Goal: Task Accomplishment & Management: Use online tool/utility

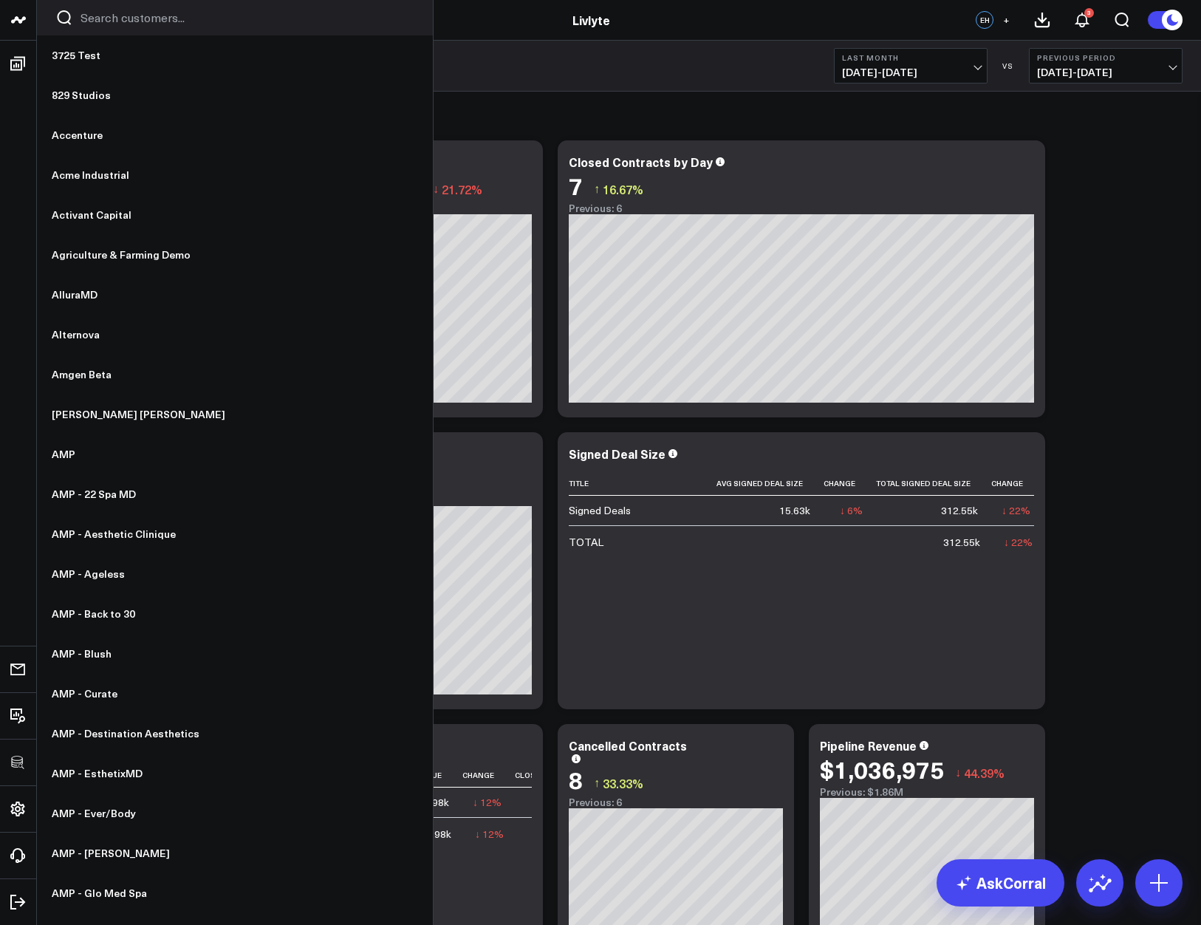
click at [140, 19] on input "Search customers input" at bounding box center [248, 18] width 334 height 16
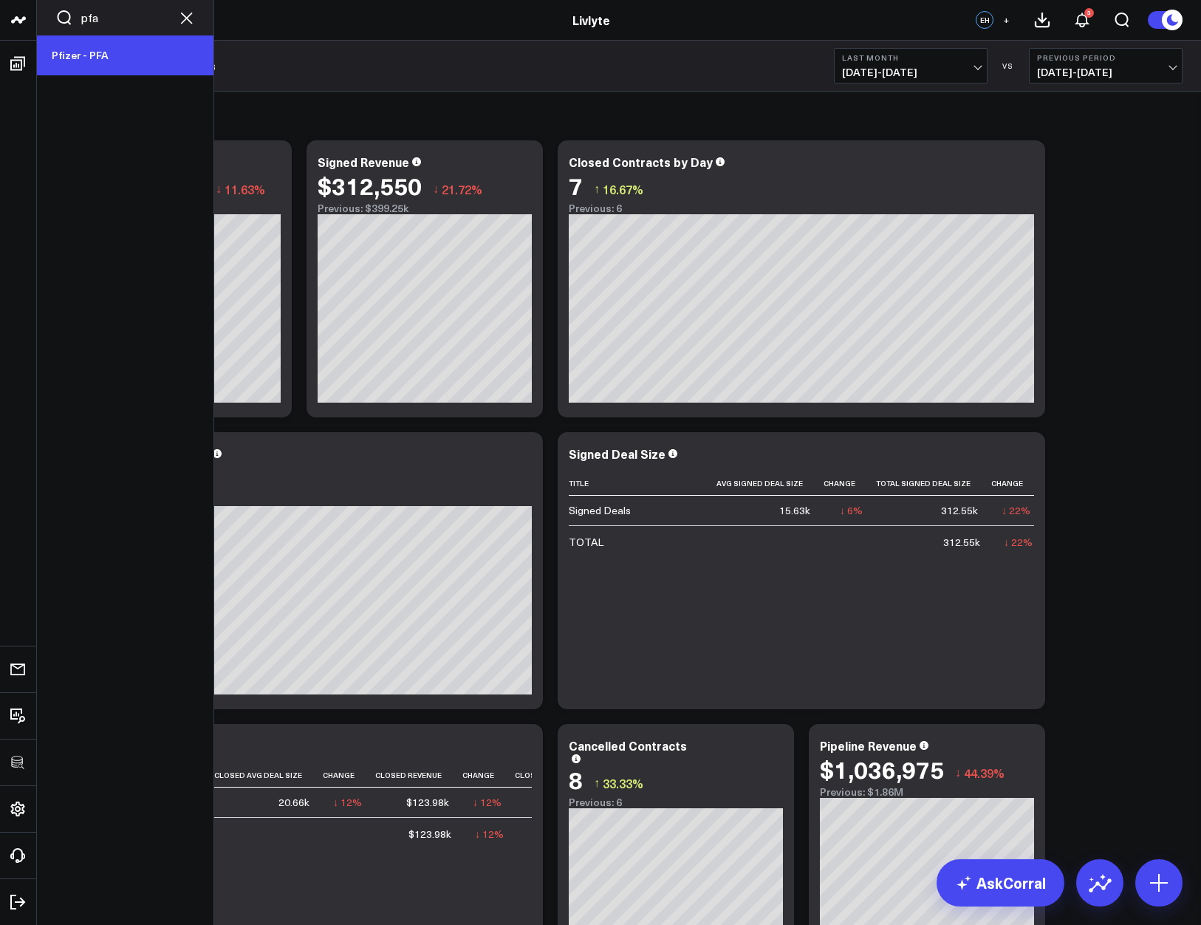
type input "pfa"
click at [94, 47] on link "Pfizer - PFA" at bounding box center [125, 55] width 177 height 40
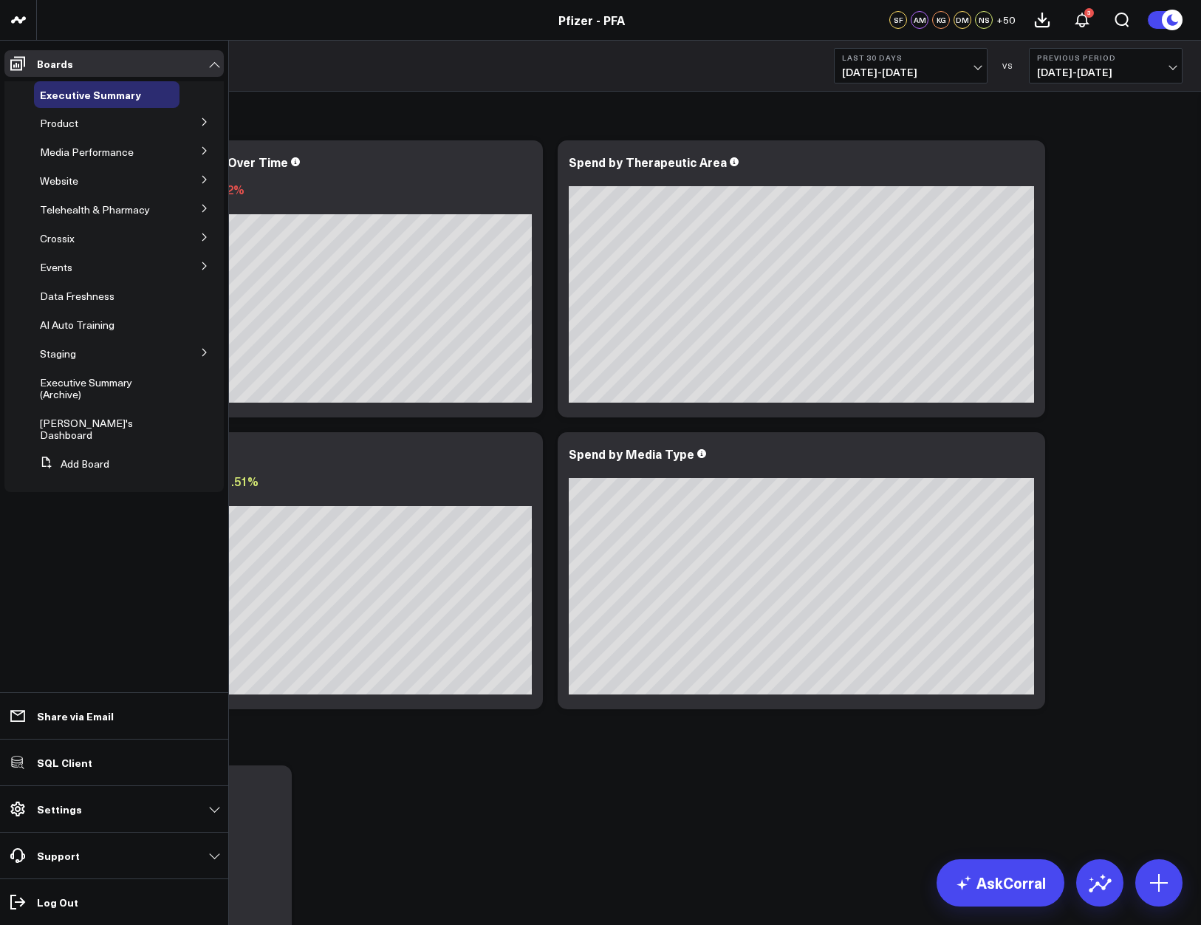
click at [196, 121] on button at bounding box center [204, 121] width 38 height 22
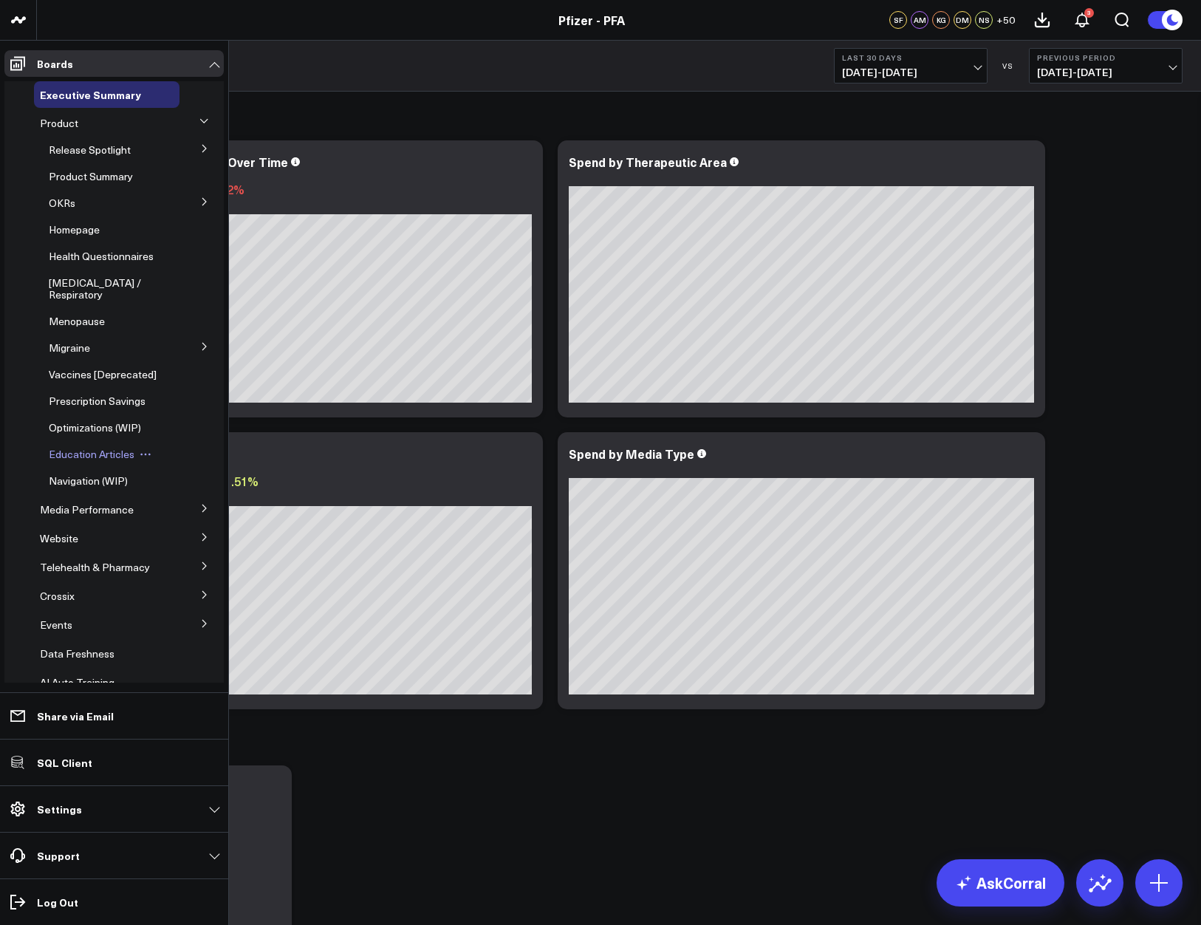
click at [100, 461] on span "Education Articles" at bounding box center [92, 454] width 86 height 14
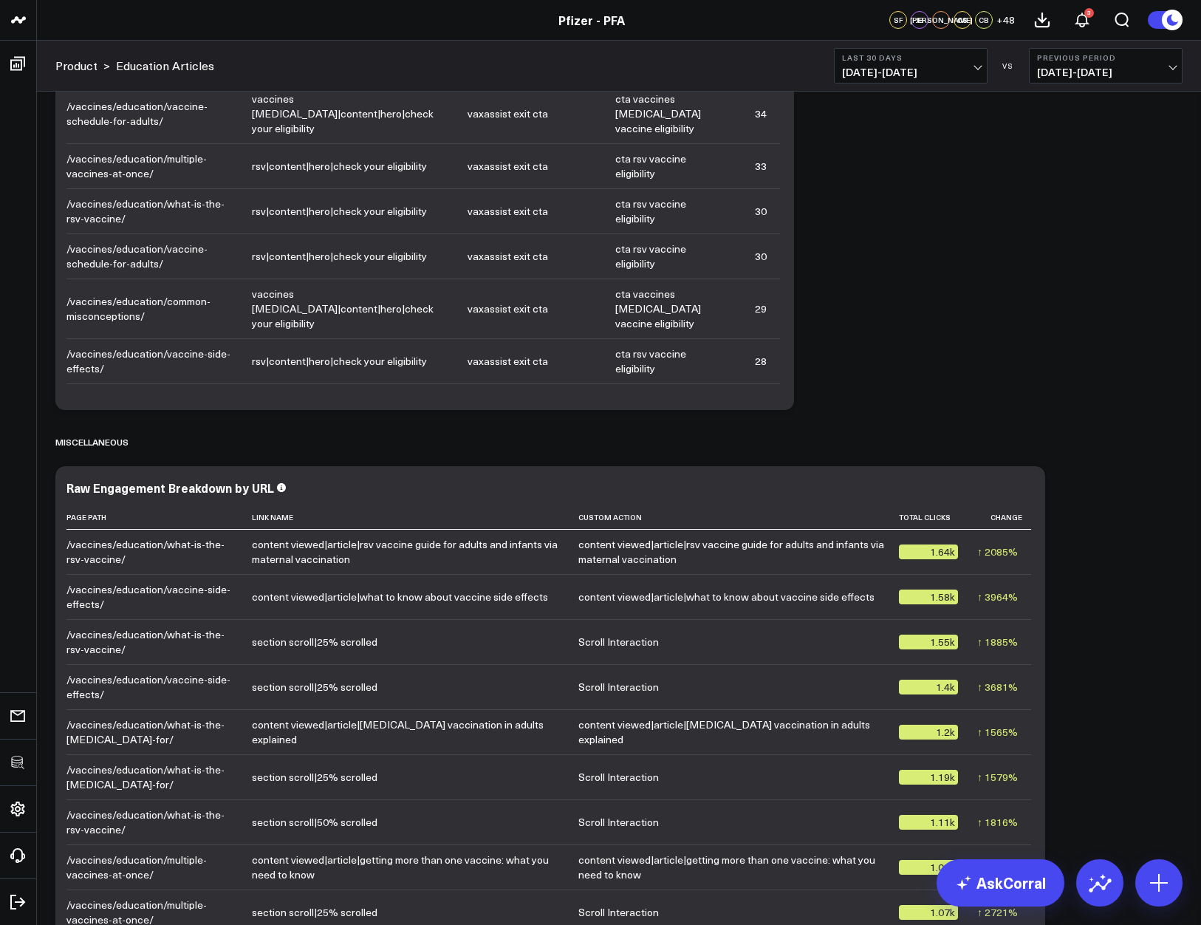
scroll to position [3793, 0]
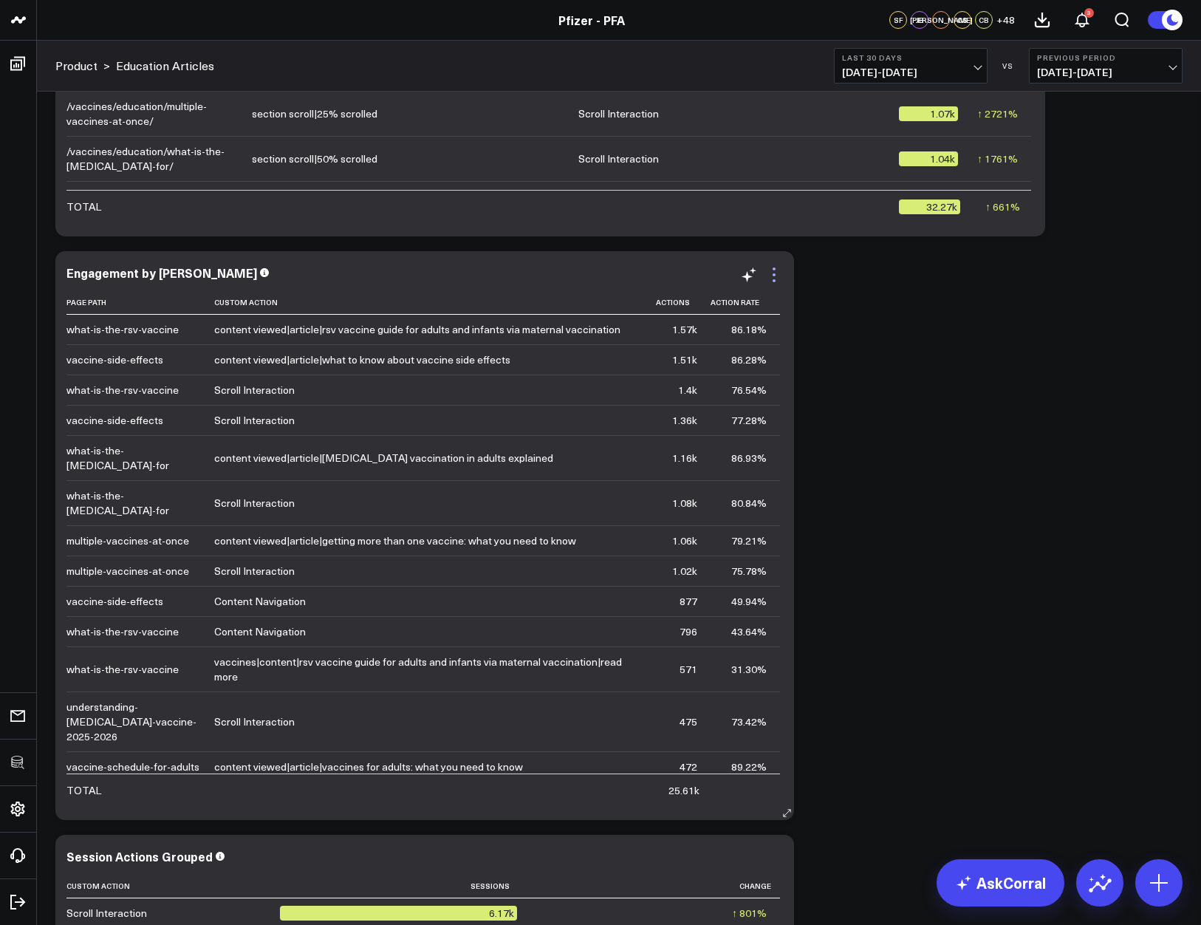
click at [776, 273] on icon at bounding box center [774, 275] width 18 height 18
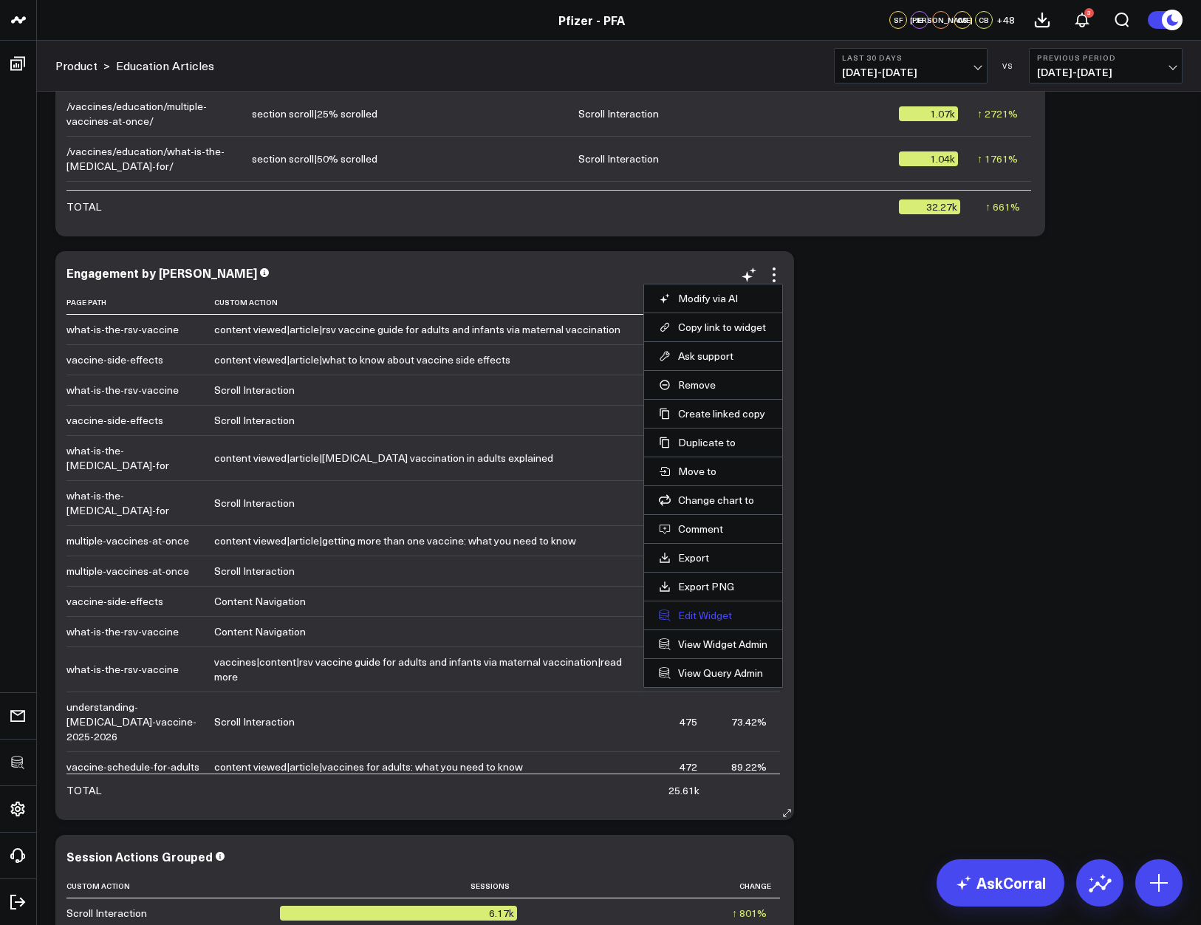
click at [715, 615] on button "Edit Widget" at bounding box center [713, 615] width 109 height 13
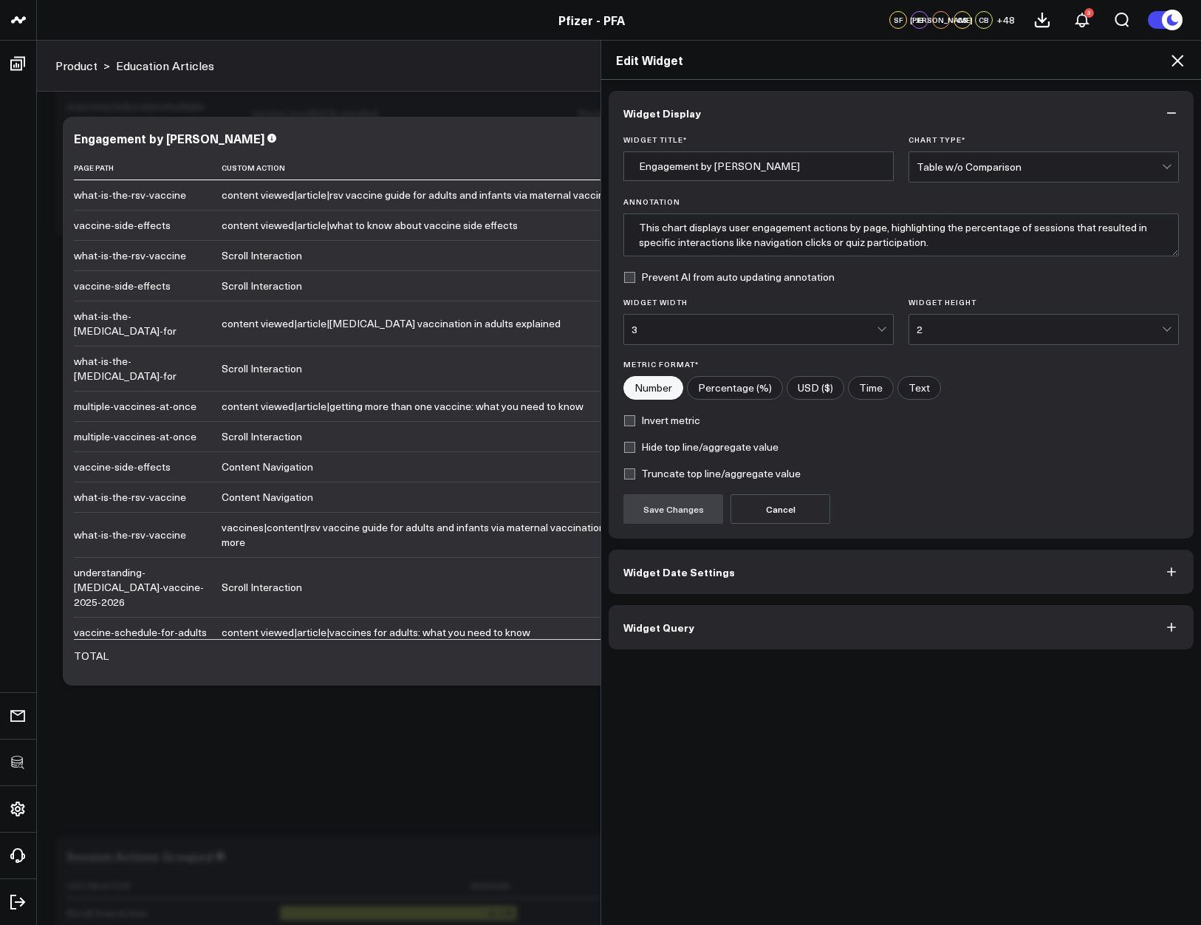
click at [715, 621] on button "Widget Query" at bounding box center [901, 627] width 585 height 44
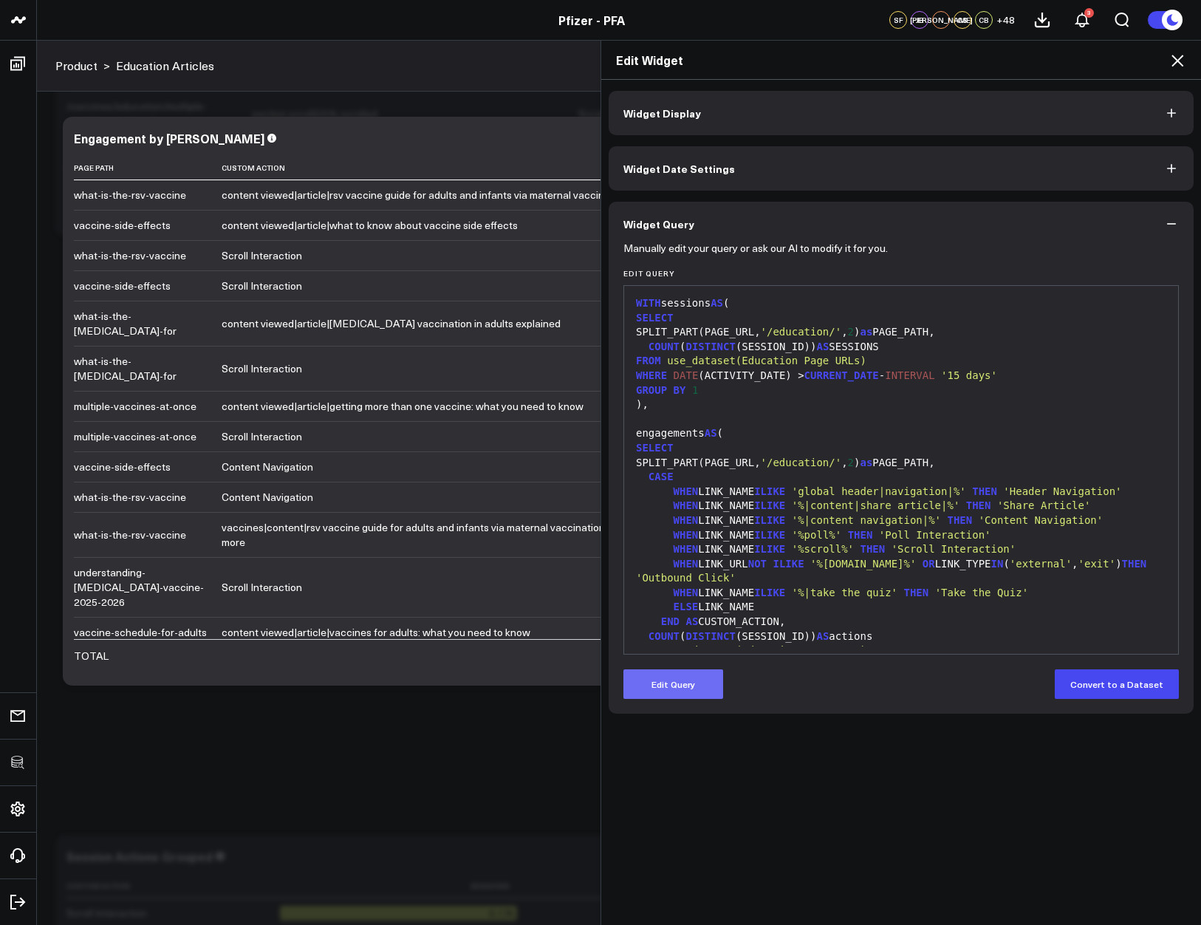
click at [658, 676] on button "Edit Query" at bounding box center [673, 684] width 100 height 30
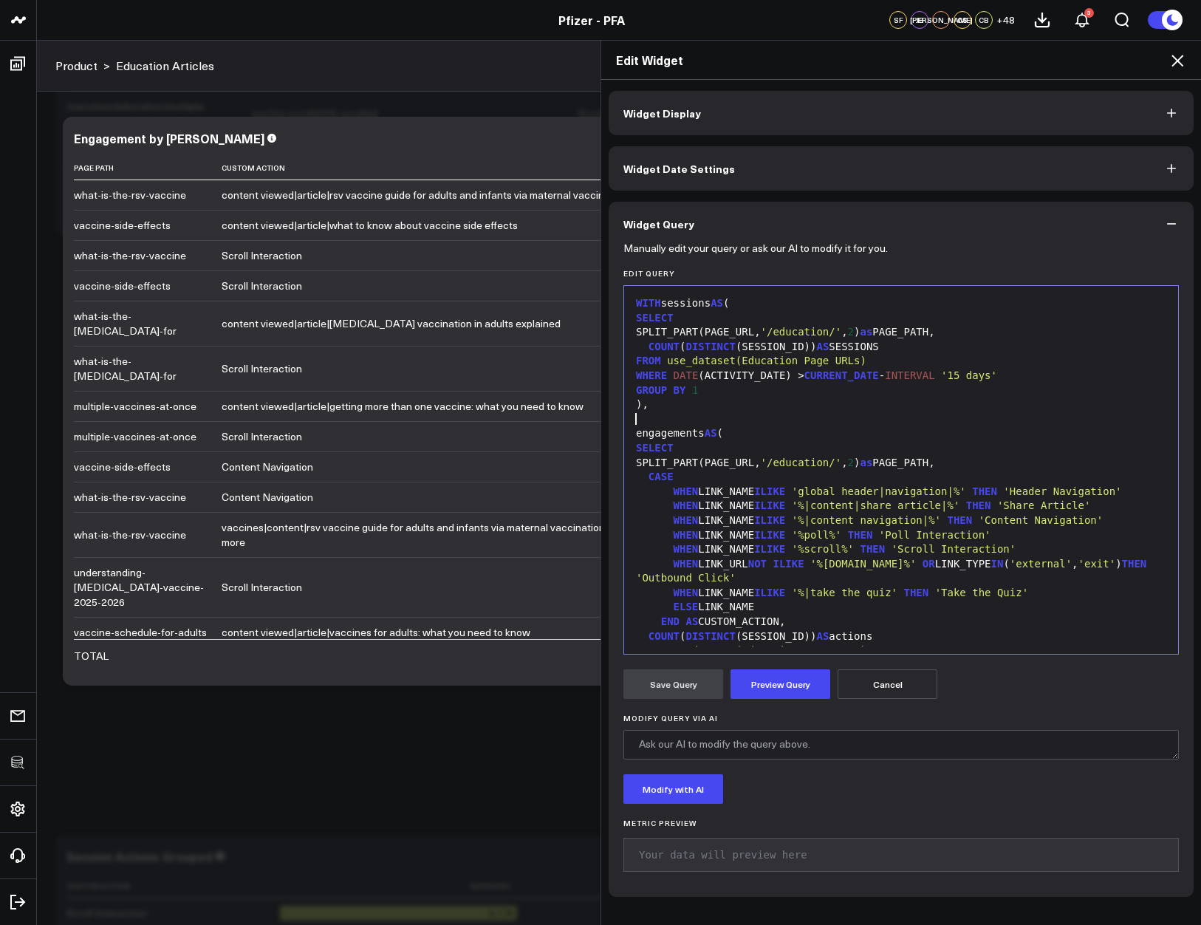
click at [814, 414] on div at bounding box center [901, 419] width 539 height 15
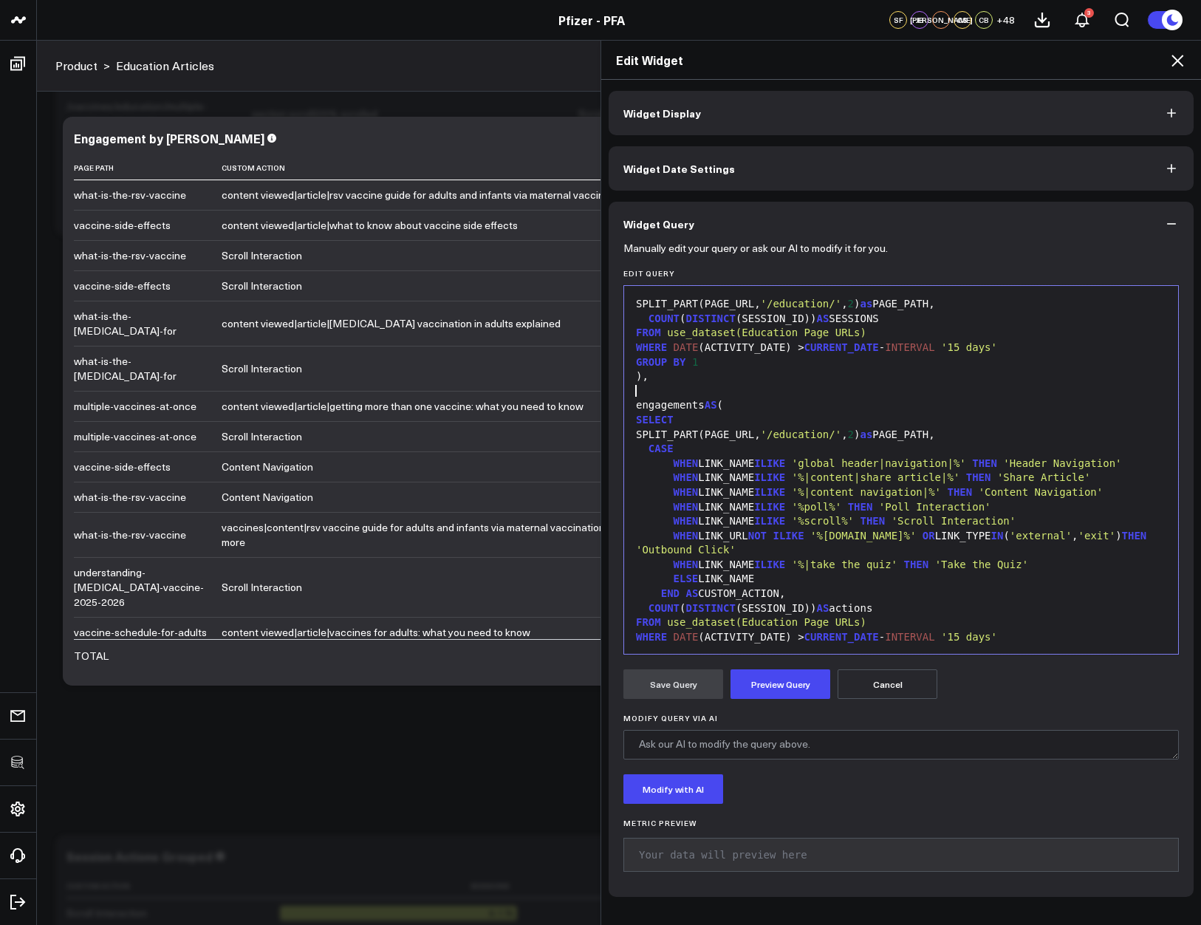
scroll to position [38, 0]
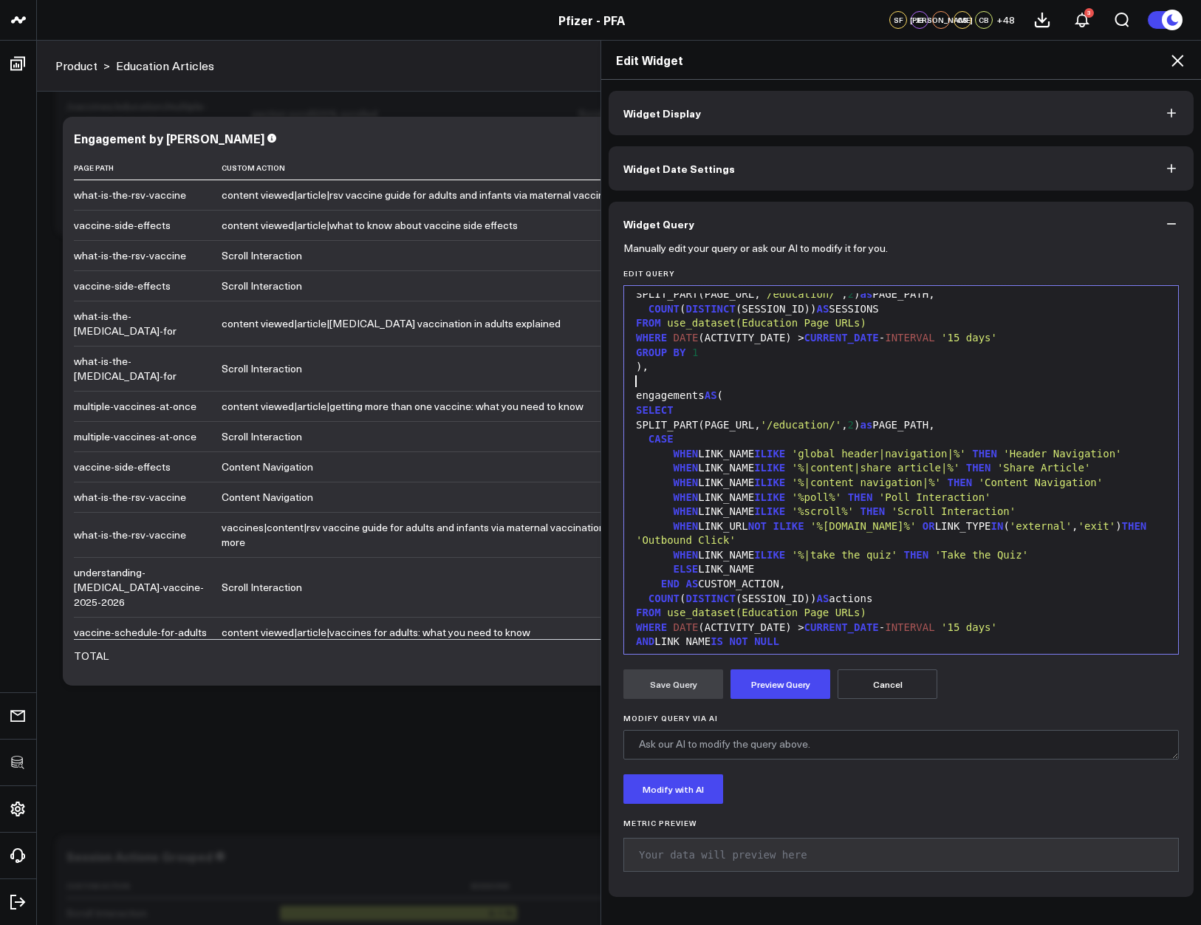
click at [988, 424] on div "SPLIT_PART(PAGE_URL, '/education/' , 2 ) as PAGE_PATH," at bounding box center [901, 425] width 539 height 15
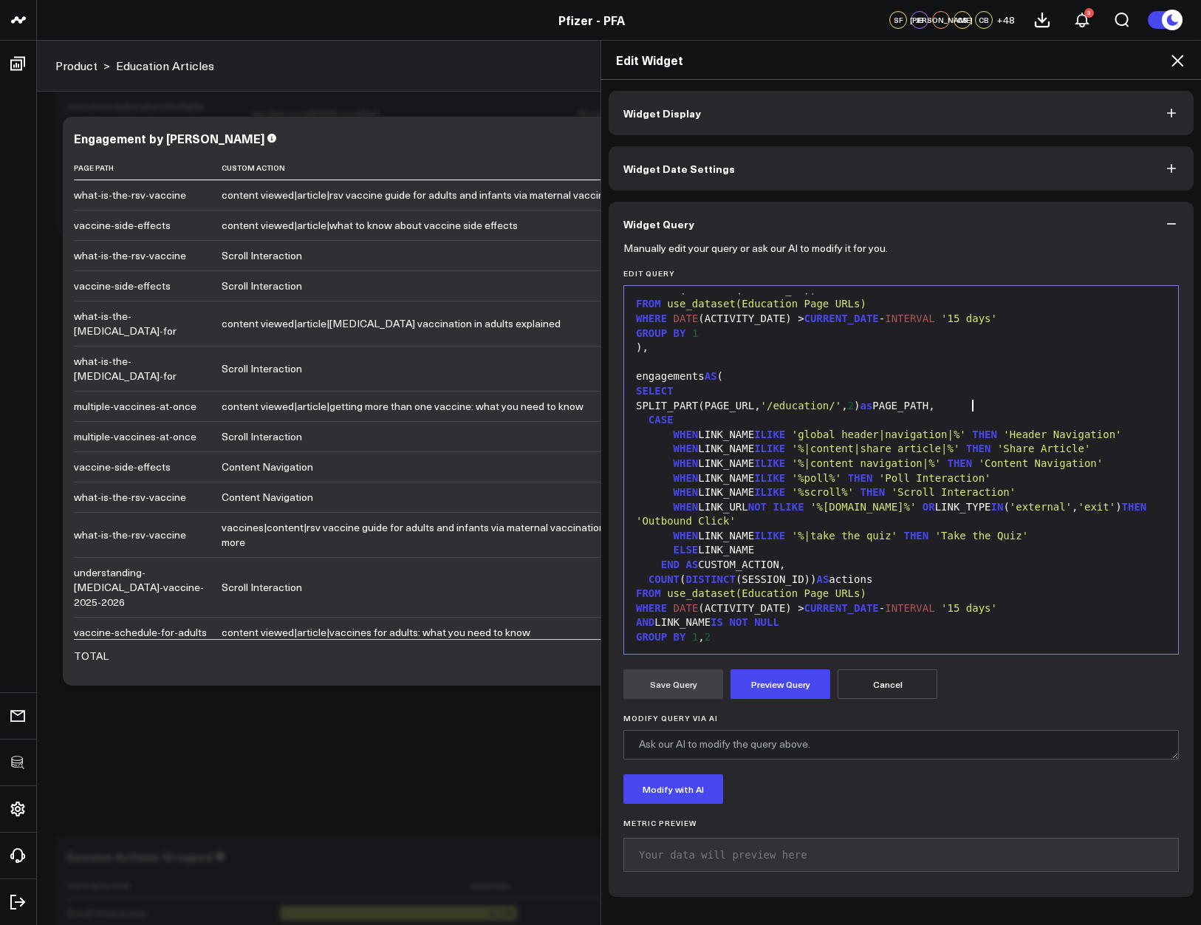
scroll to position [66, 0]
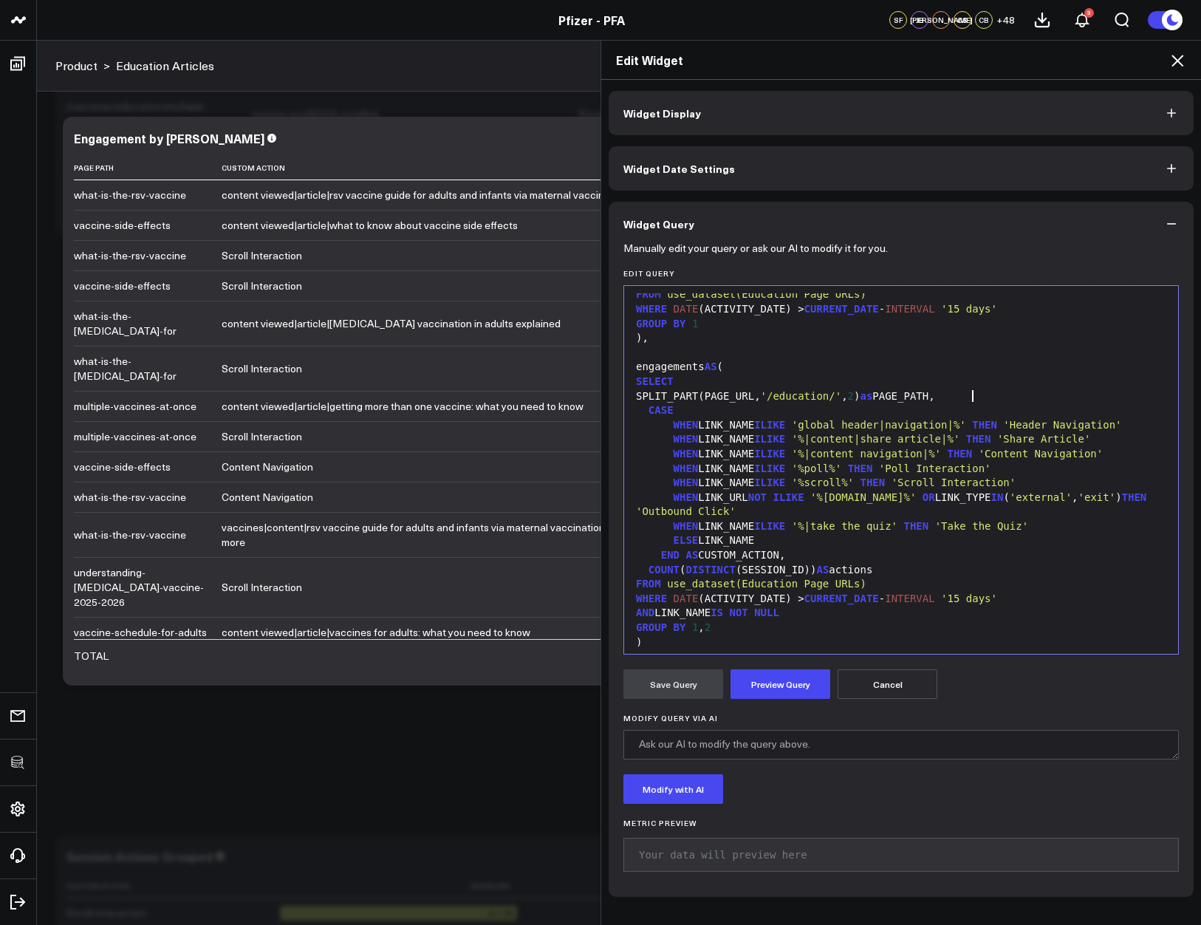
click at [837, 557] on div "END AS CUSTOM_ACTION," at bounding box center [901, 555] width 539 height 15
click at [986, 399] on div "SPLIT_PART(PAGE_URL, '/education/' , 2 ) as PAGE_PATH," at bounding box center [901, 396] width 539 height 15
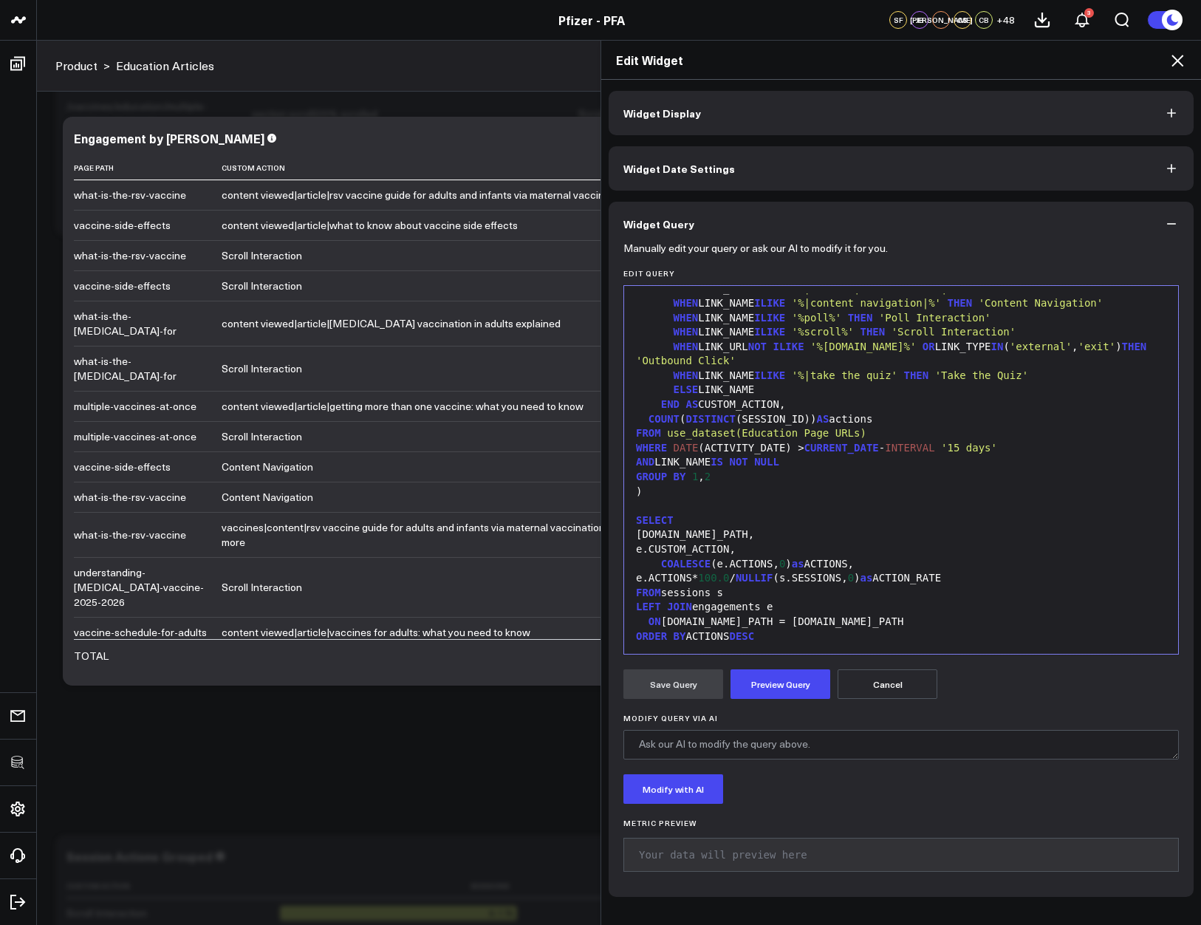
scroll to position [3802, 0]
click at [790, 549] on div "e.CUSTOM_ACTION," at bounding box center [901, 549] width 539 height 15
click at [927, 564] on div "COALESCE (e.ACTIONS, 0 ) as ACTIONS," at bounding box center [901, 564] width 539 height 15
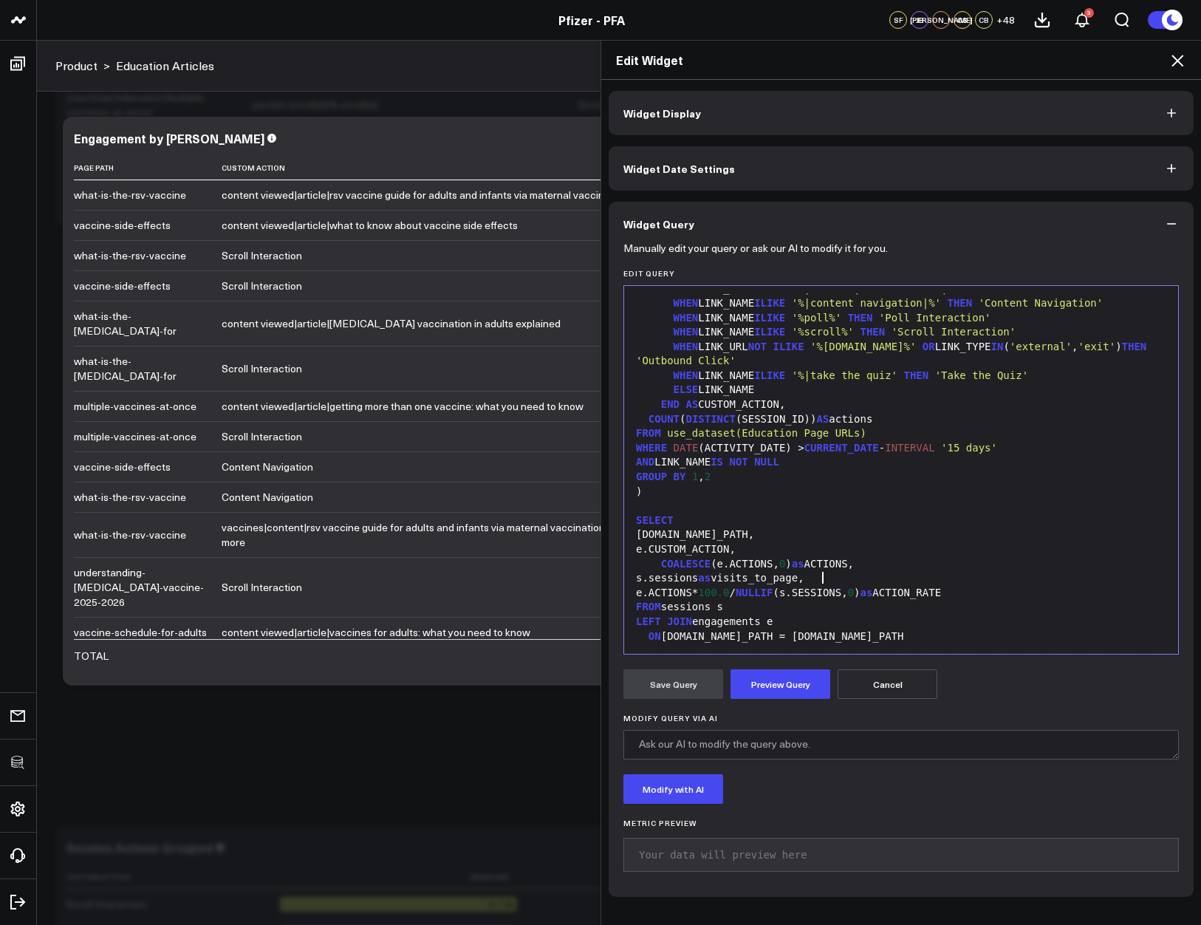
click at [815, 575] on div "s.sessions as visits_to_page," at bounding box center [901, 578] width 539 height 15
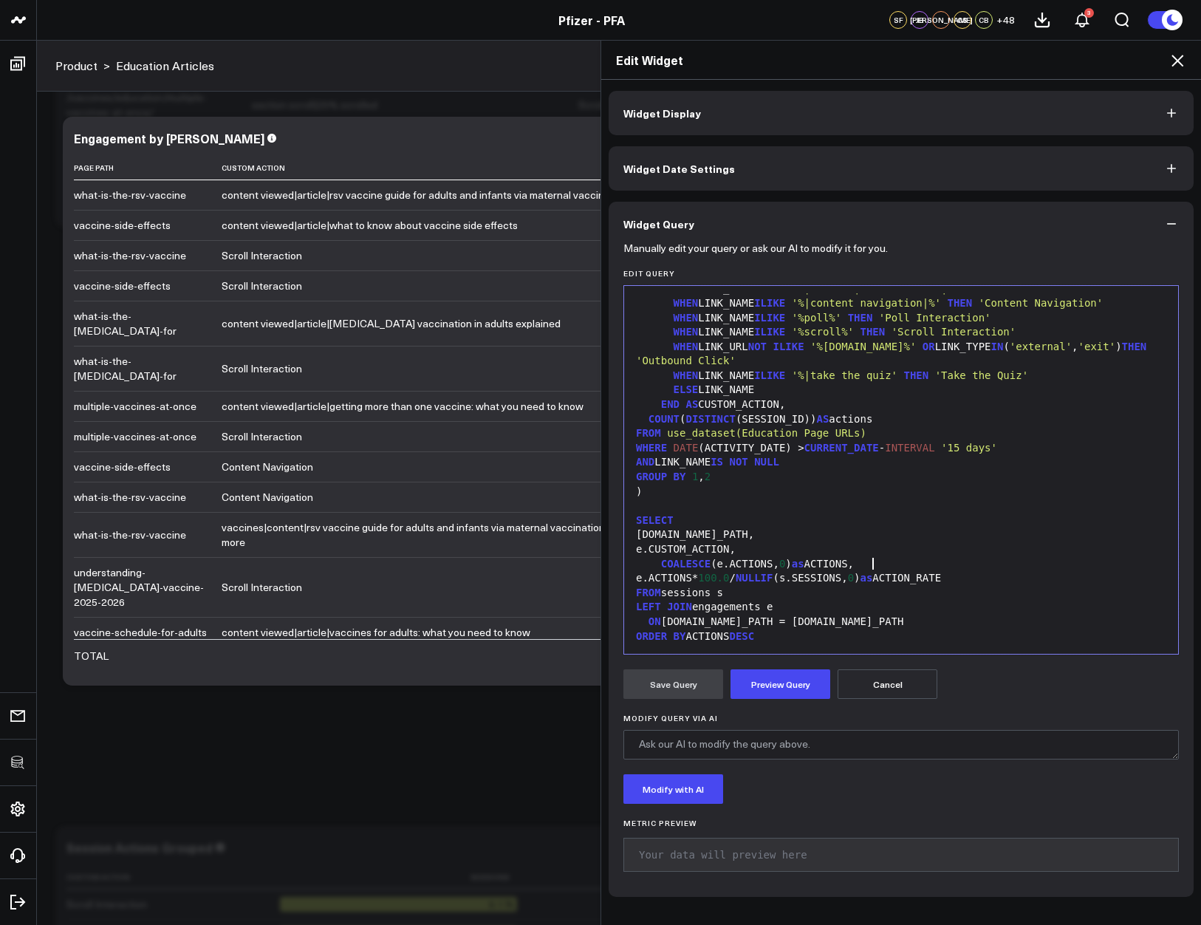
click at [889, 566] on div "COALESCE (e.ACTIONS, 0 ) as ACTIONS," at bounding box center [901, 564] width 539 height 15
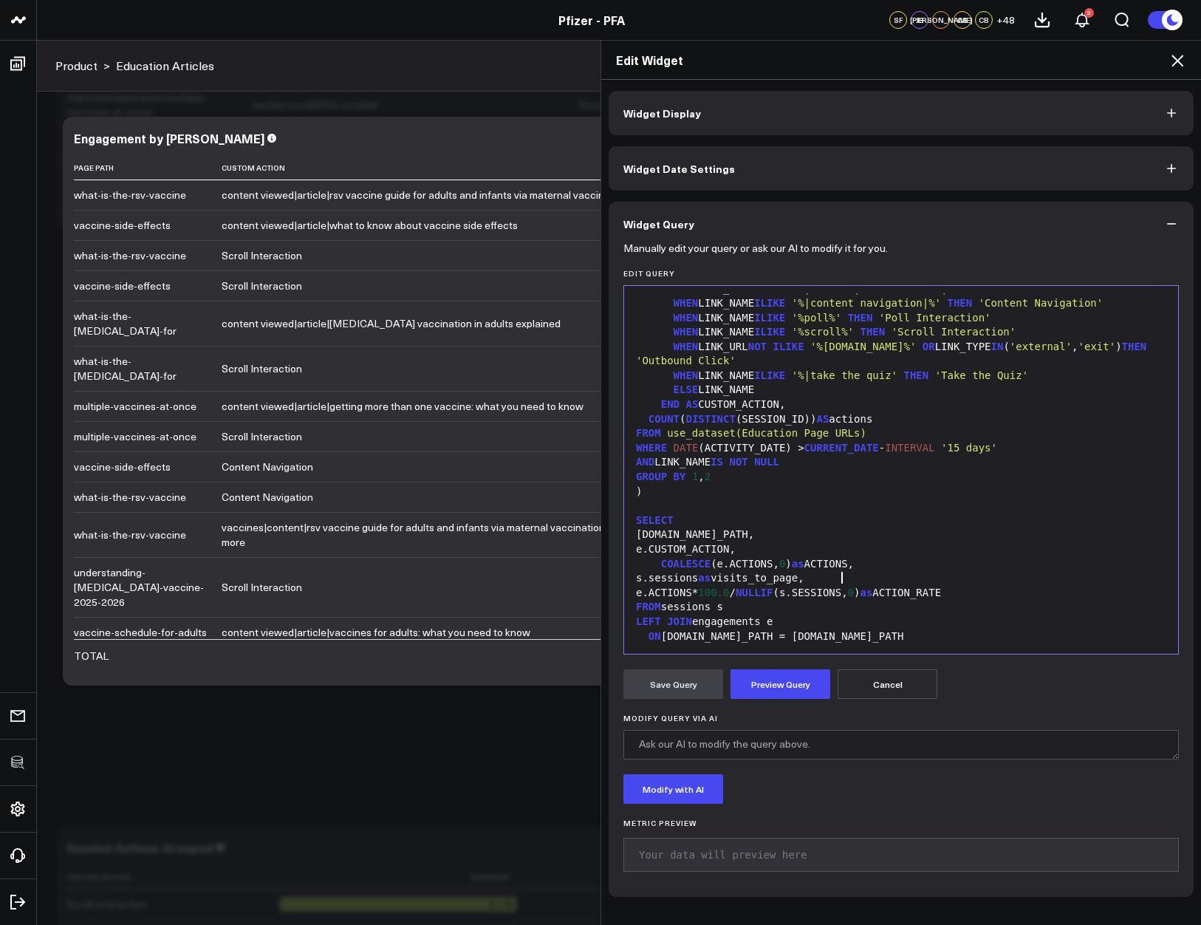
scroll to position [232, 0]
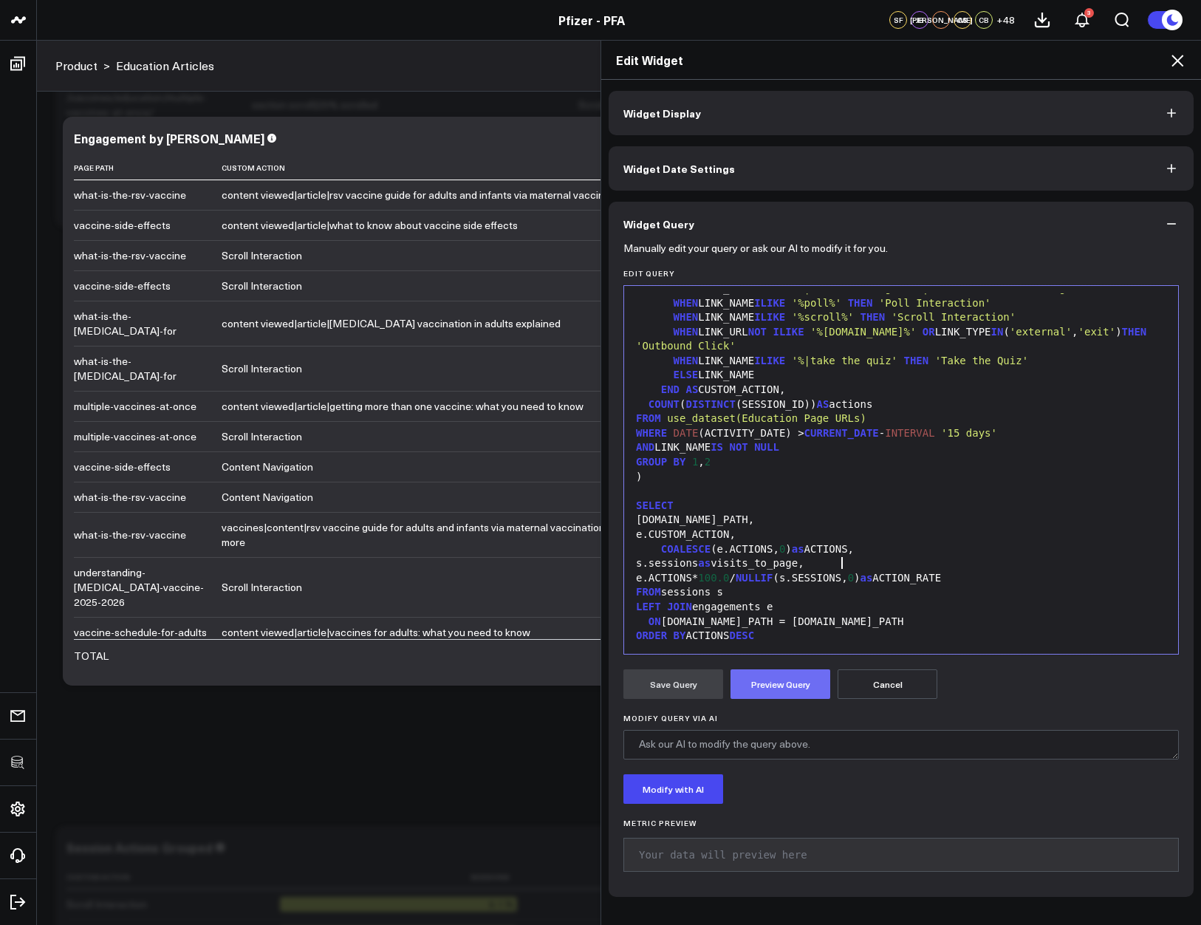
click at [803, 674] on button "Preview Query" at bounding box center [780, 684] width 100 height 30
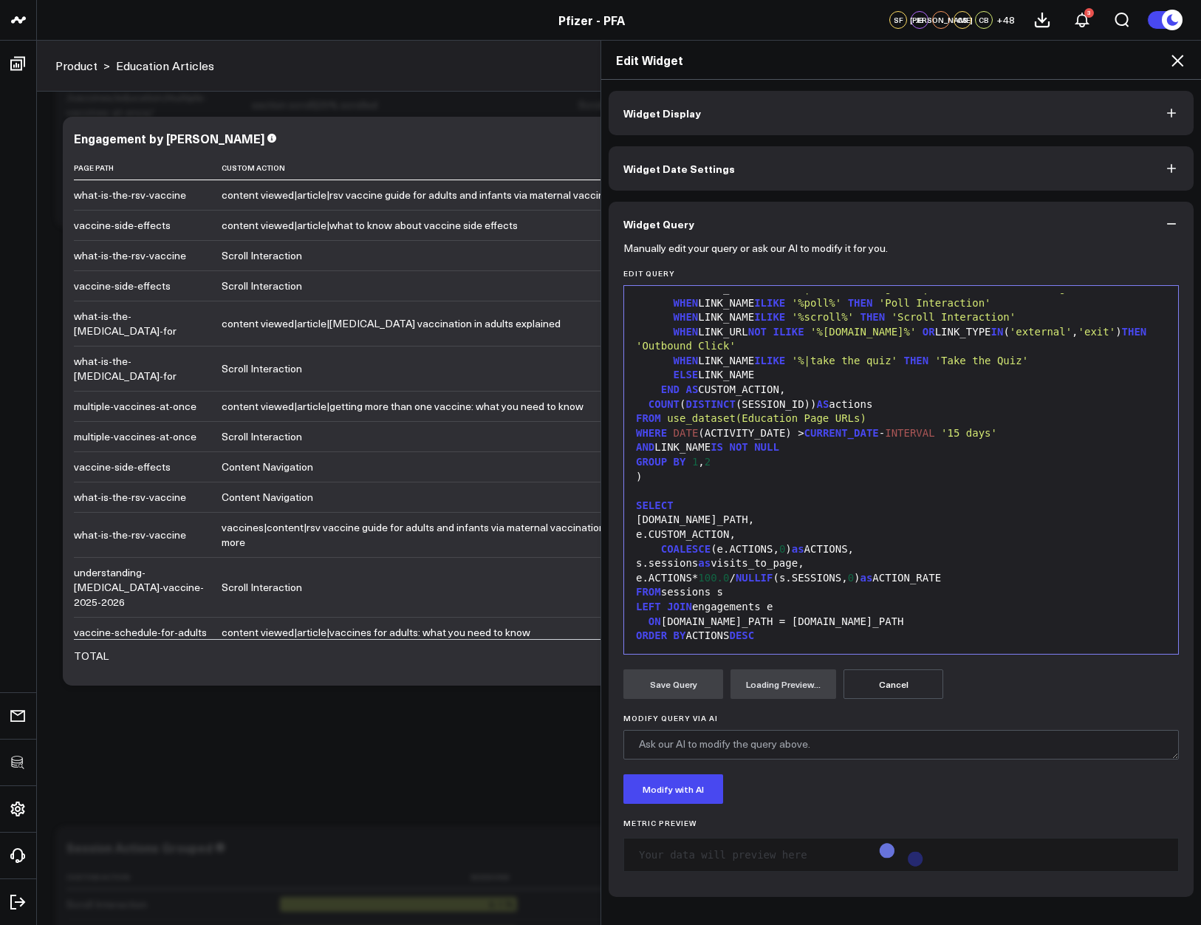
click at [840, 635] on div "ORDER BY ACTIONS DESC" at bounding box center [901, 636] width 539 height 15
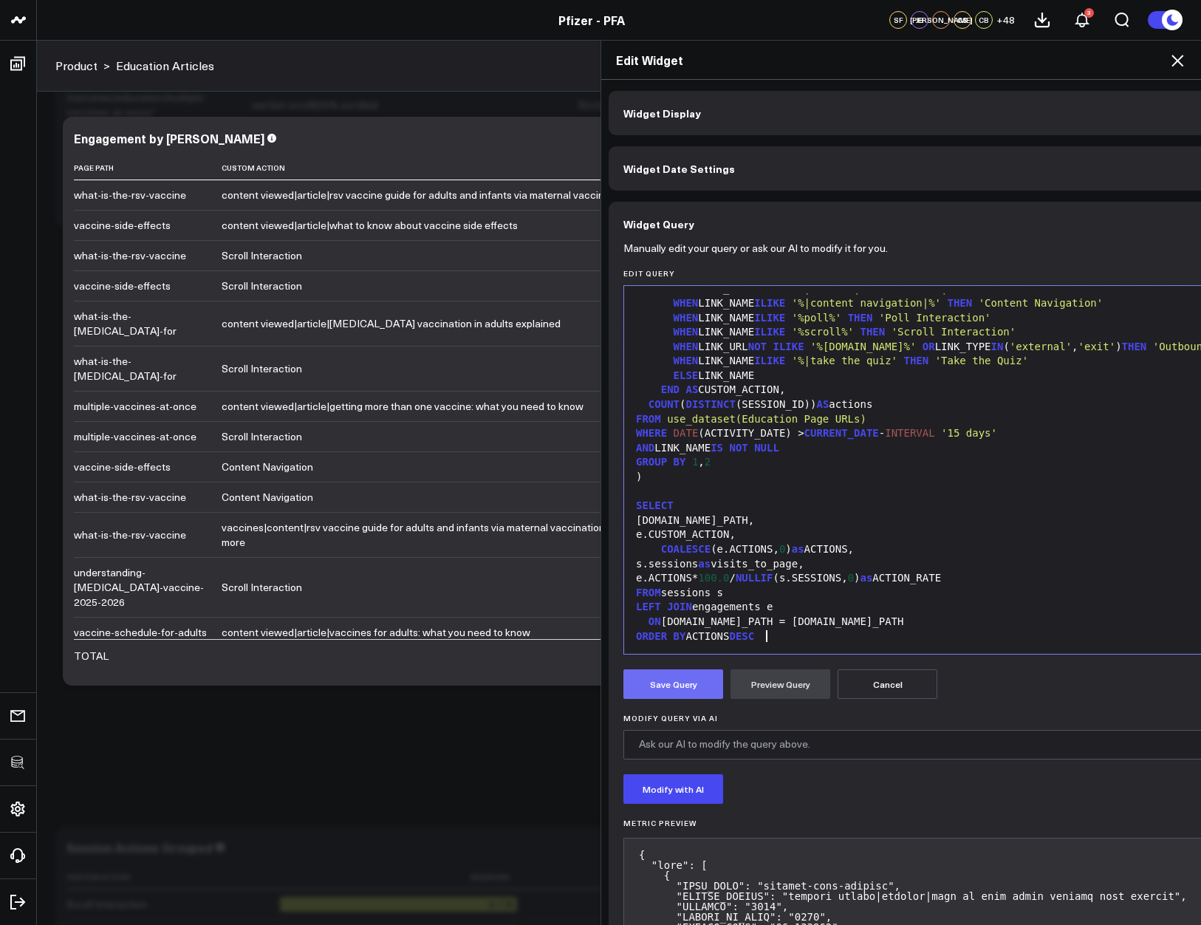
scroll to position [212, 0]
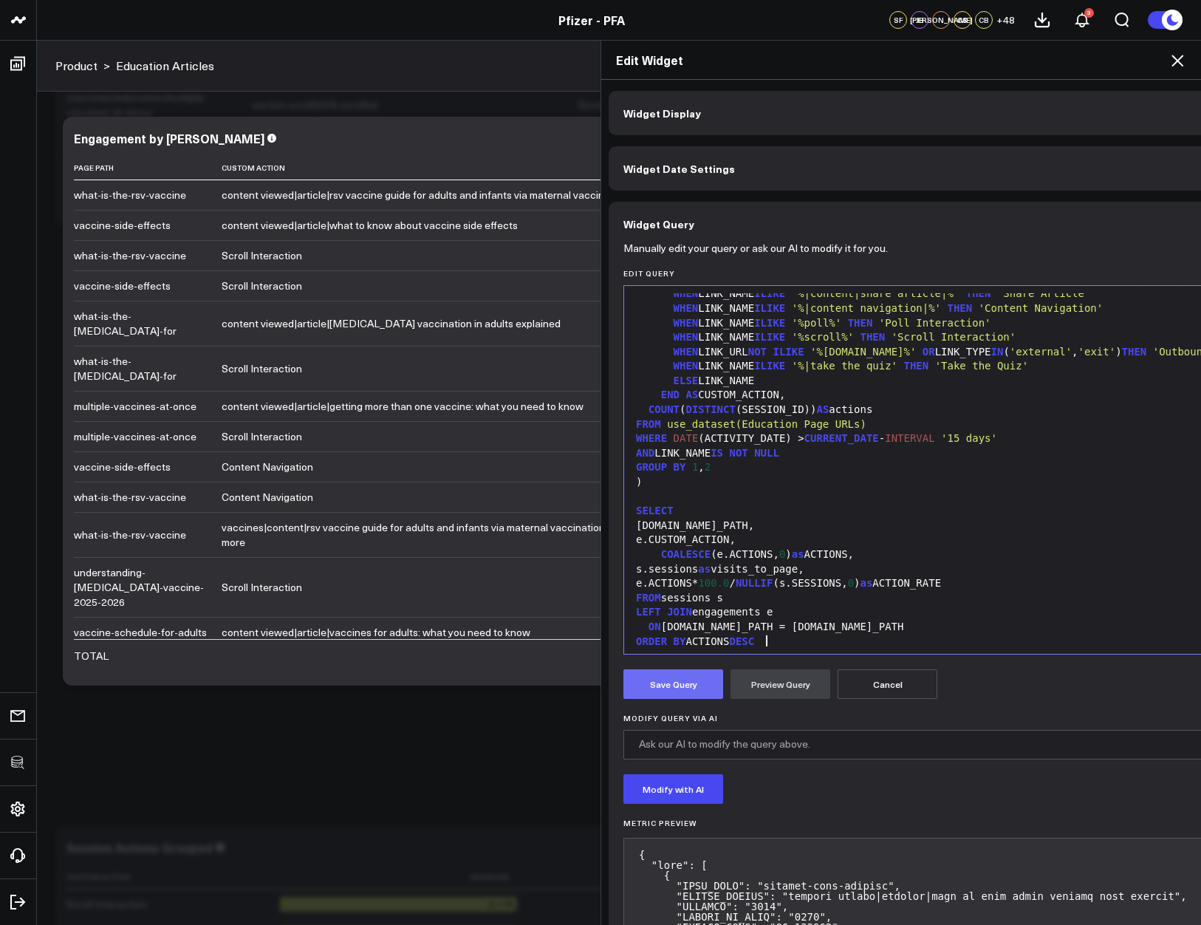
click at [655, 684] on button "Save Query" at bounding box center [673, 684] width 100 height 30
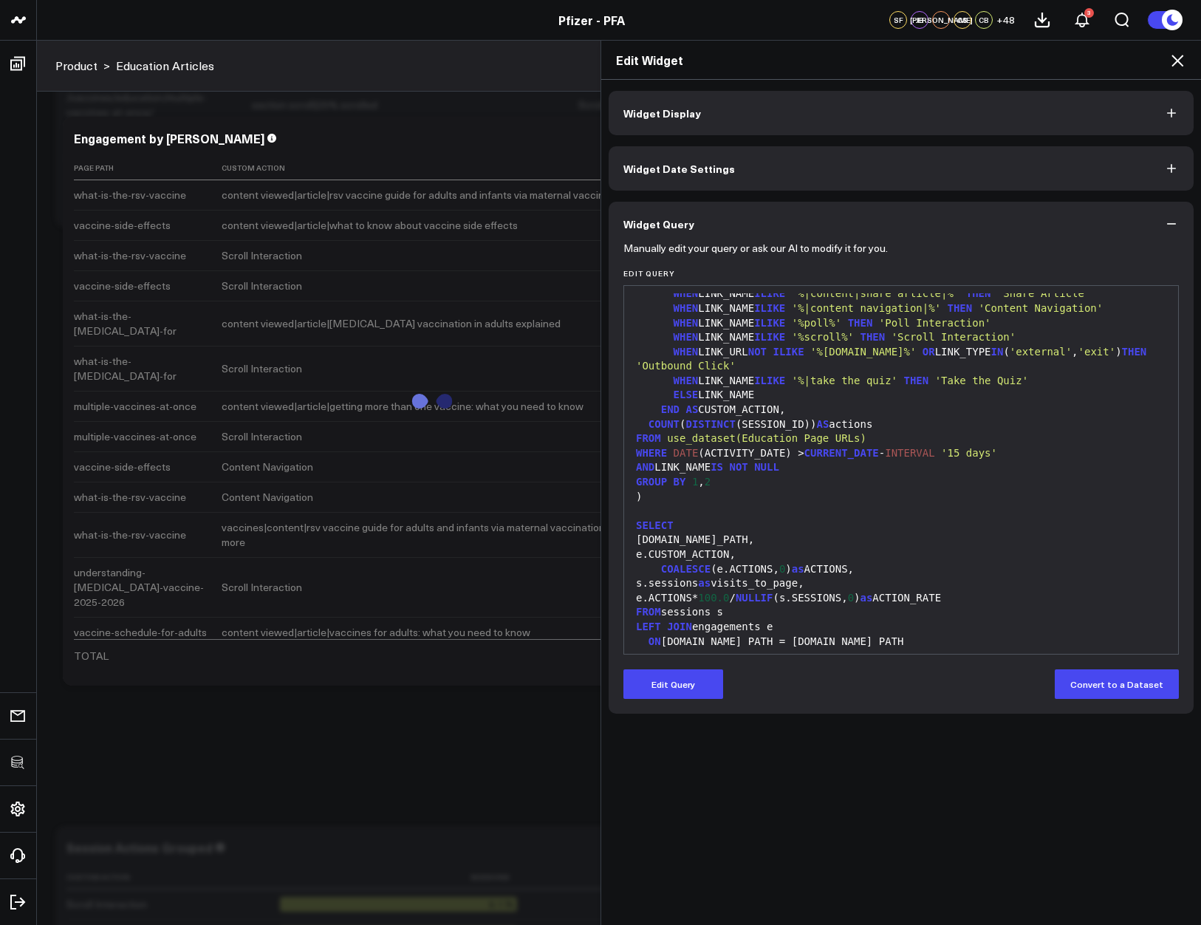
click at [1179, 52] on icon at bounding box center [1177, 61] width 18 height 18
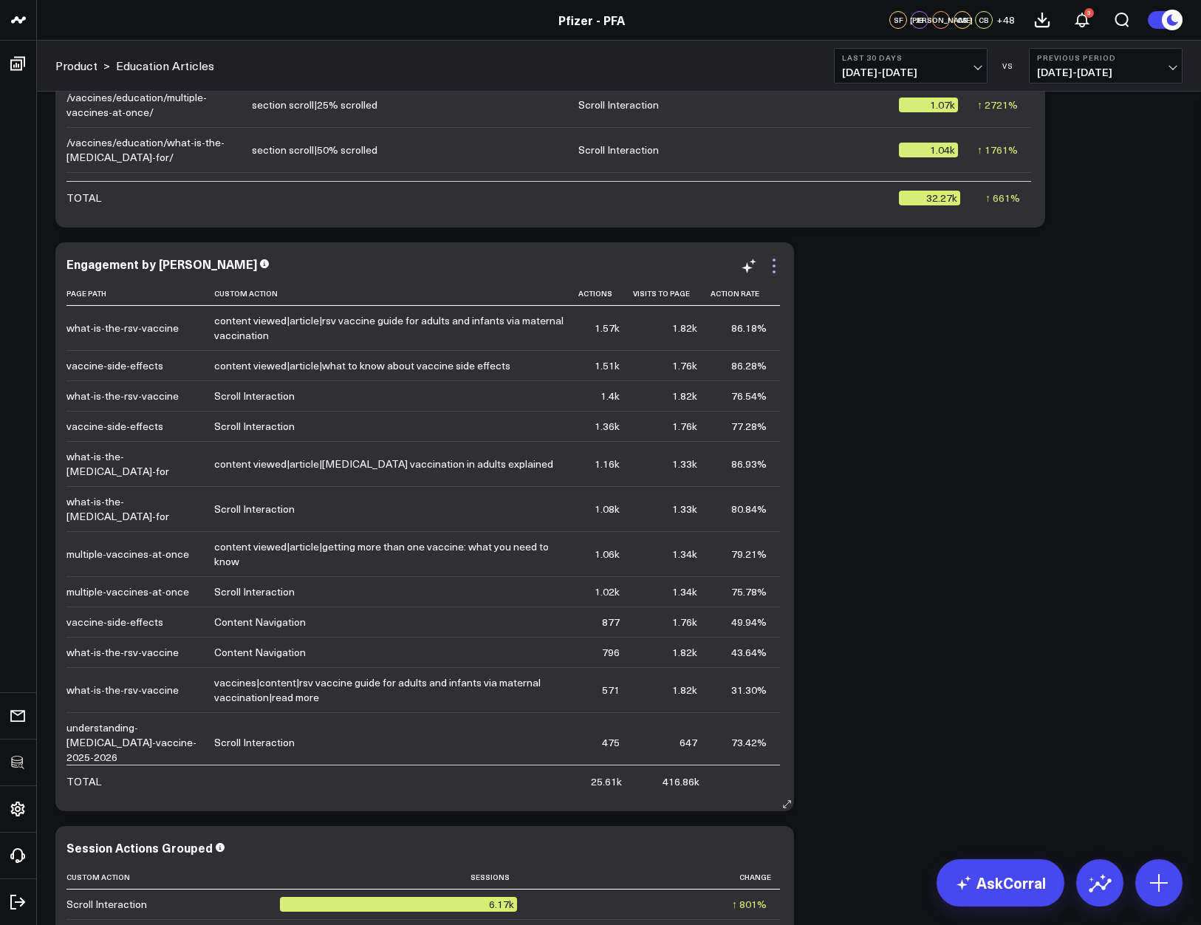
click at [778, 264] on icon at bounding box center [774, 266] width 18 height 18
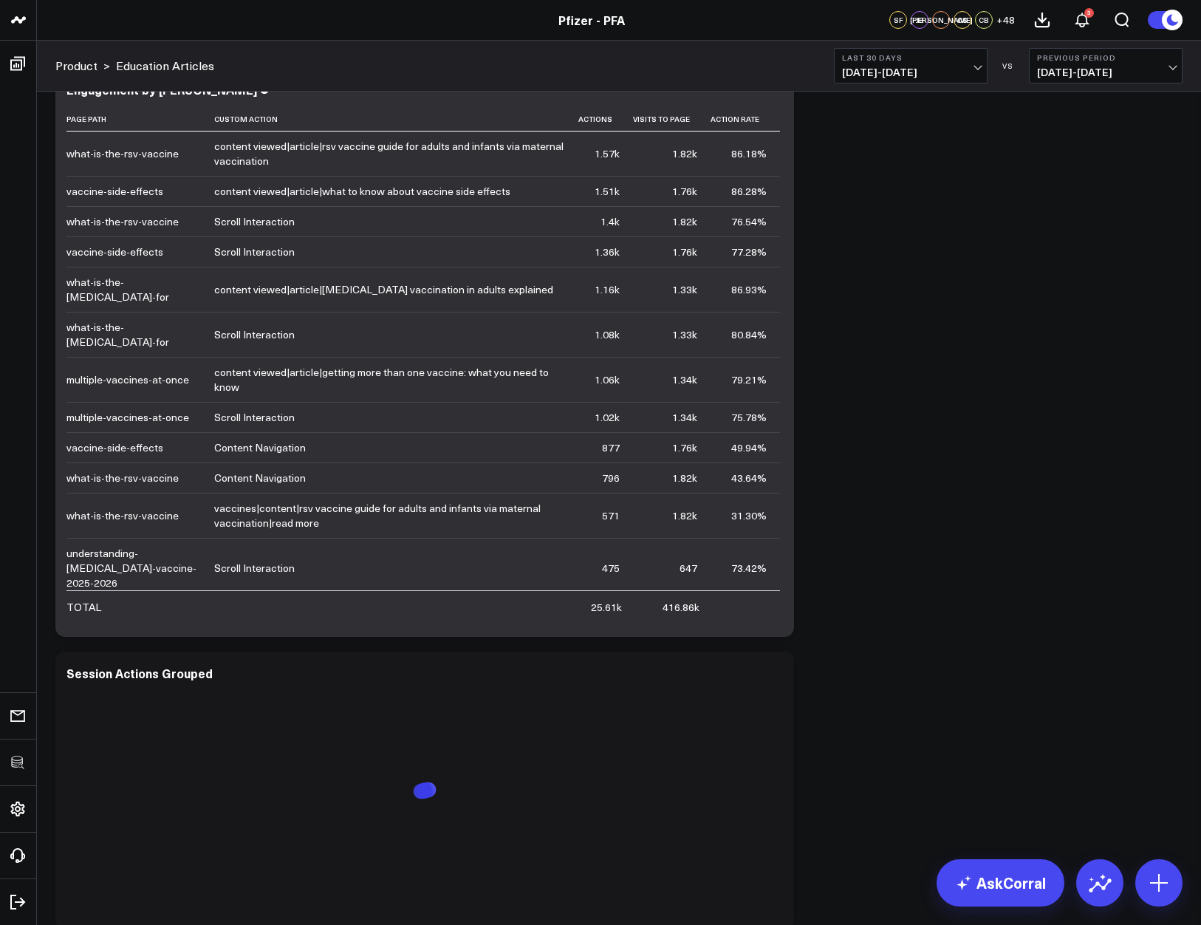
scroll to position [3960, 0]
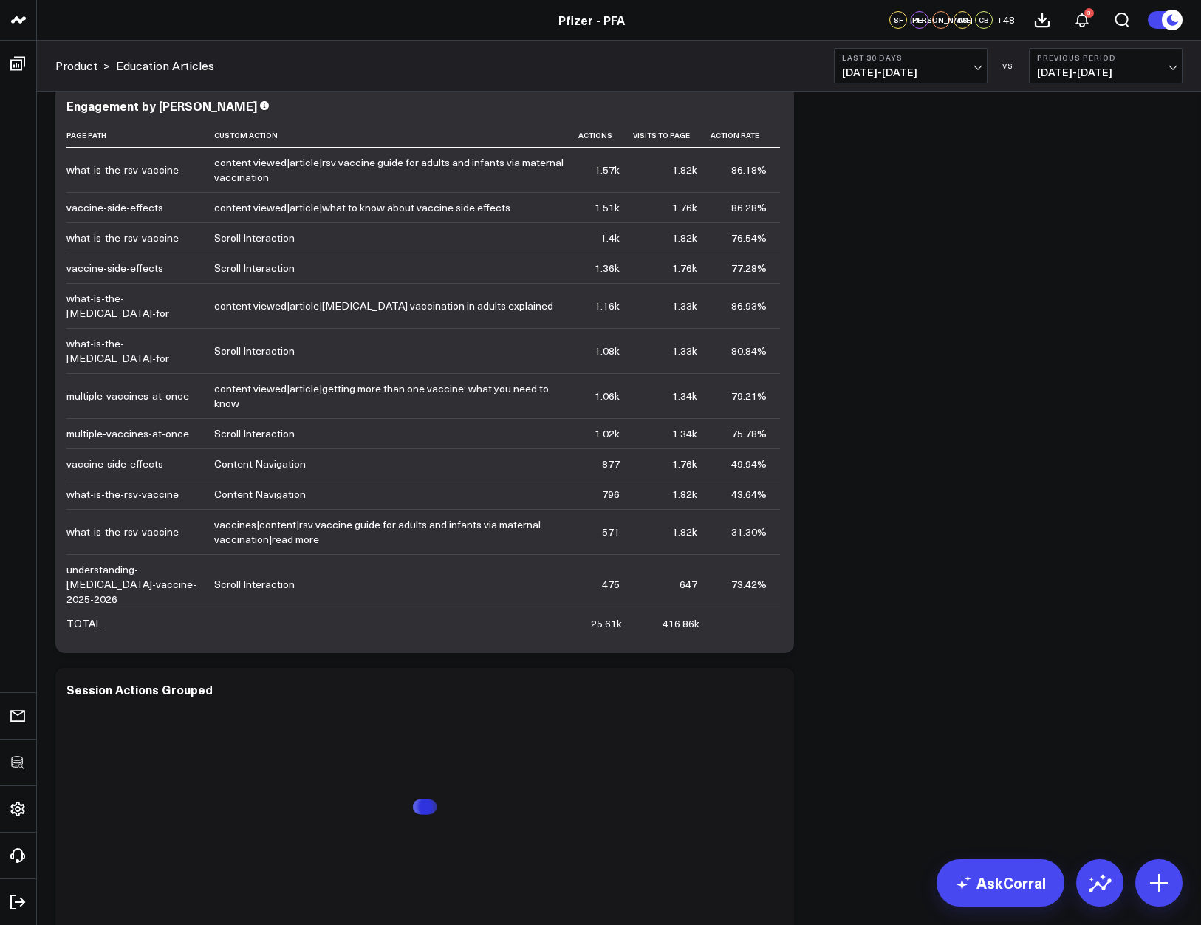
click at [778, 109] on icon at bounding box center [774, 108] width 18 height 18
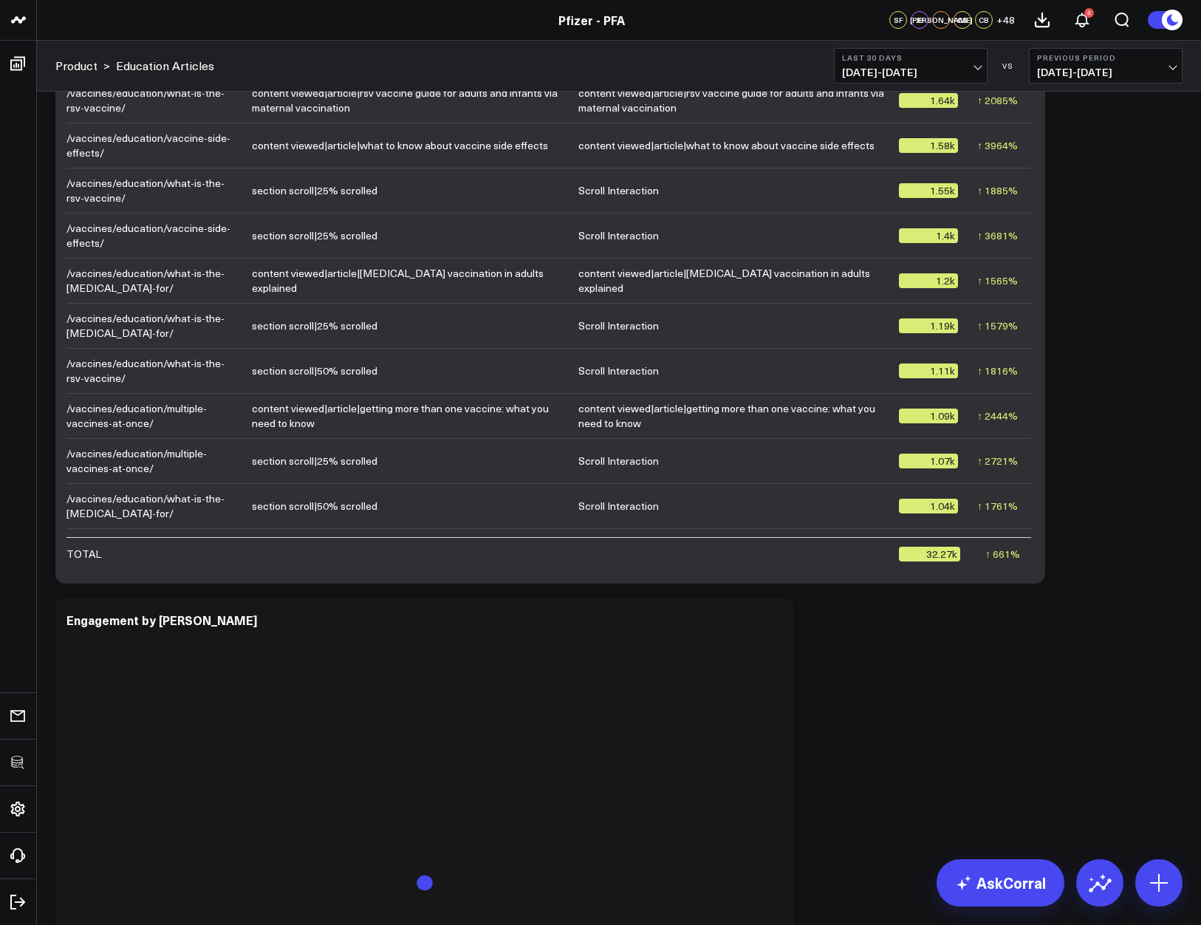
scroll to position [3859, 0]
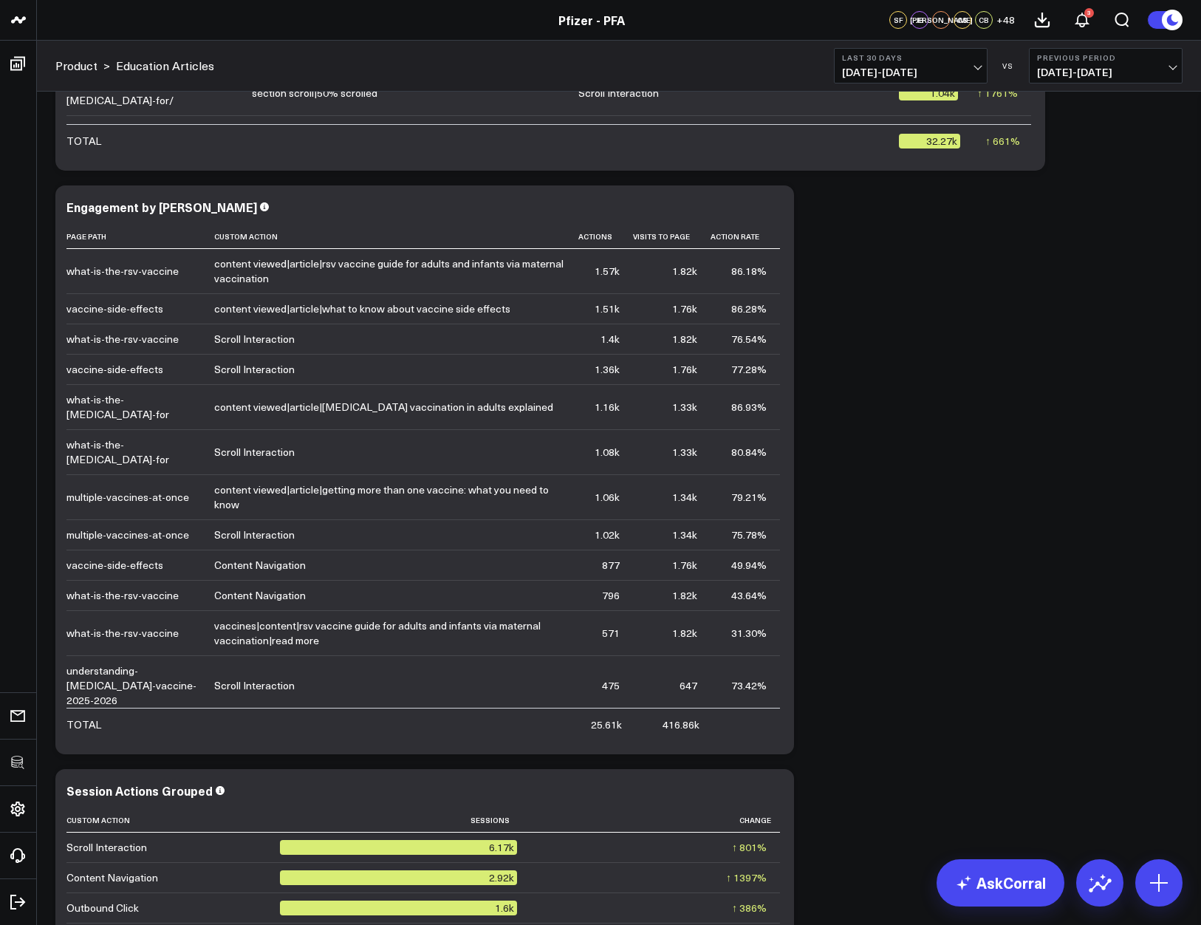
click at [914, 66] on span "08/16/25 - 09/14/25" at bounding box center [910, 72] width 137 height 12
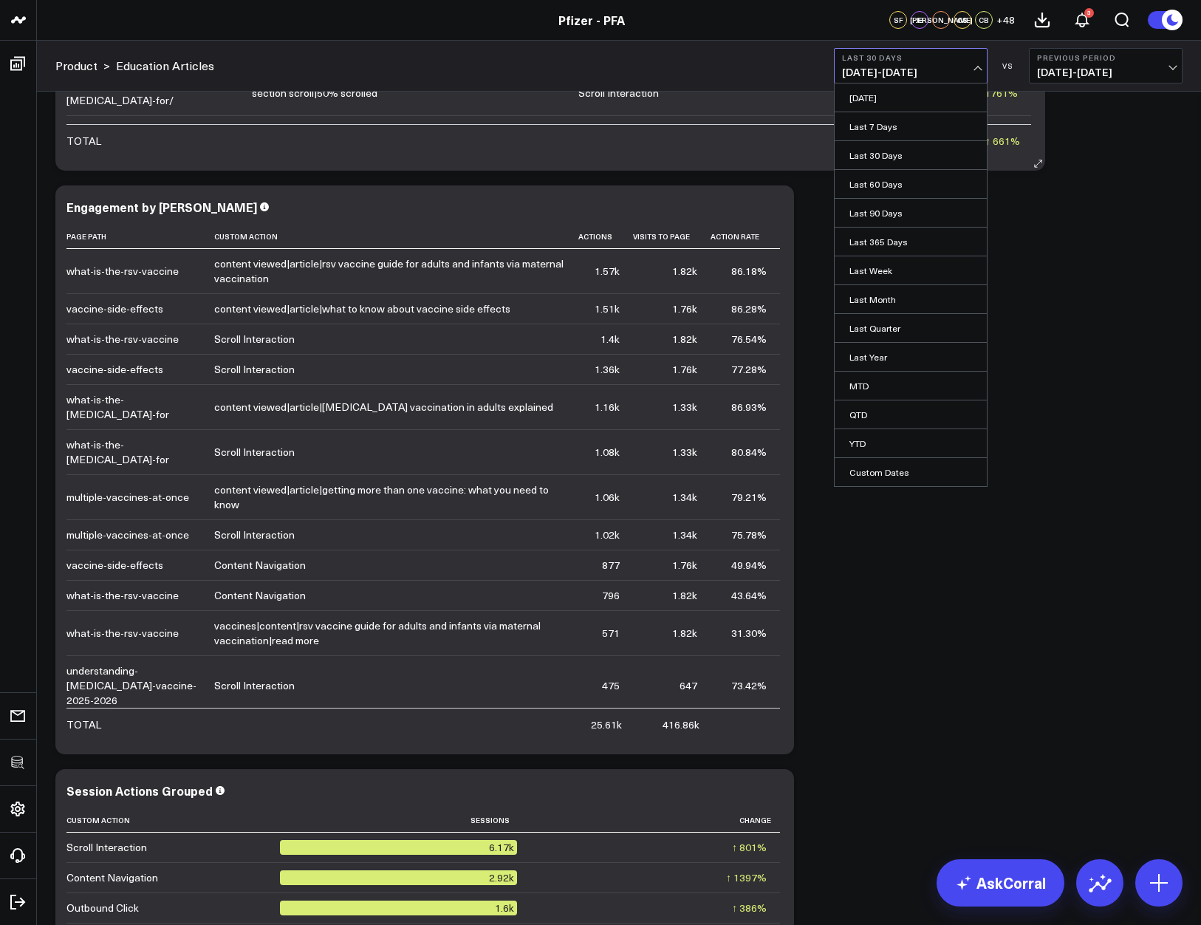
click at [895, 95] on link "[DATE]" at bounding box center [911, 97] width 152 height 28
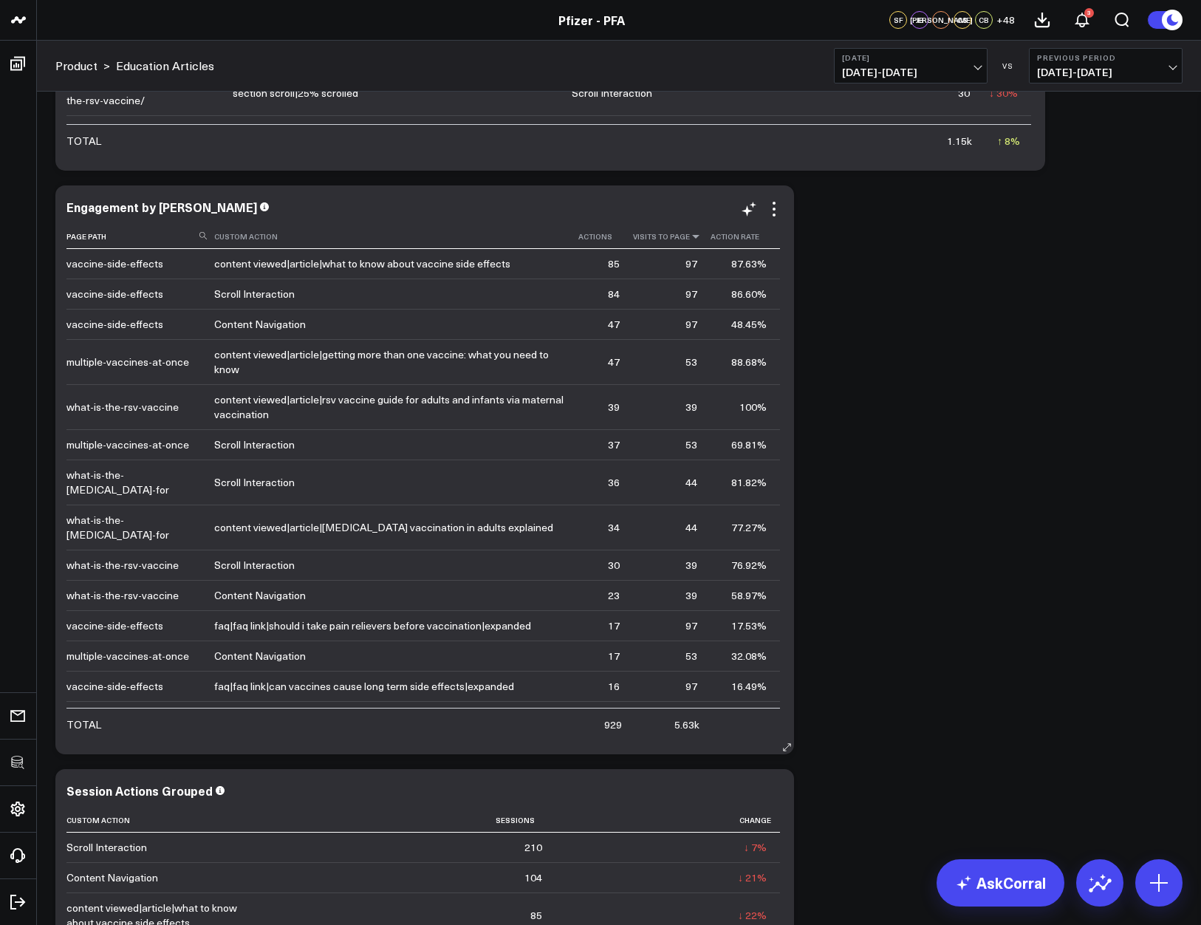
click at [691, 236] on icon at bounding box center [696, 236] width 12 height 9
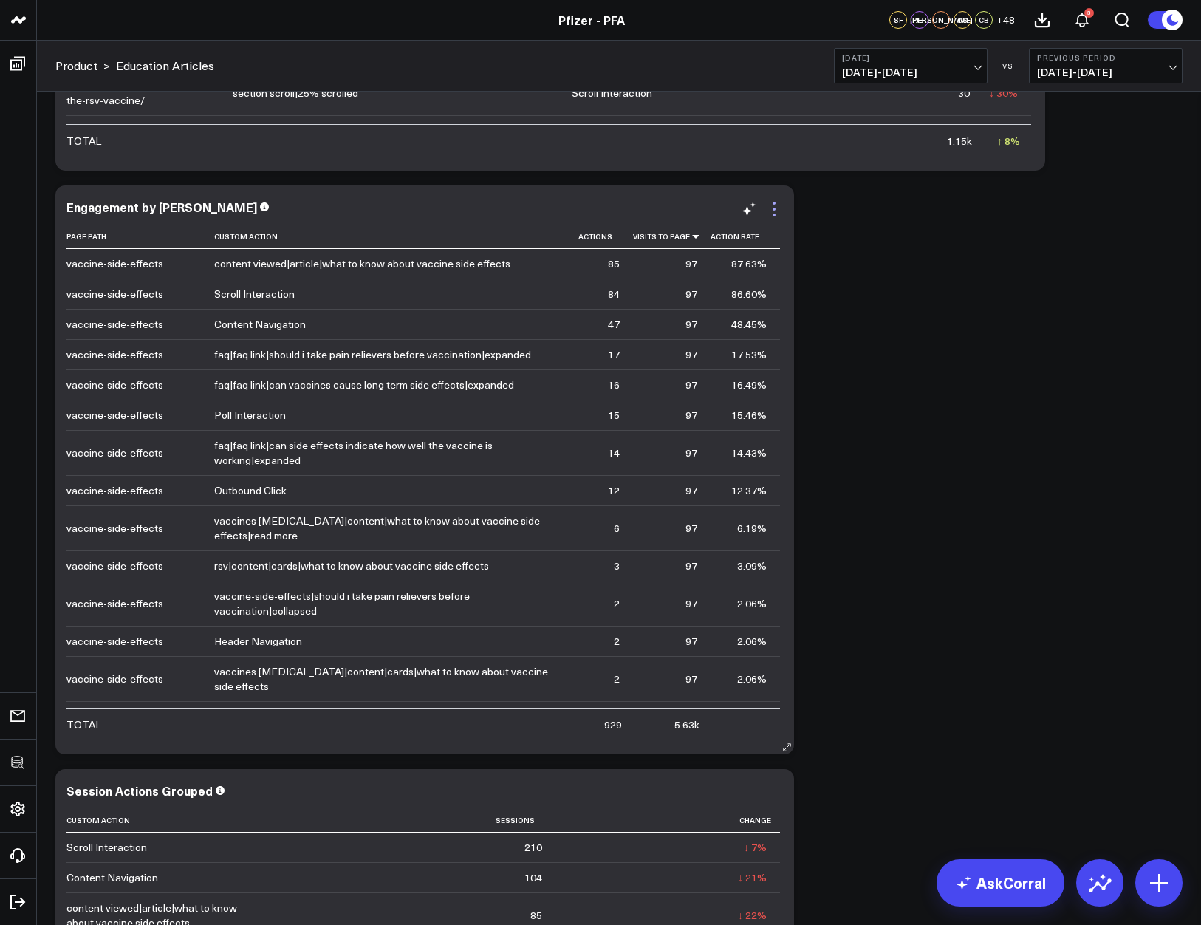
click at [772, 206] on icon at bounding box center [774, 209] width 18 height 18
click at [778, 206] on icon at bounding box center [774, 209] width 18 height 18
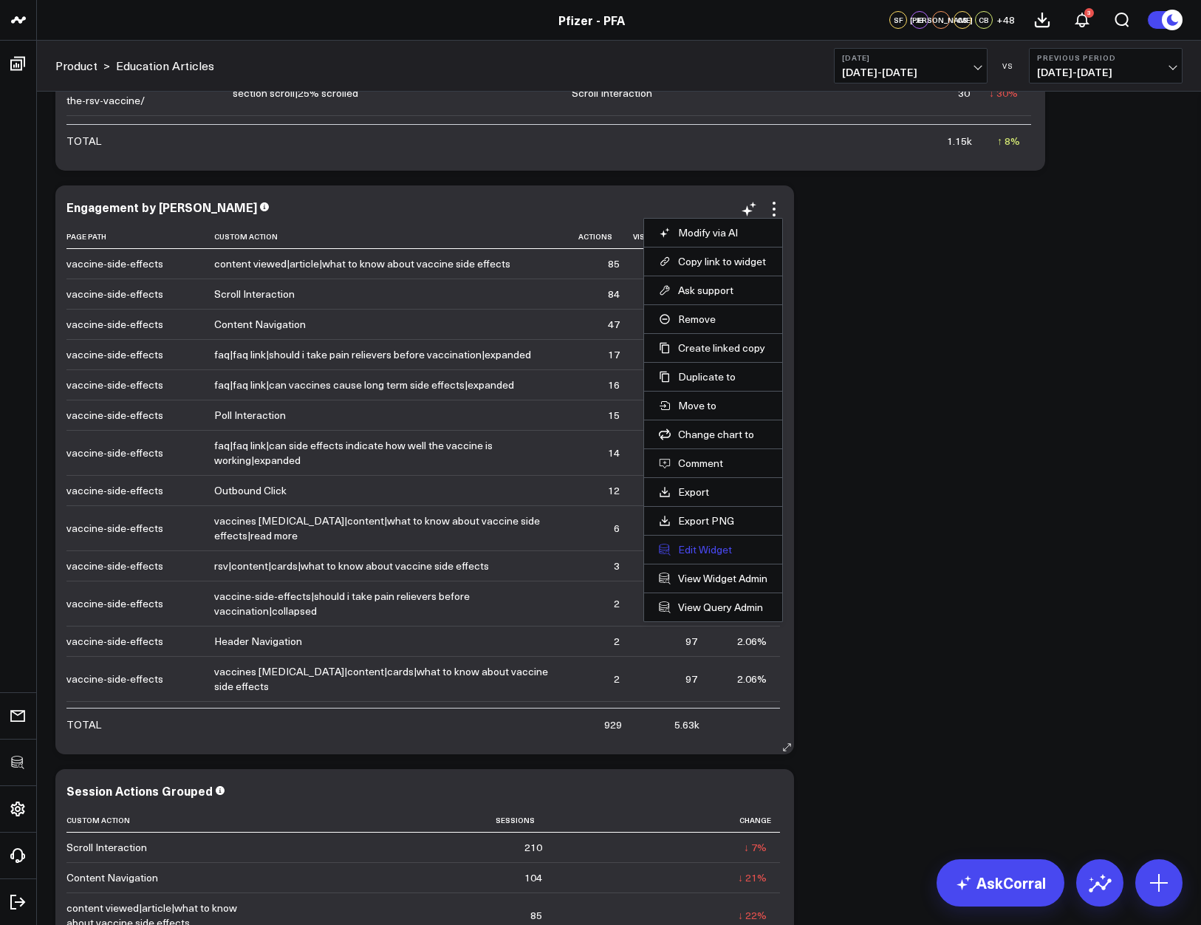
click at [710, 549] on button "Edit Widget" at bounding box center [713, 549] width 109 height 13
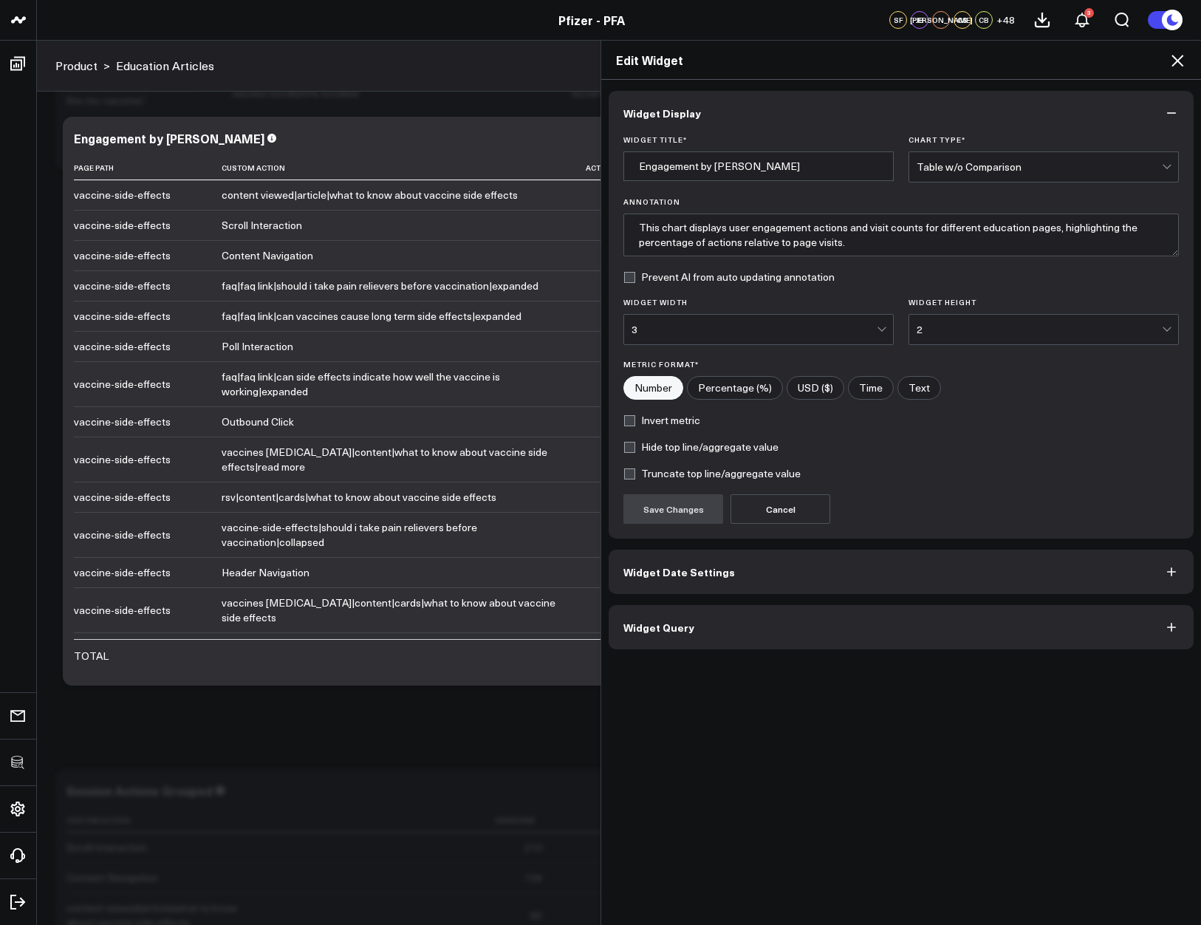
drag, startPoint x: 766, startPoint y: 616, endPoint x: 764, endPoint y: 623, distance: 7.5
click at [766, 616] on button "Widget Query" at bounding box center [901, 627] width 585 height 44
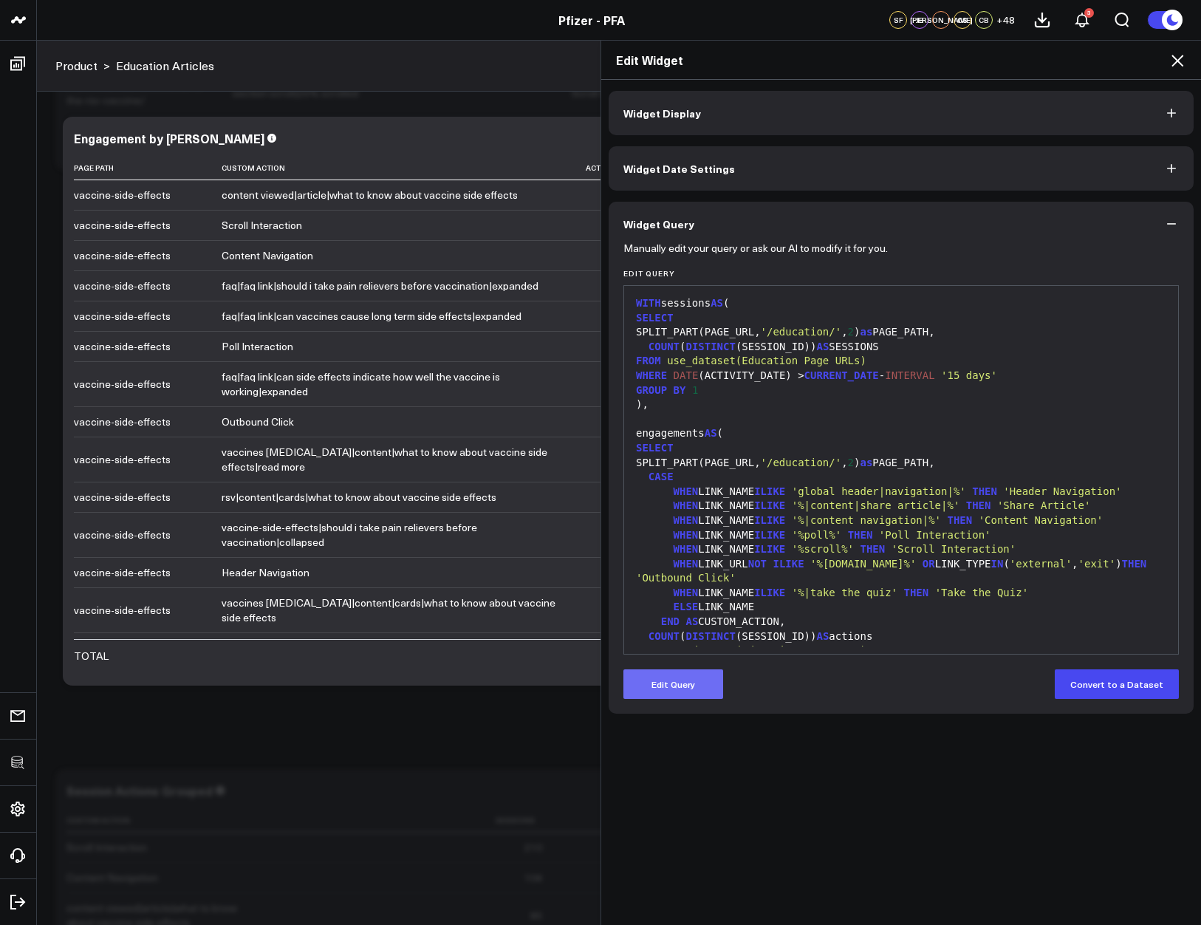
click at [687, 675] on button "Edit Query" at bounding box center [673, 684] width 100 height 30
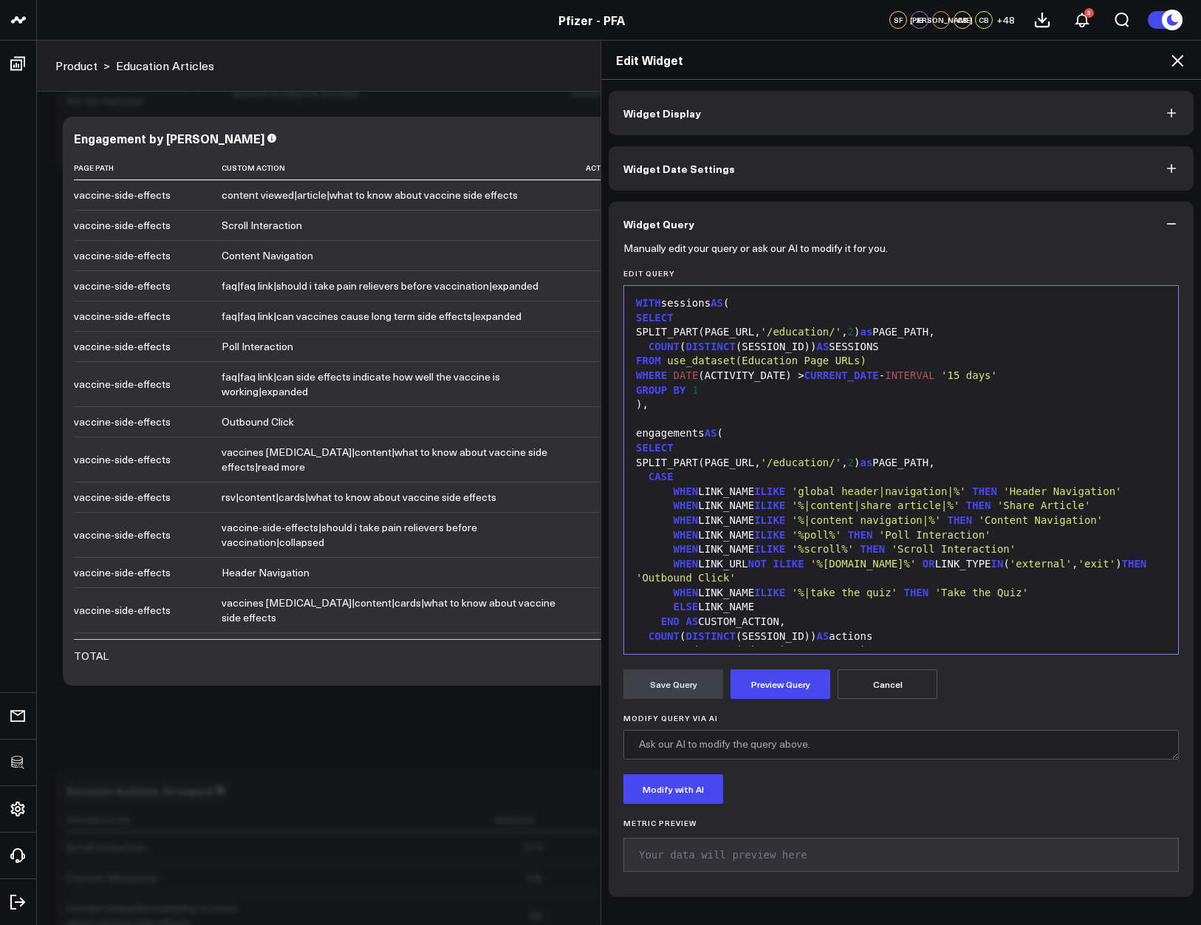
scroll to position [232, 0]
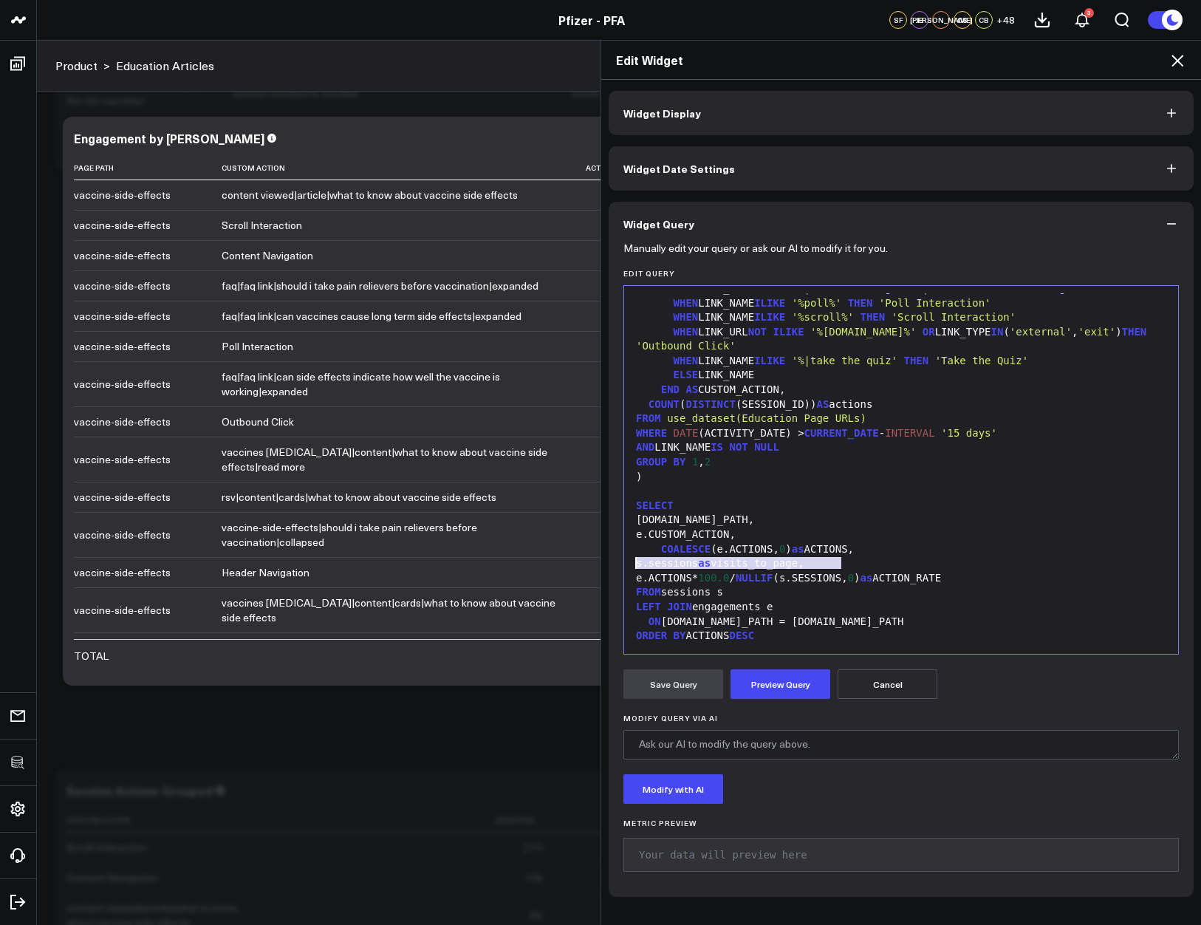
drag, startPoint x: 836, startPoint y: 563, endPoint x: 614, endPoint y: 563, distance: 222.3
click at [614, 563] on div "Manually edit your query or ask our AI to modify it for you. Edit Query 99 1 2 …" at bounding box center [901, 571] width 585 height 651
click at [766, 524] on div "s.PAGE_PATH," at bounding box center [901, 520] width 539 height 15
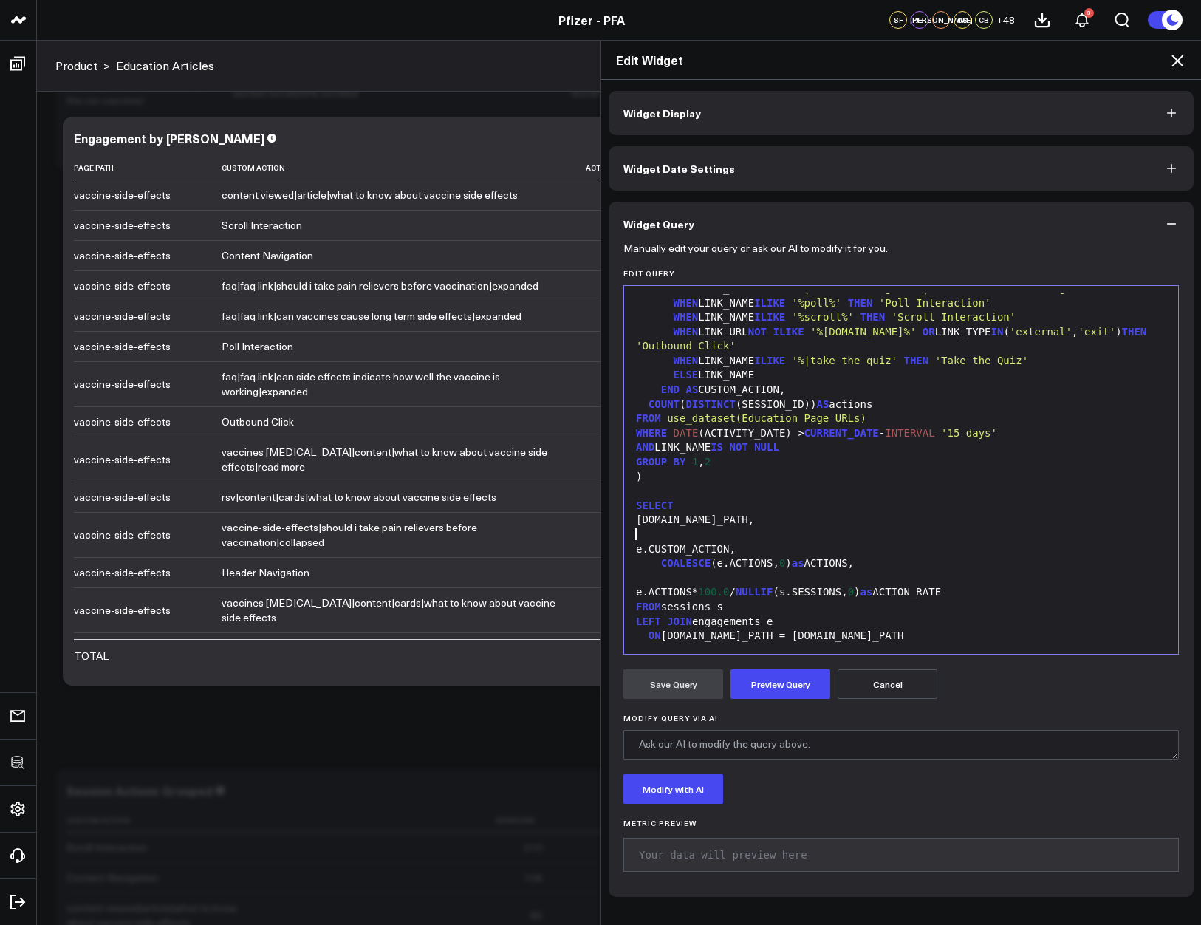
paste div
click at [704, 570] on div "COALESCE (e.ACTIONS, 0 ) as ACTIONS," at bounding box center [901, 563] width 539 height 15
click at [704, 578] on div at bounding box center [901, 578] width 539 height 15
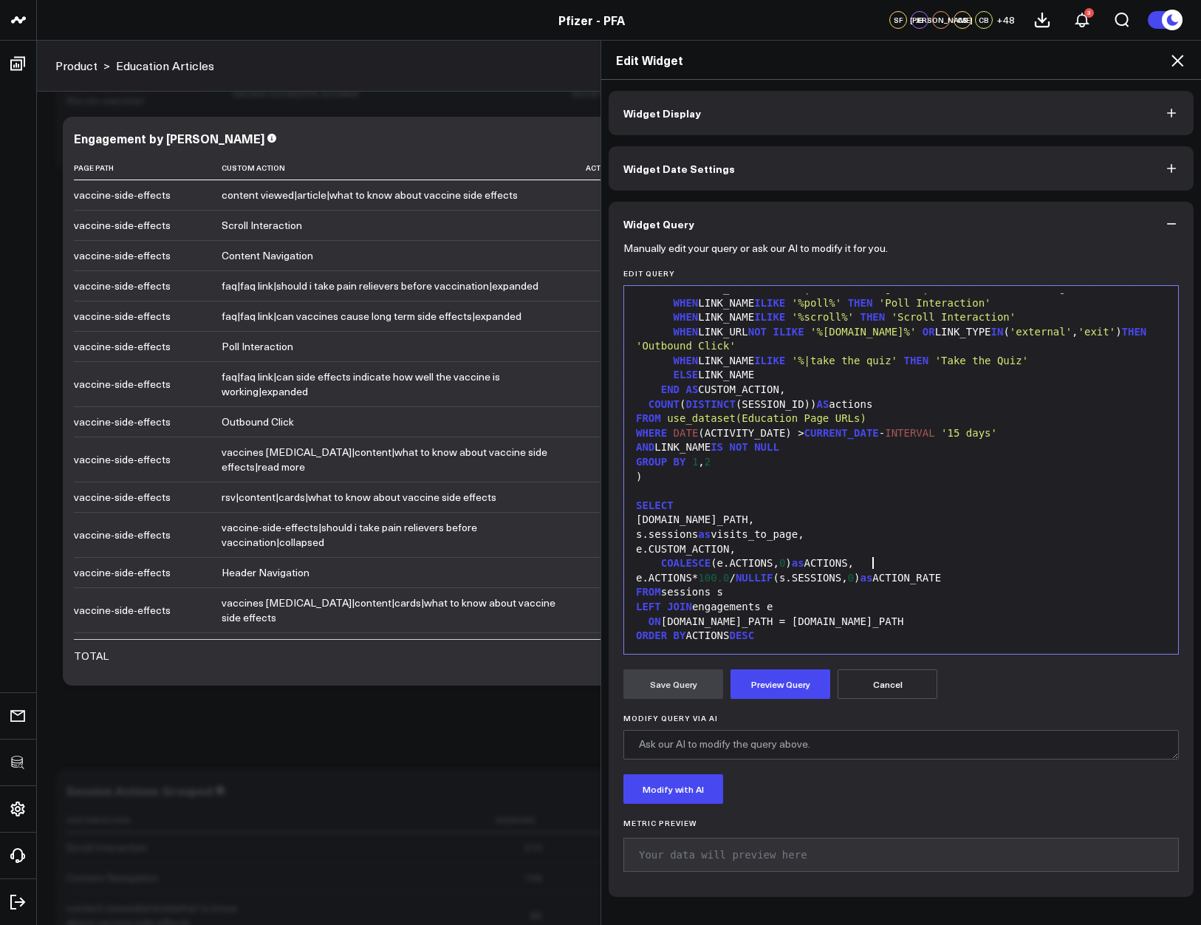
click at [740, 707] on form "Manually edit your query or ask our AI to modify it for you. Edit Query 99 1 2 …" at bounding box center [900, 564] width 555 height 636
click at [745, 688] on button "Preview Query" at bounding box center [780, 684] width 100 height 30
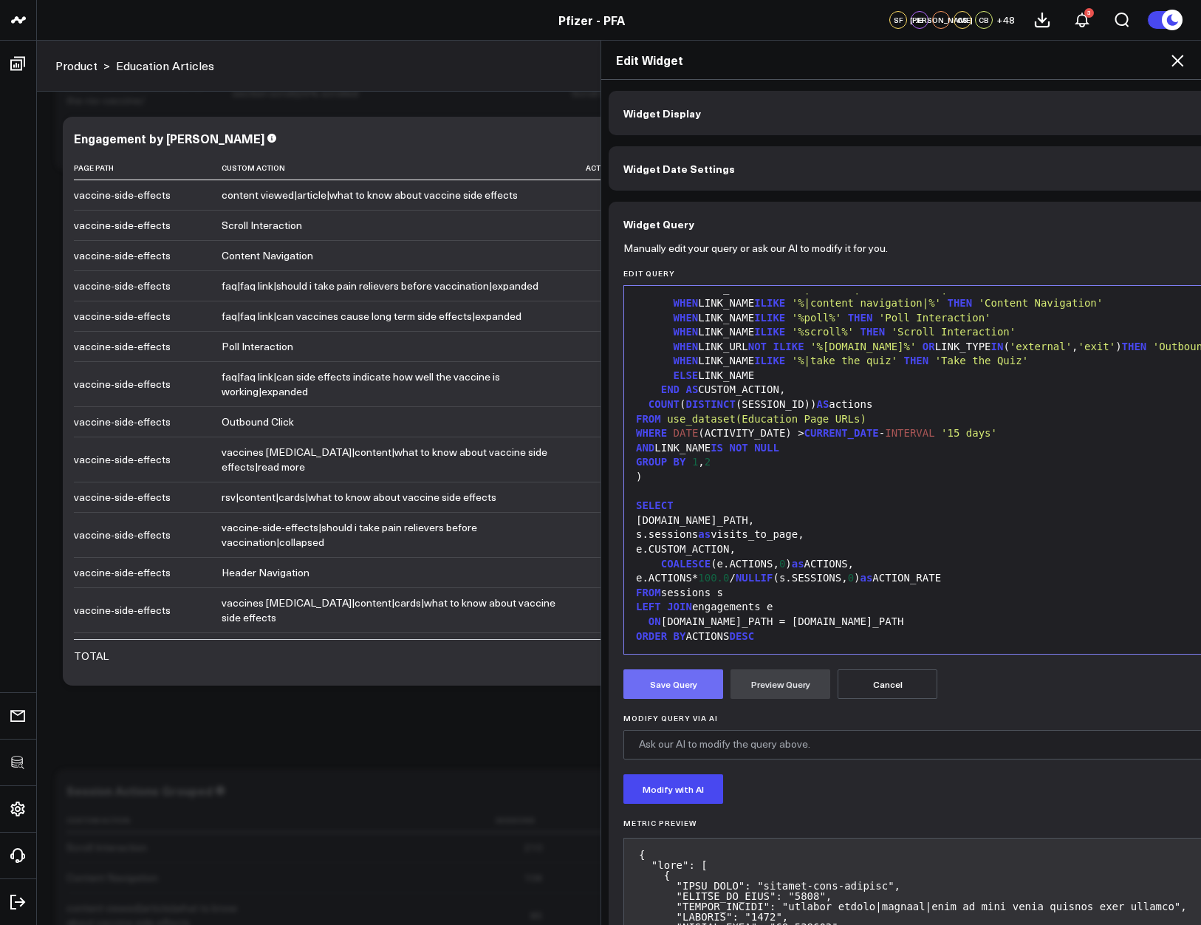
scroll to position [202, 0]
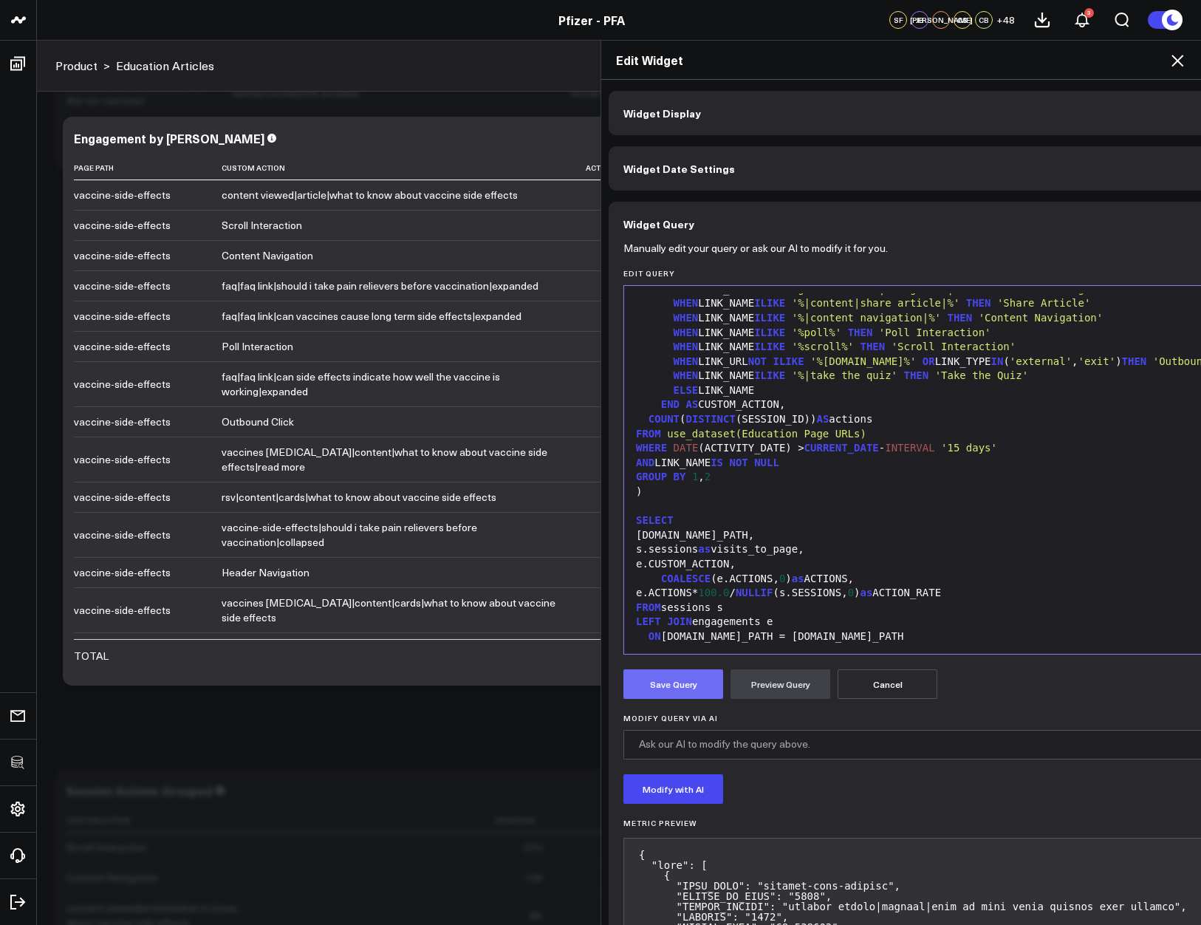
click at [658, 685] on button "Save Query" at bounding box center [673, 684] width 100 height 30
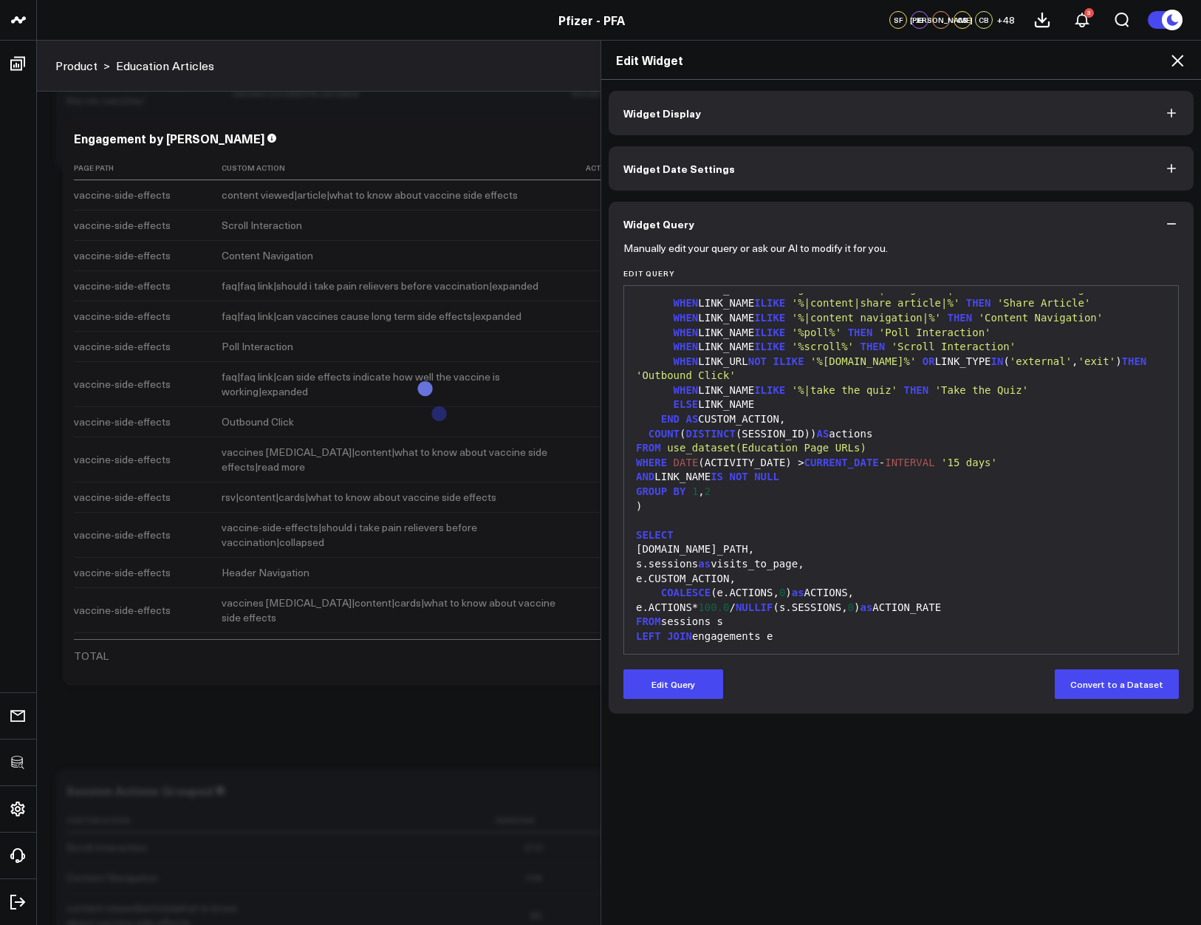
click at [1181, 61] on icon at bounding box center [1177, 61] width 18 height 18
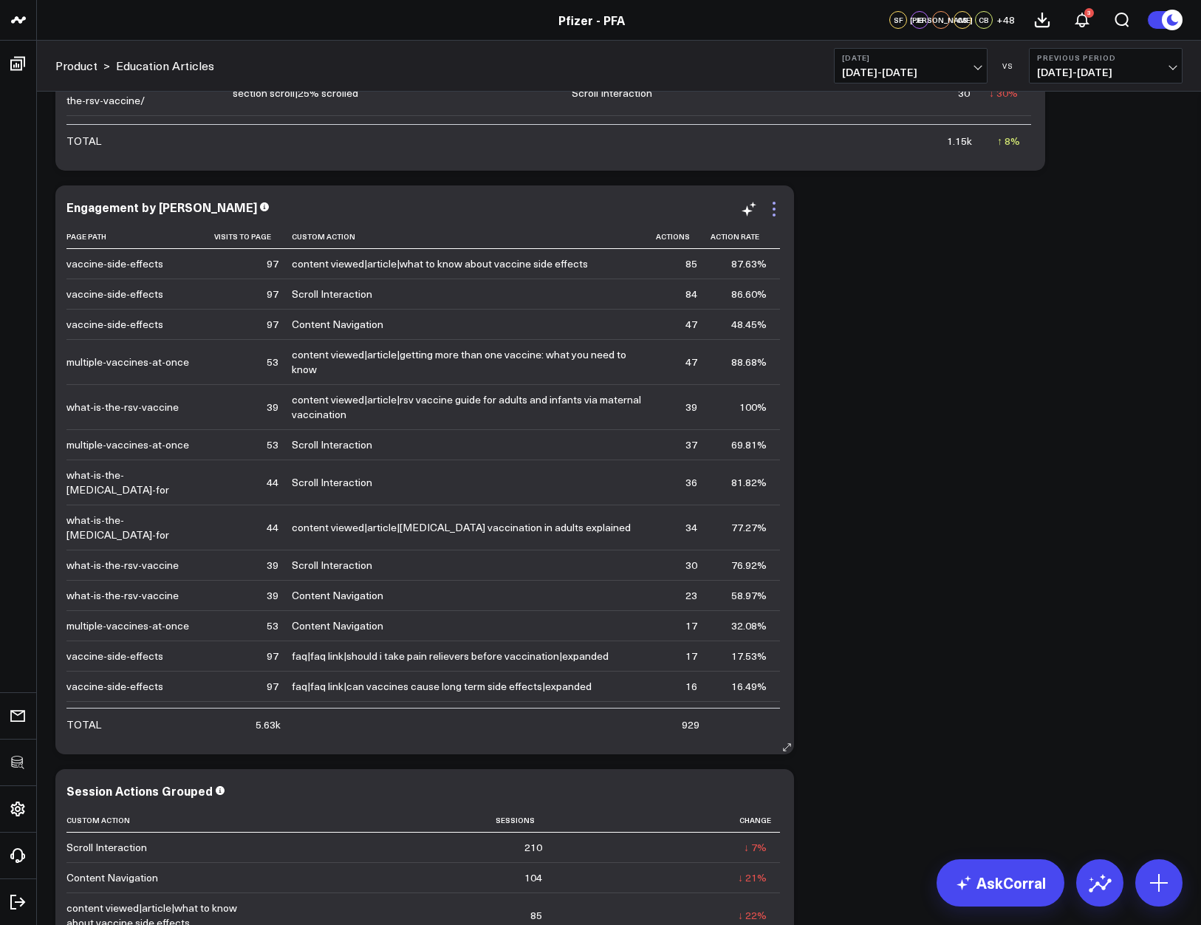
click at [775, 211] on icon at bounding box center [774, 209] width 18 height 18
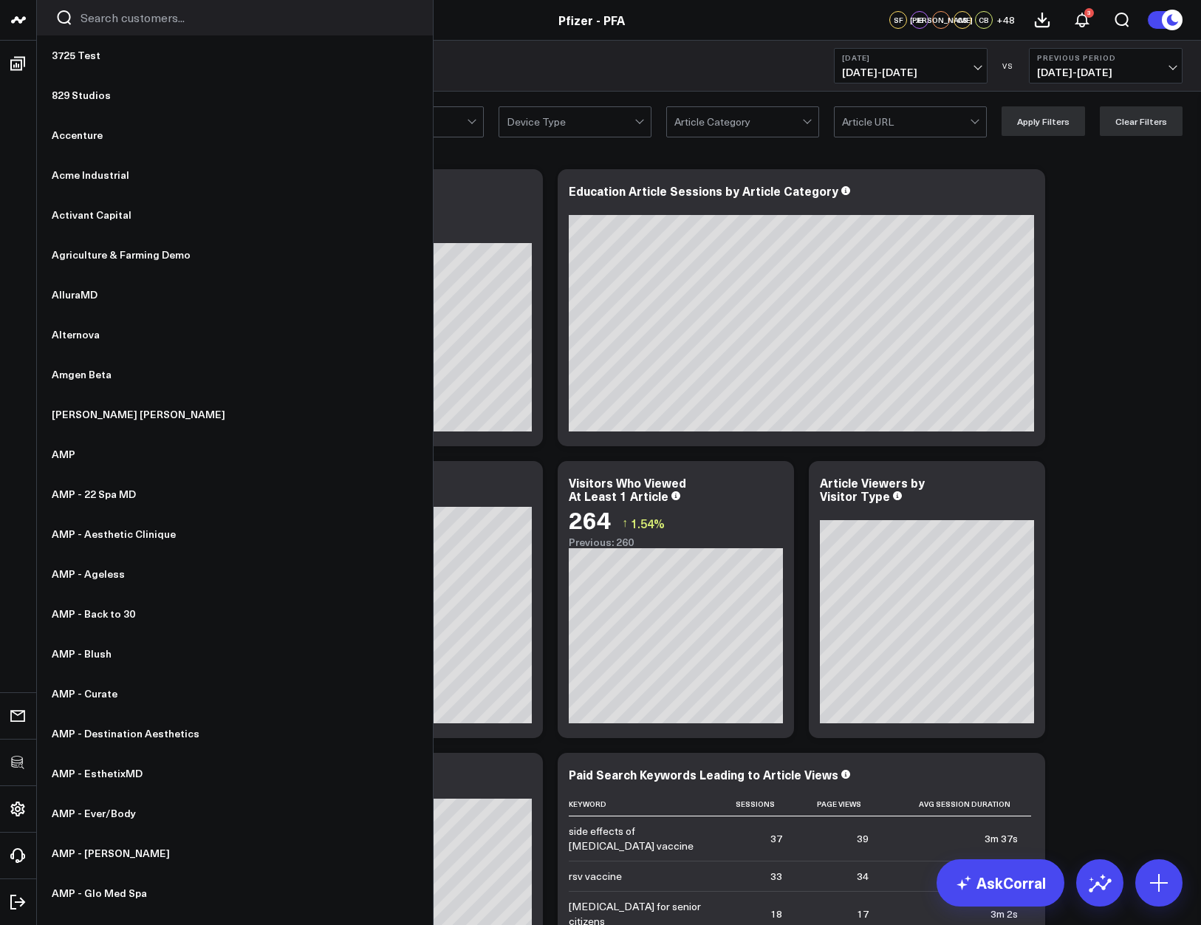
click at [131, 10] on input "Search customers input" at bounding box center [248, 18] width 334 height 16
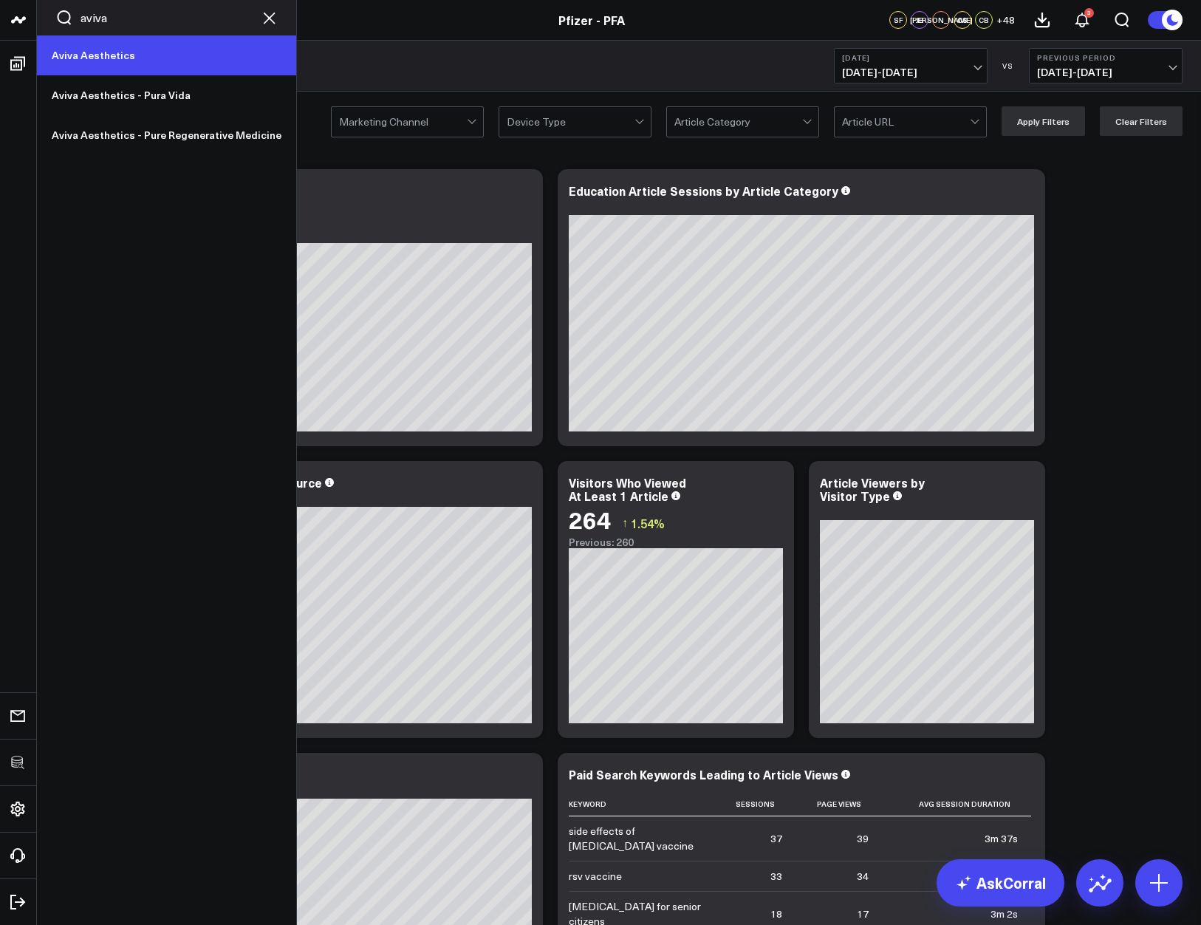
type input "aviva"
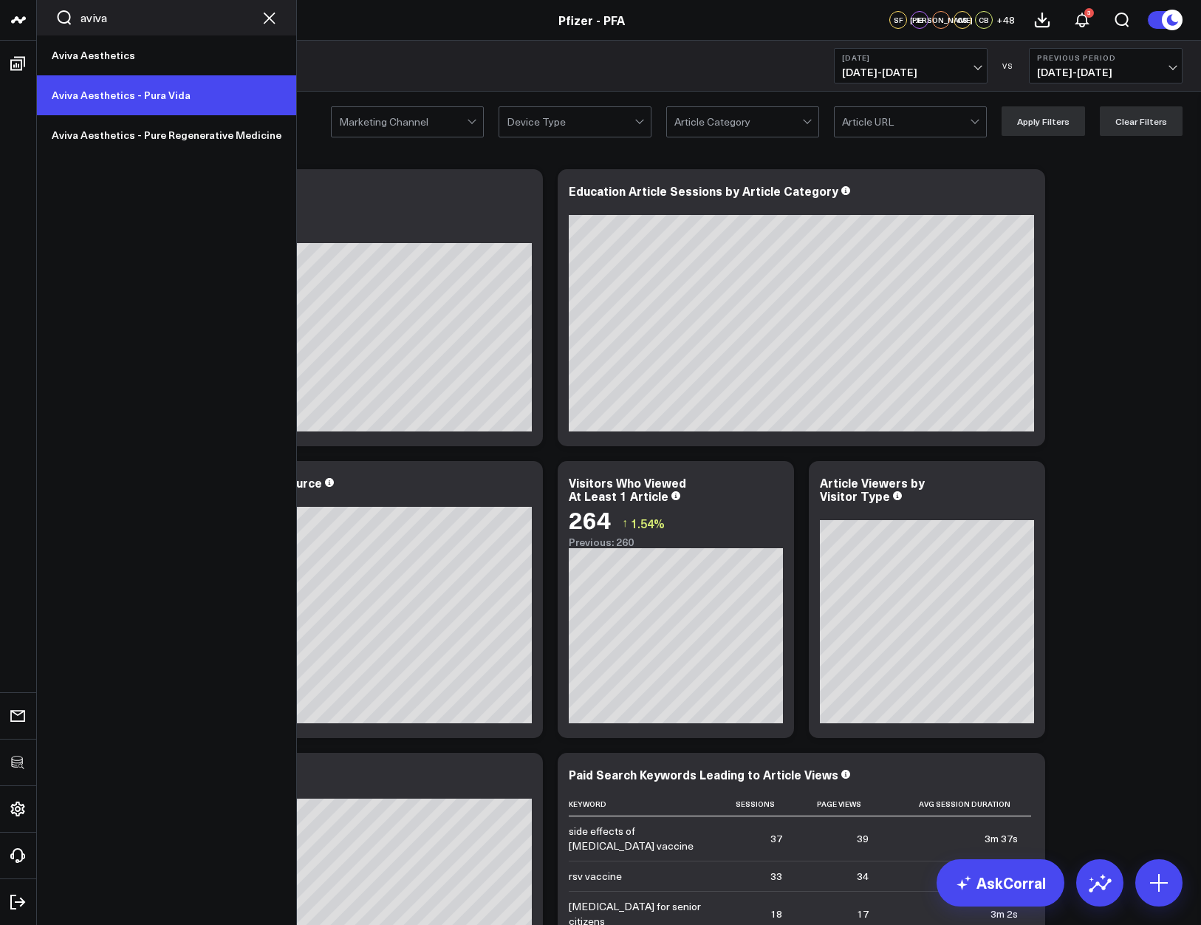
drag, startPoint x: 164, startPoint y: 48, endPoint x: 165, endPoint y: 83, distance: 35.5
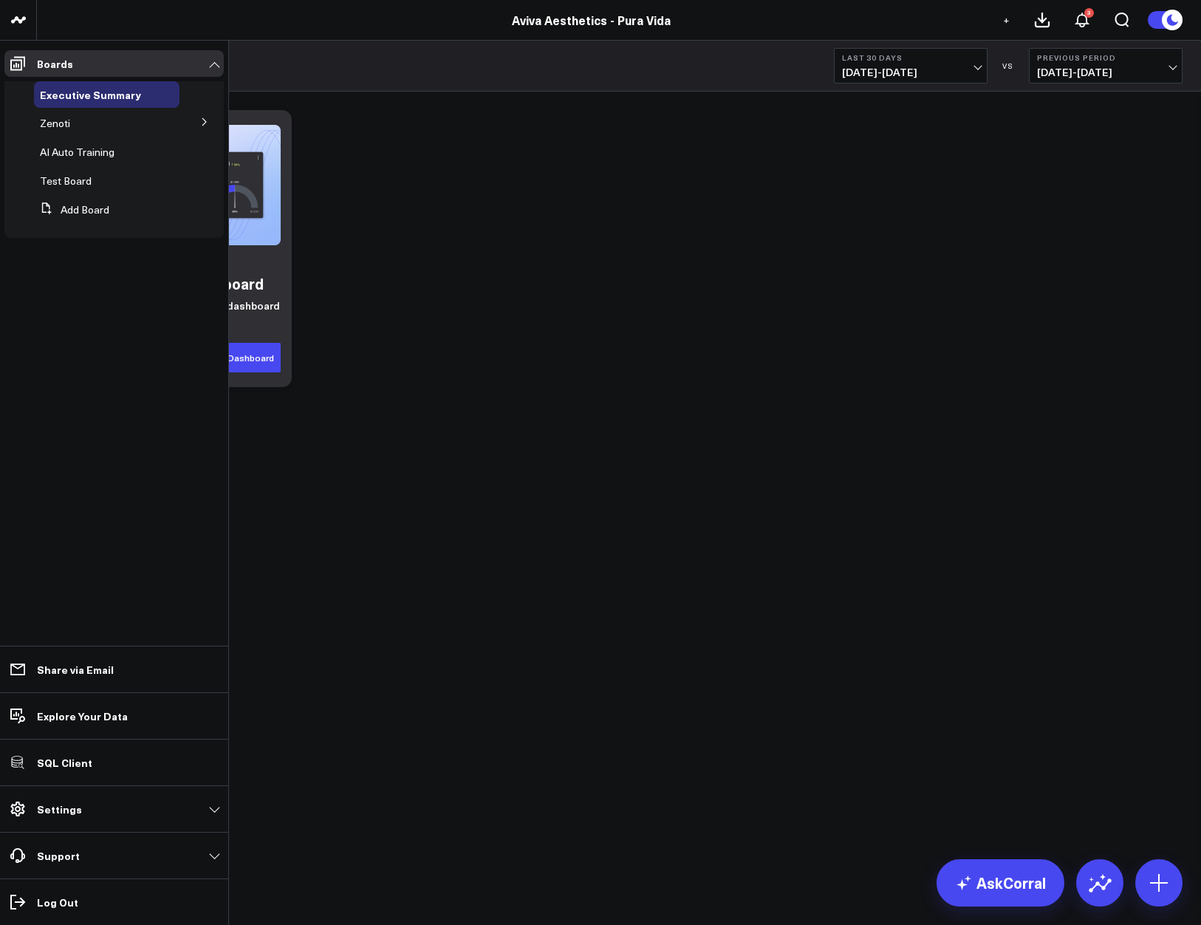
click at [211, 126] on button at bounding box center [204, 121] width 38 height 22
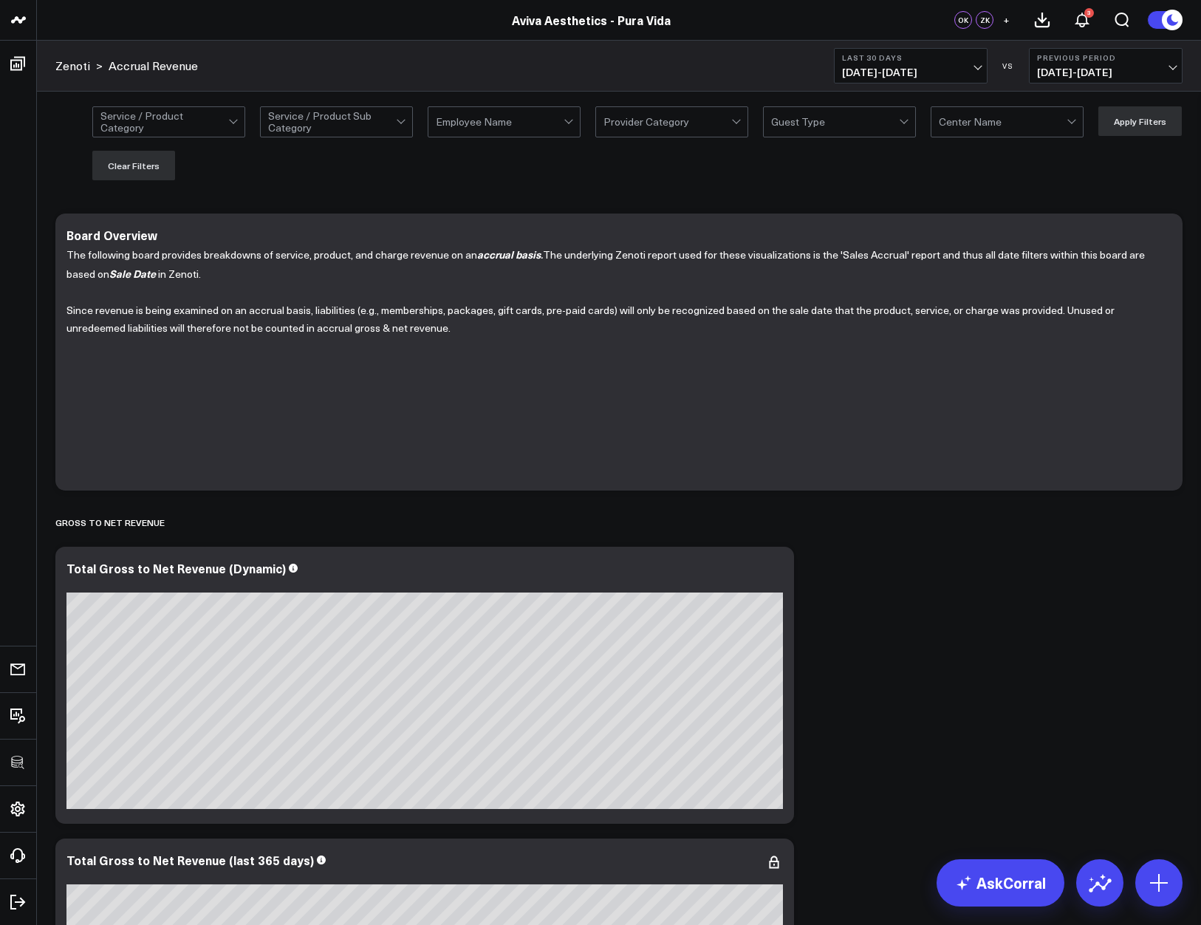
click at [577, 179] on div "Service / Product Category Service / Product Sub Category Employee Name Provide…" at bounding box center [637, 143] width 1090 height 74
click at [225, 127] on div at bounding box center [164, 122] width 128 height 30
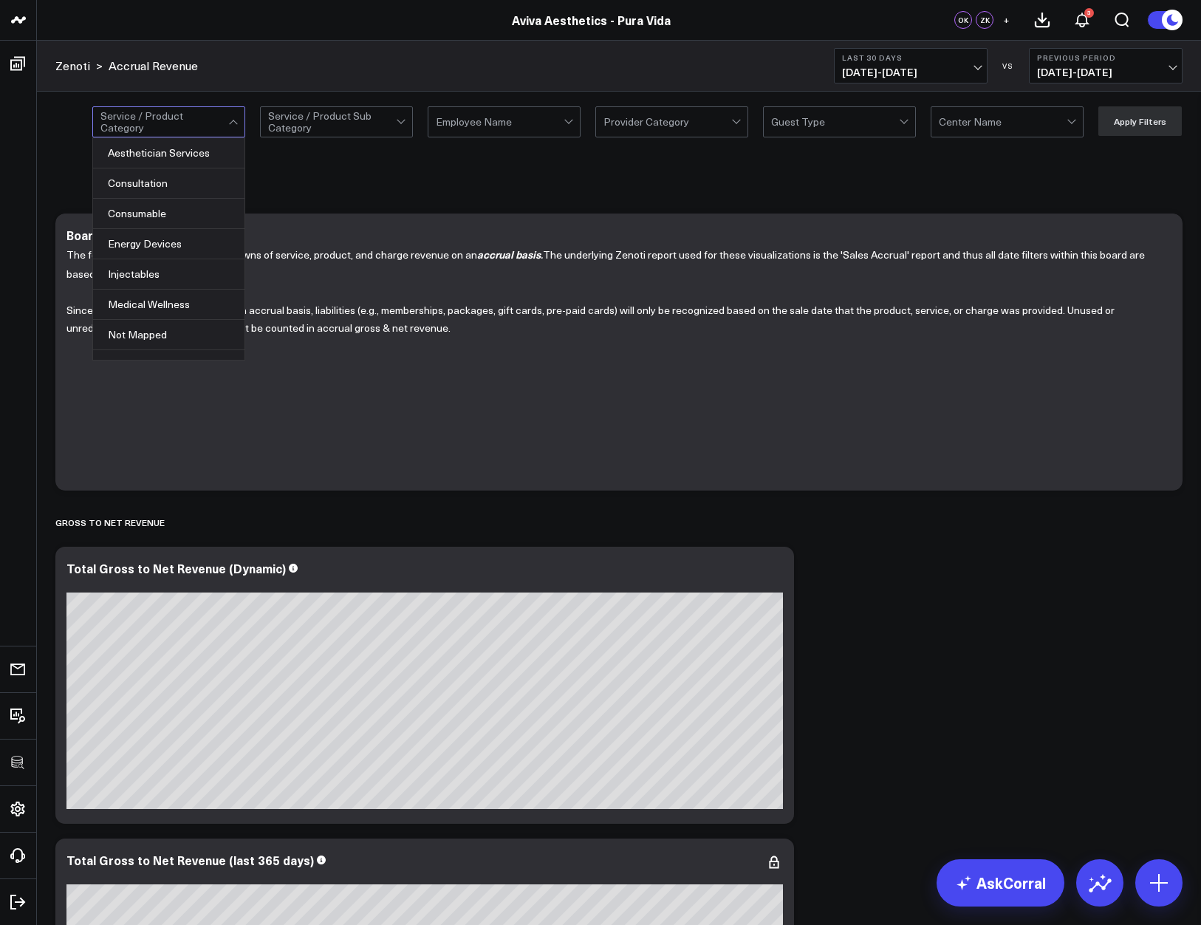
click at [224, 125] on div at bounding box center [164, 122] width 128 height 30
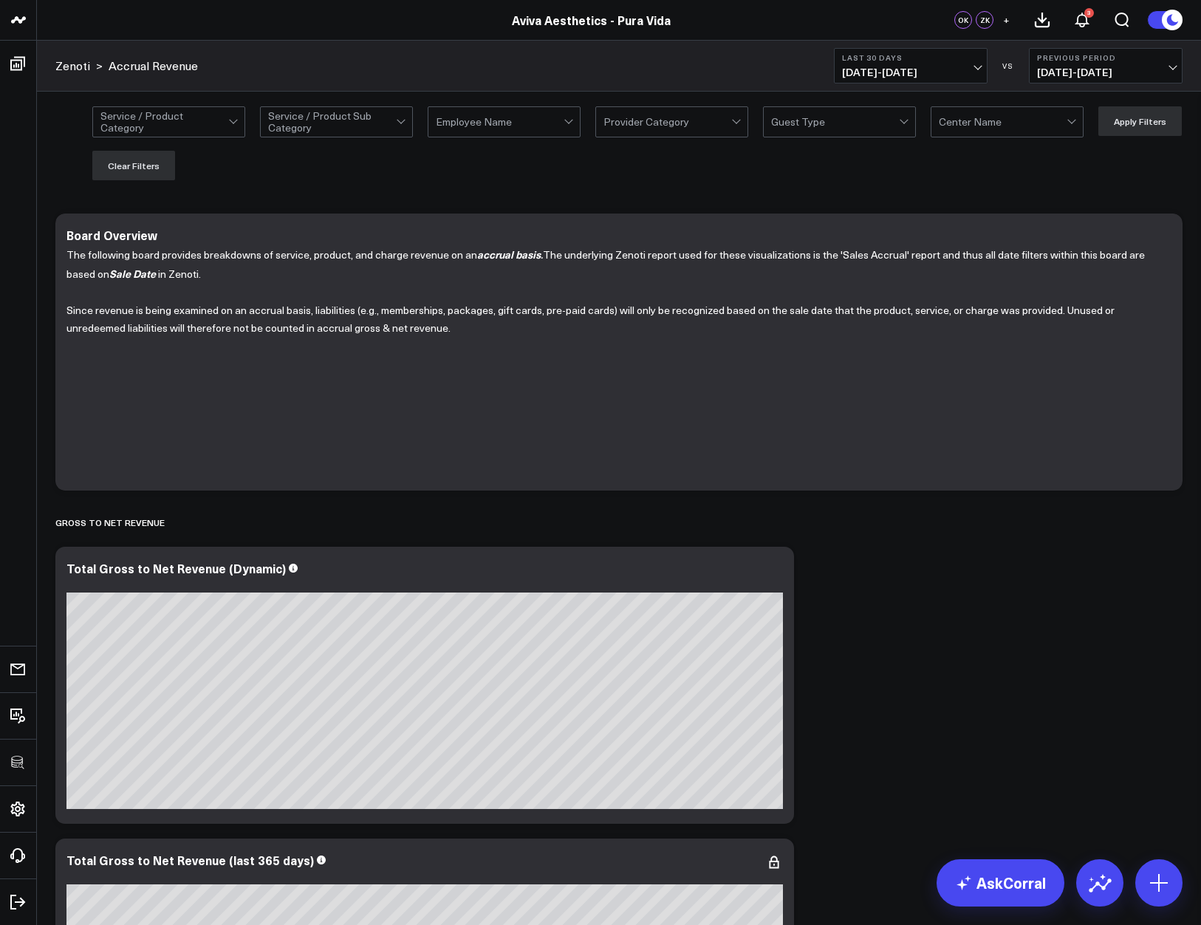
click at [376, 123] on div at bounding box center [332, 122] width 128 height 30
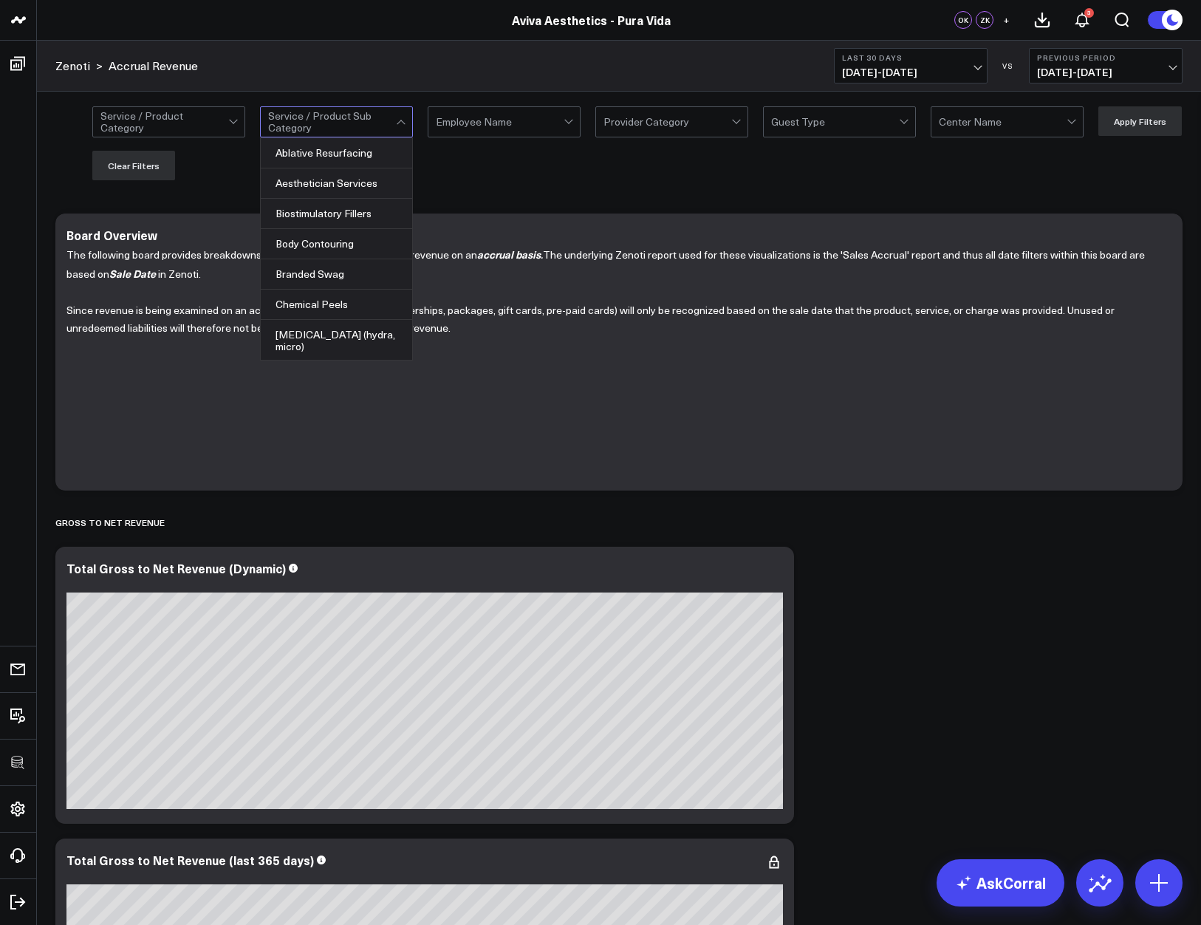
click at [376, 123] on div at bounding box center [332, 122] width 128 height 30
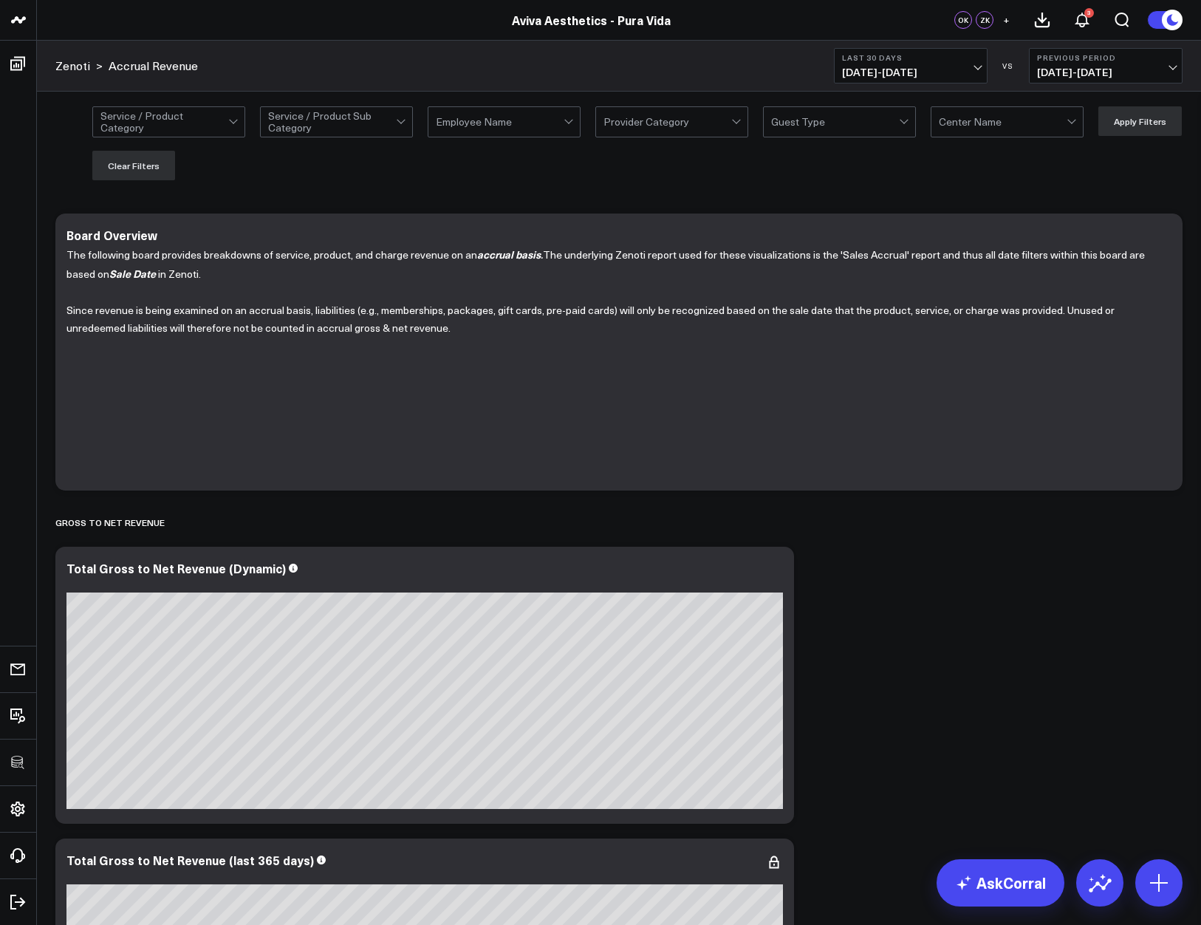
click at [561, 161] on div "Service / Product Category Service / Product Sub Category Employee Name Provide…" at bounding box center [637, 143] width 1090 height 74
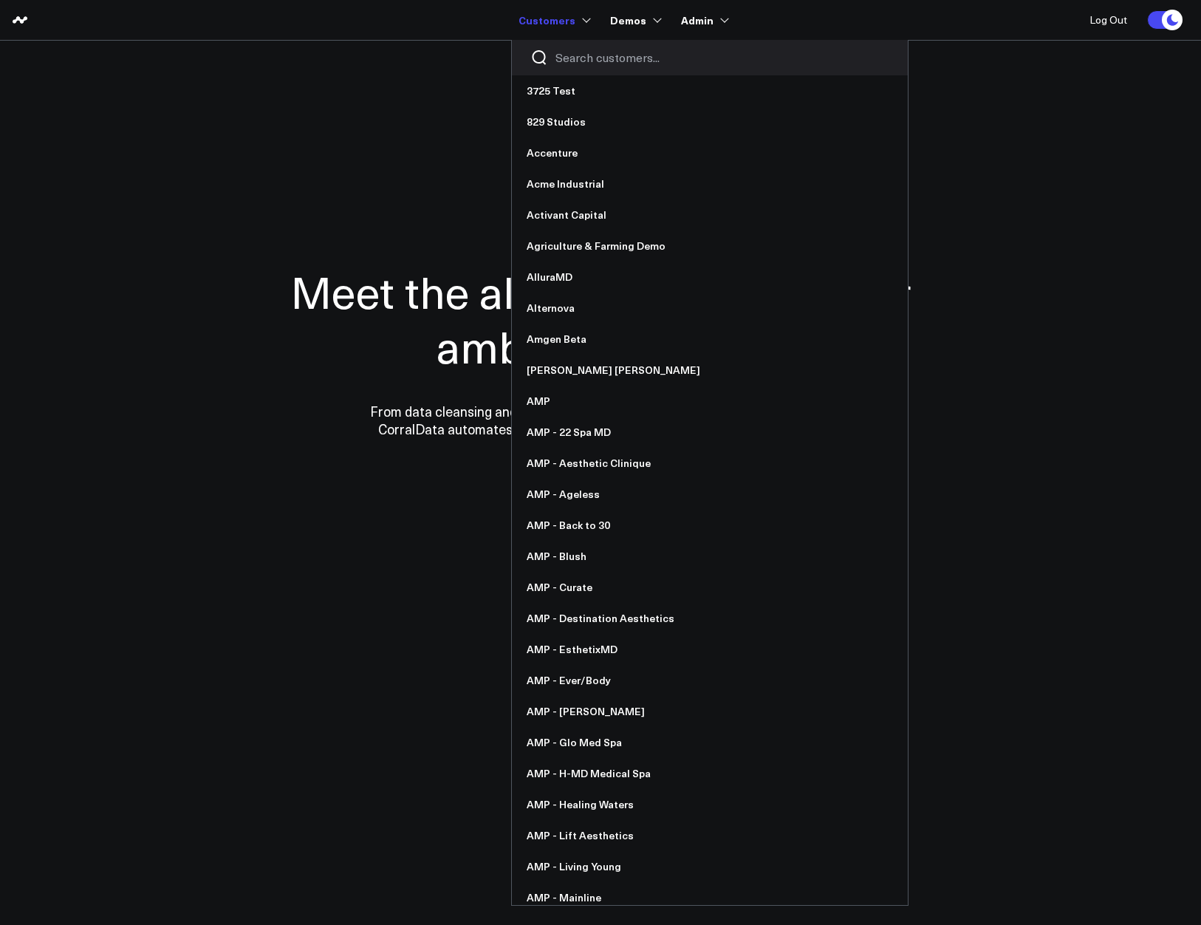
click at [577, 49] on input "Search customers input" at bounding box center [722, 57] width 334 height 16
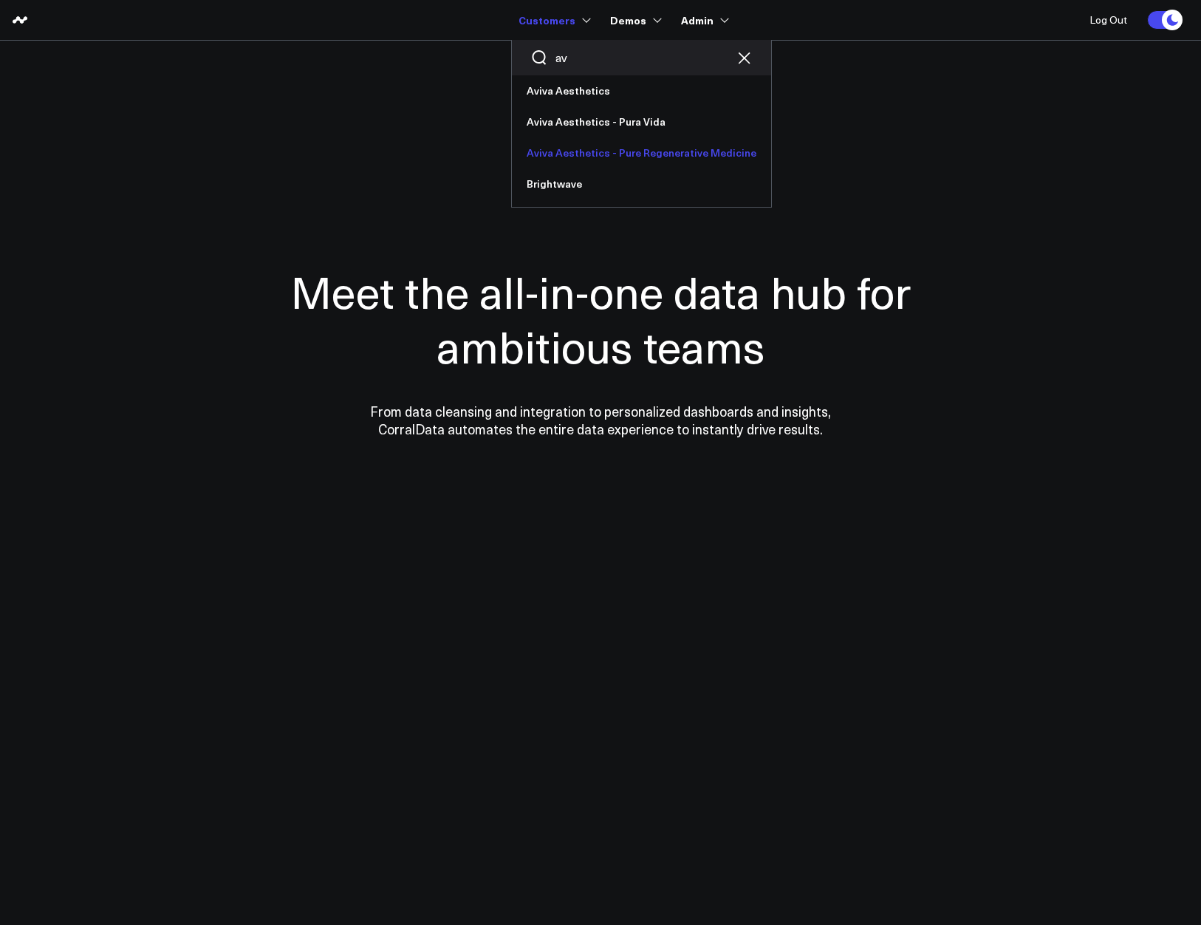
type input "av"
click at [603, 148] on link "Aviva Aesthetics - Pure Regenerative Medicine" at bounding box center [641, 152] width 259 height 31
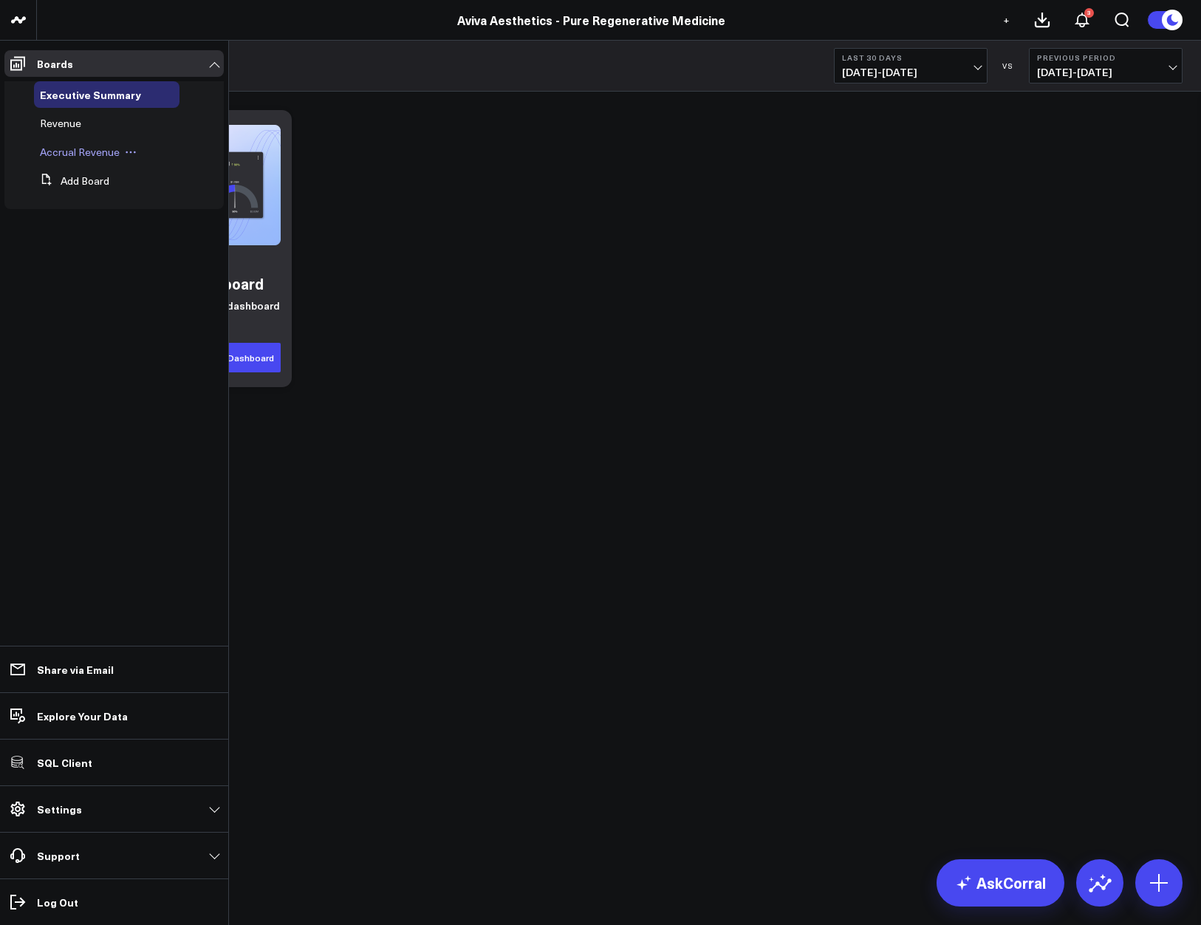
click at [67, 154] on span "Accrual Revenue" at bounding box center [80, 152] width 80 height 14
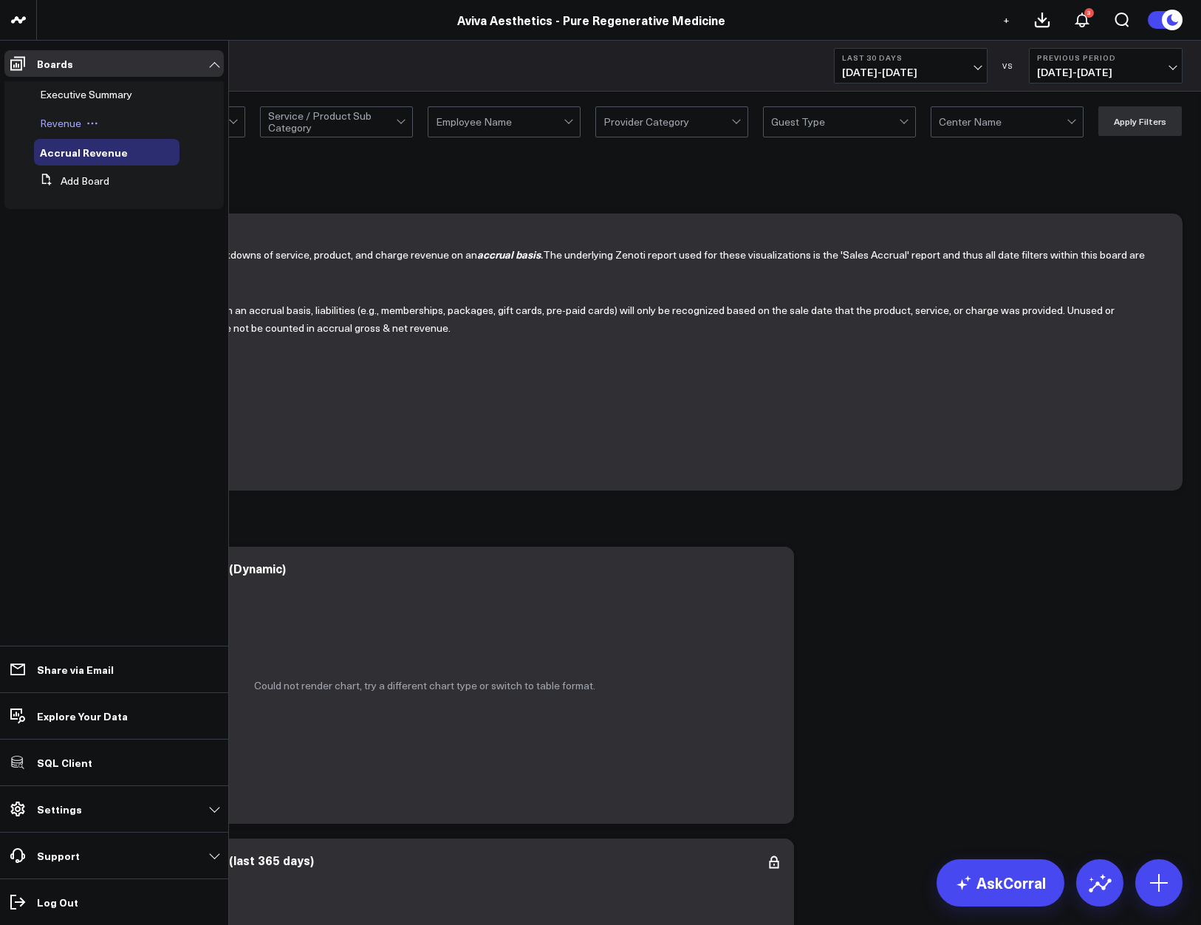
click at [51, 117] on span "Revenue" at bounding box center [60, 123] width 41 height 14
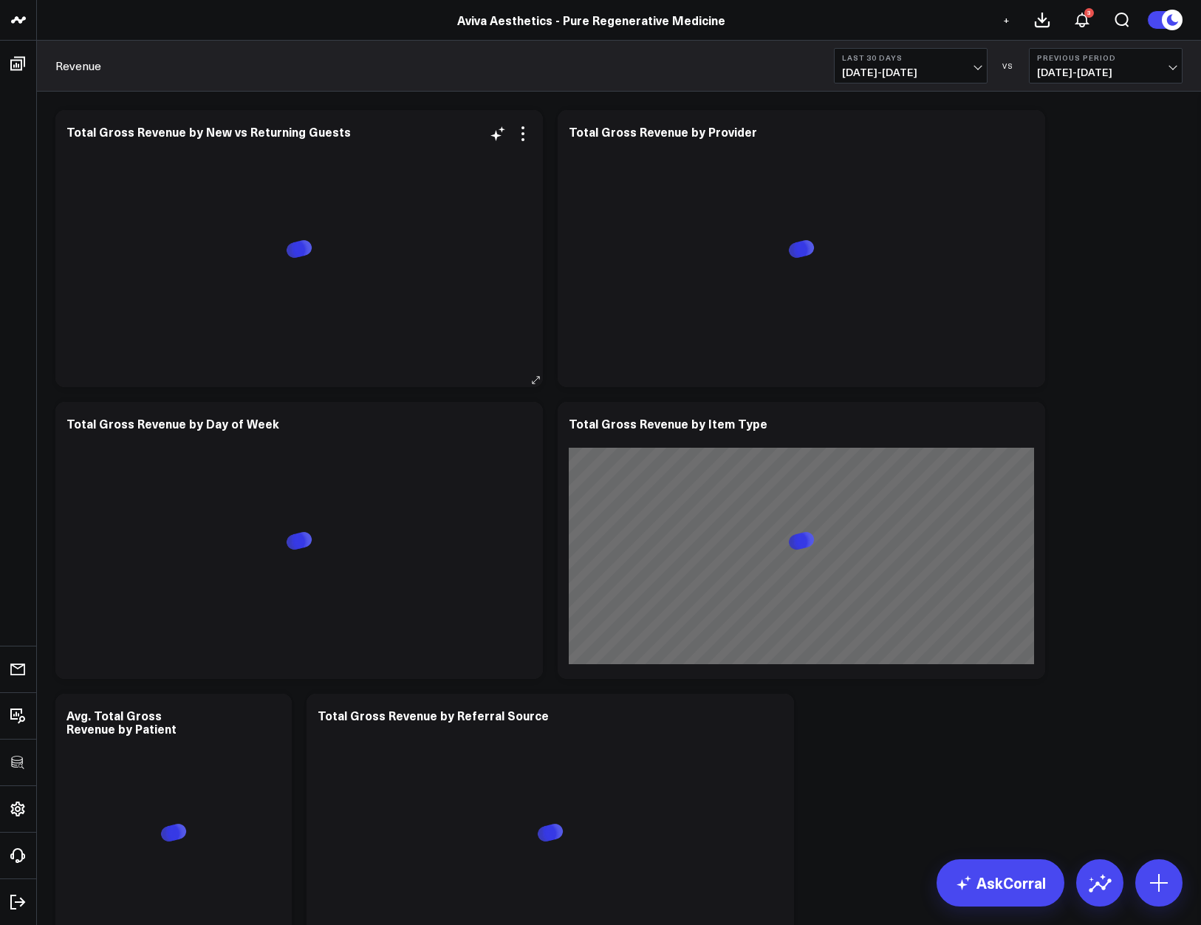
click at [511, 134] on div "Modify via AI Copy link to widget Ask support Remove Create linked copy Executi…" at bounding box center [510, 134] width 43 height 18
click at [526, 138] on icon at bounding box center [523, 134] width 18 height 18
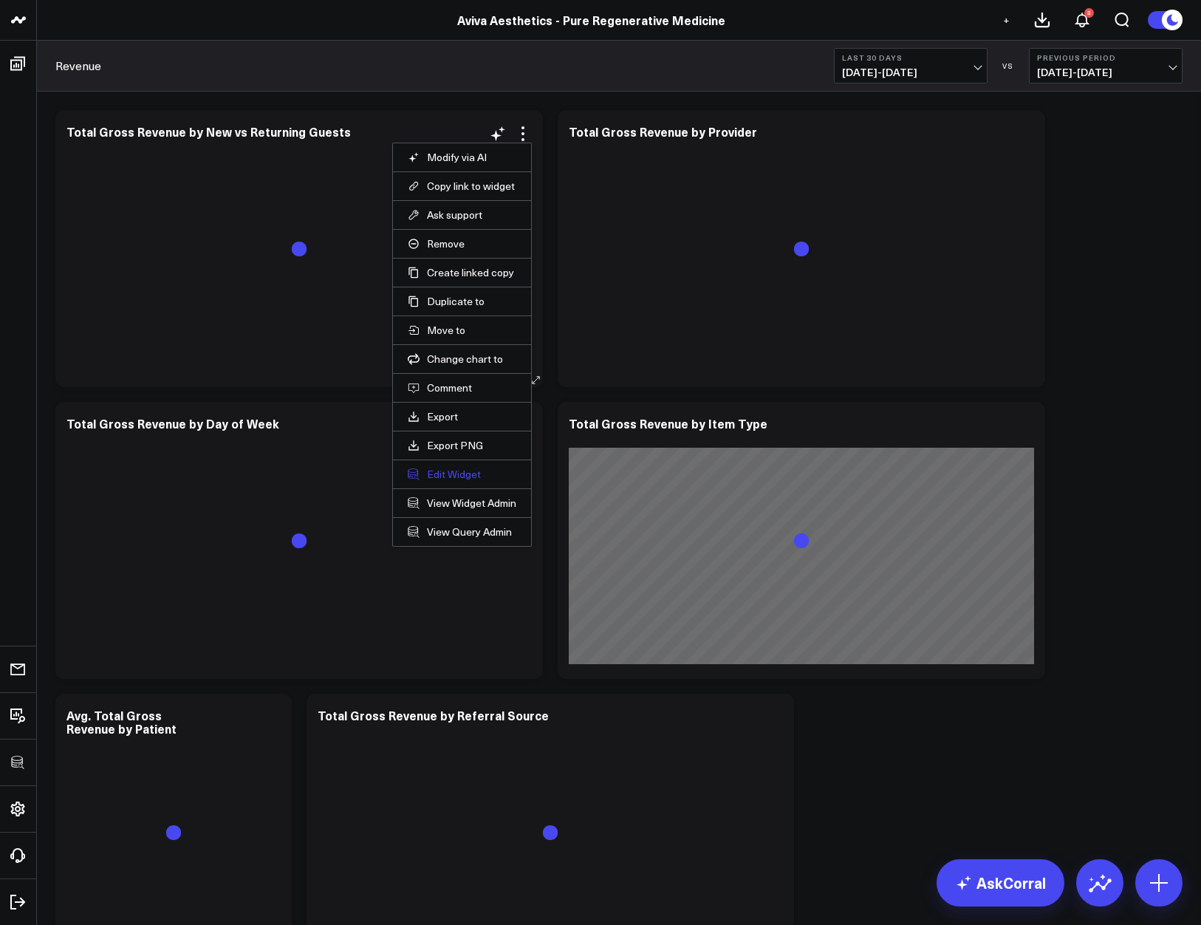
click at [443, 468] on button "Edit Widget" at bounding box center [462, 474] width 109 height 13
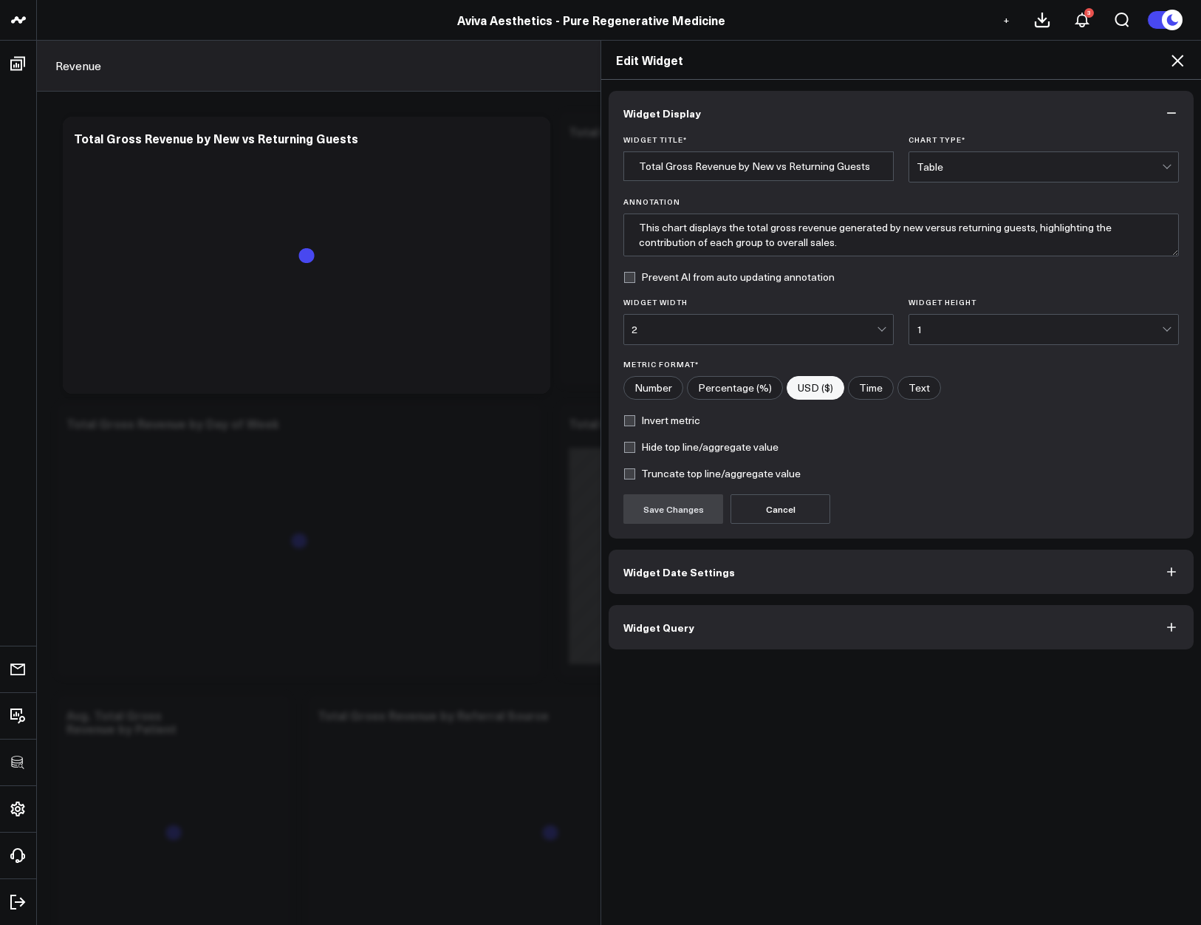
click at [790, 645] on button "Widget Query" at bounding box center [901, 627] width 585 height 44
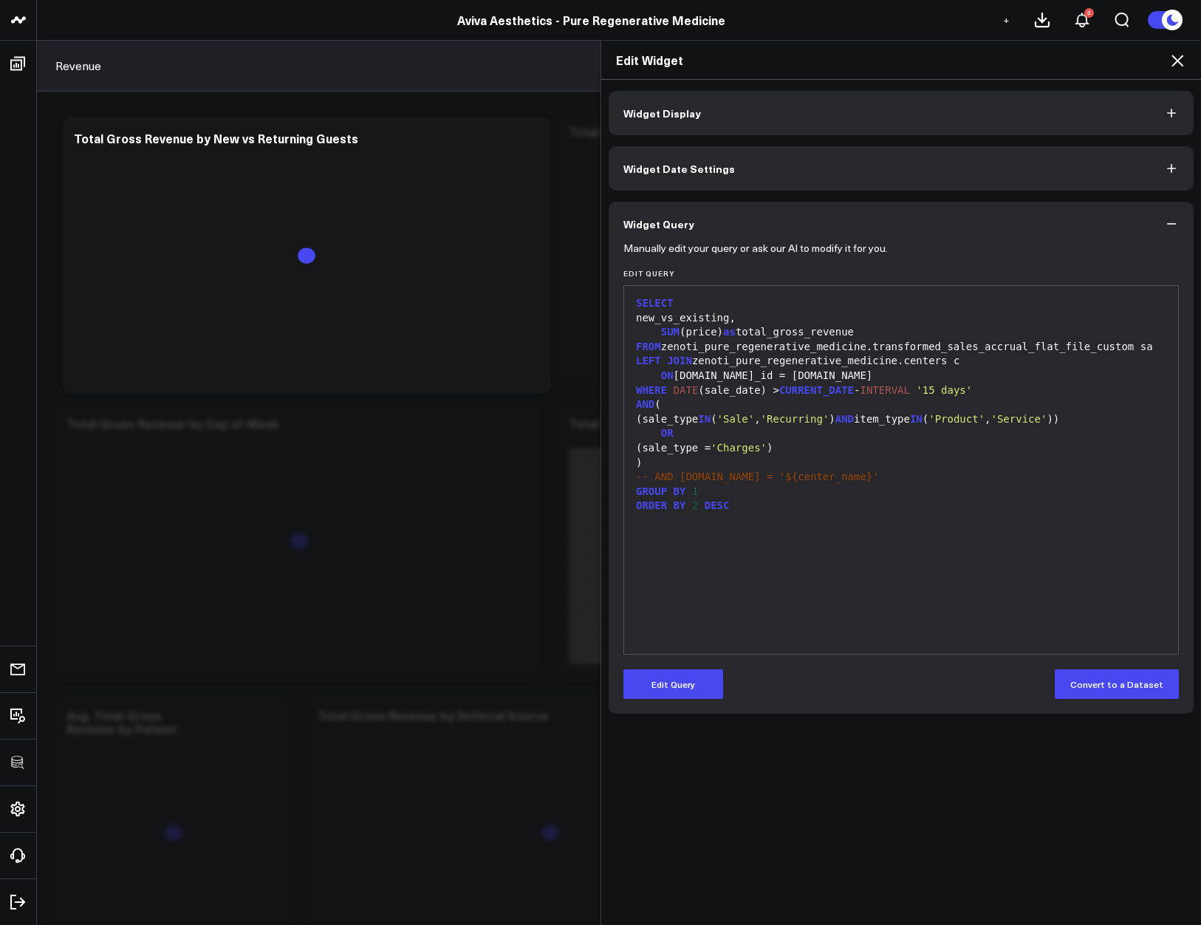
click at [965, 568] on div "SELECT new_vs_existing, SUM (price) as total_gross_revenue FROM zenoti_pure_reg…" at bounding box center [901, 469] width 539 height 353
click at [1181, 64] on icon at bounding box center [1177, 61] width 12 height 12
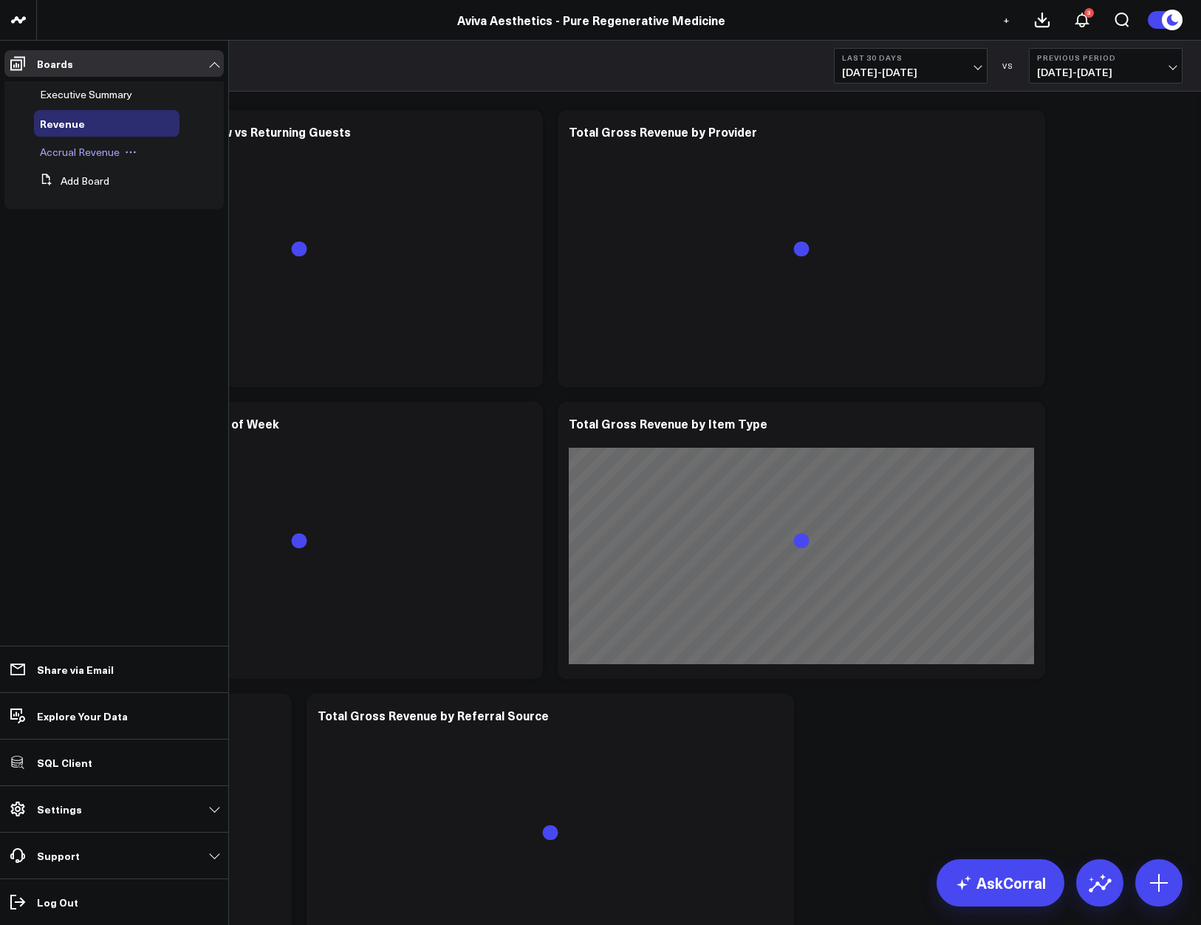
click at [63, 152] on span "Accrual Revenue" at bounding box center [80, 152] width 80 height 14
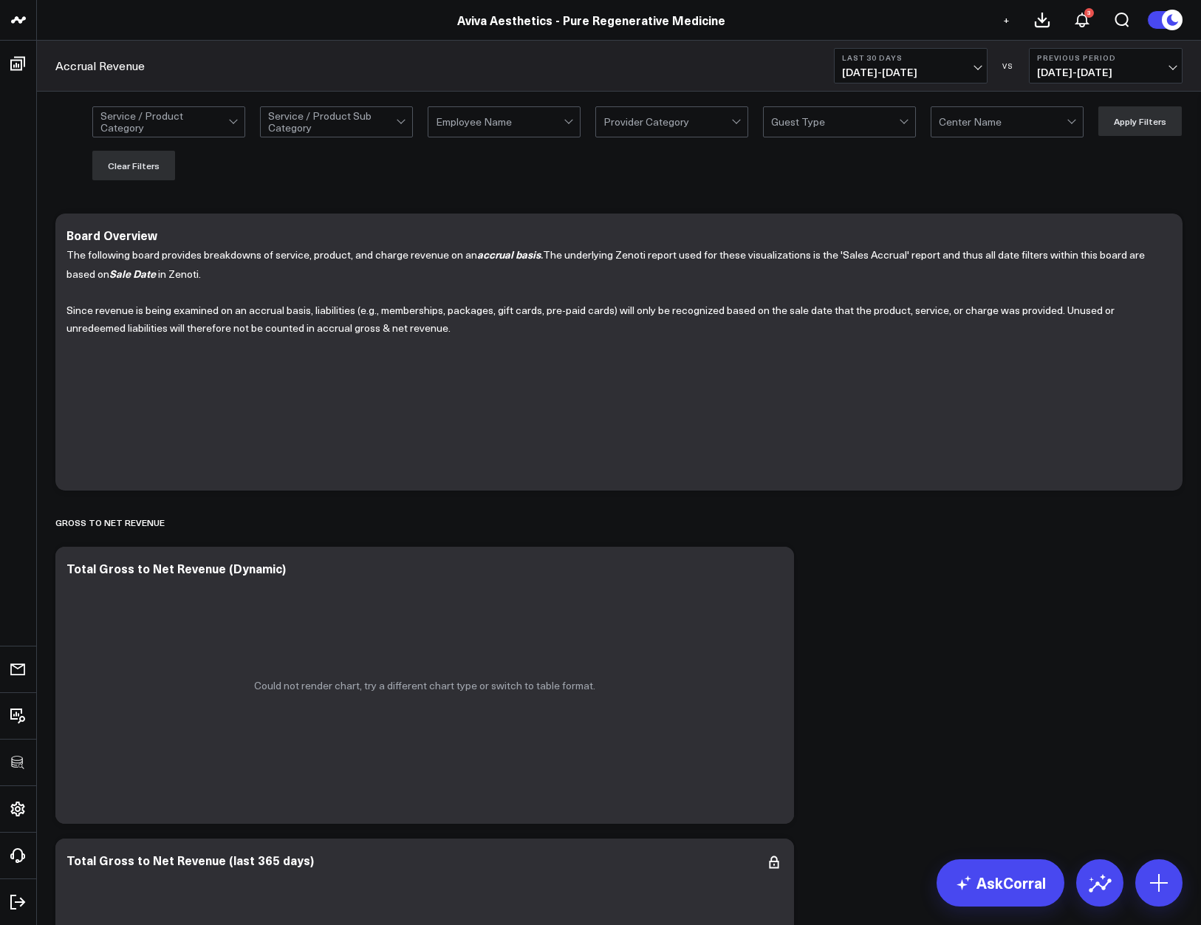
scroll to position [399, 0]
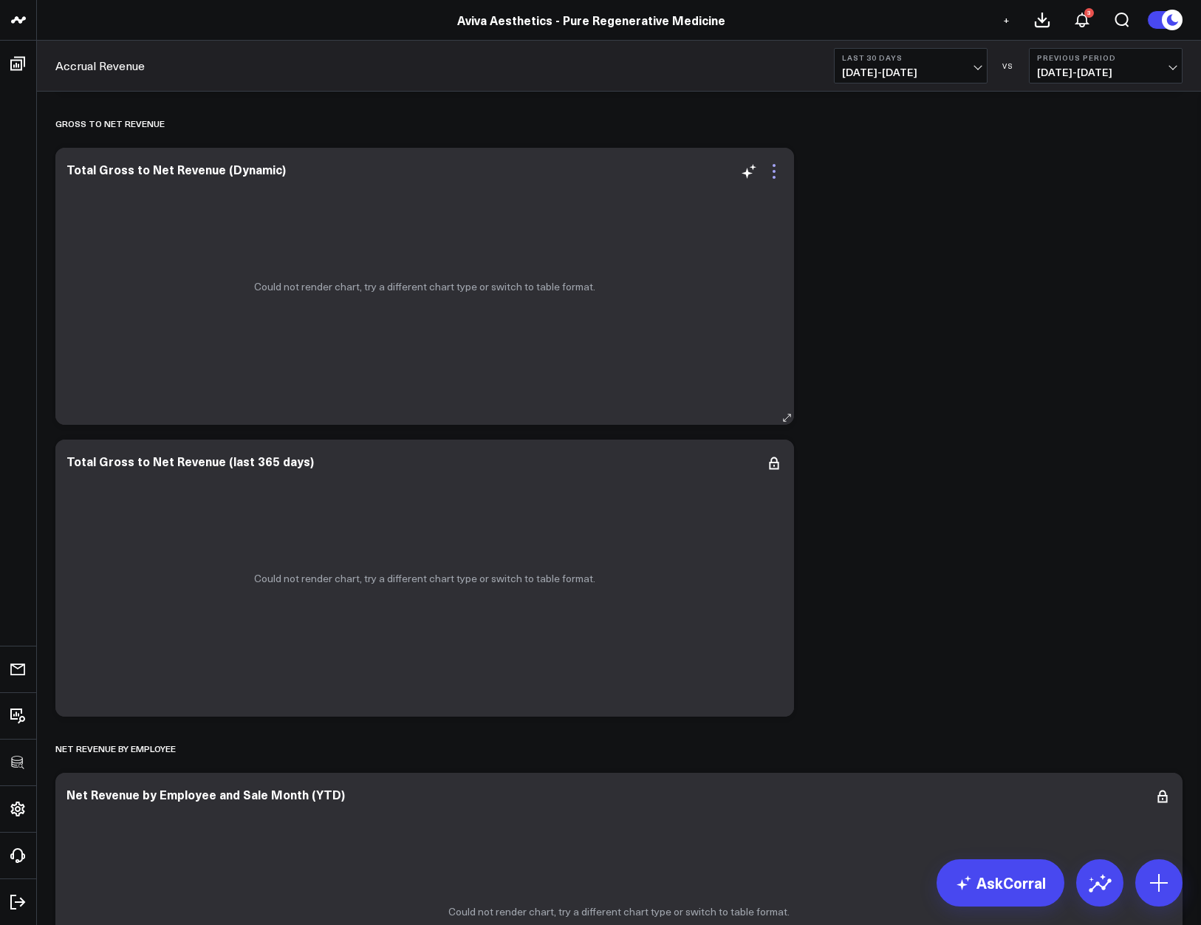
click at [773, 168] on icon at bounding box center [774, 171] width 18 height 18
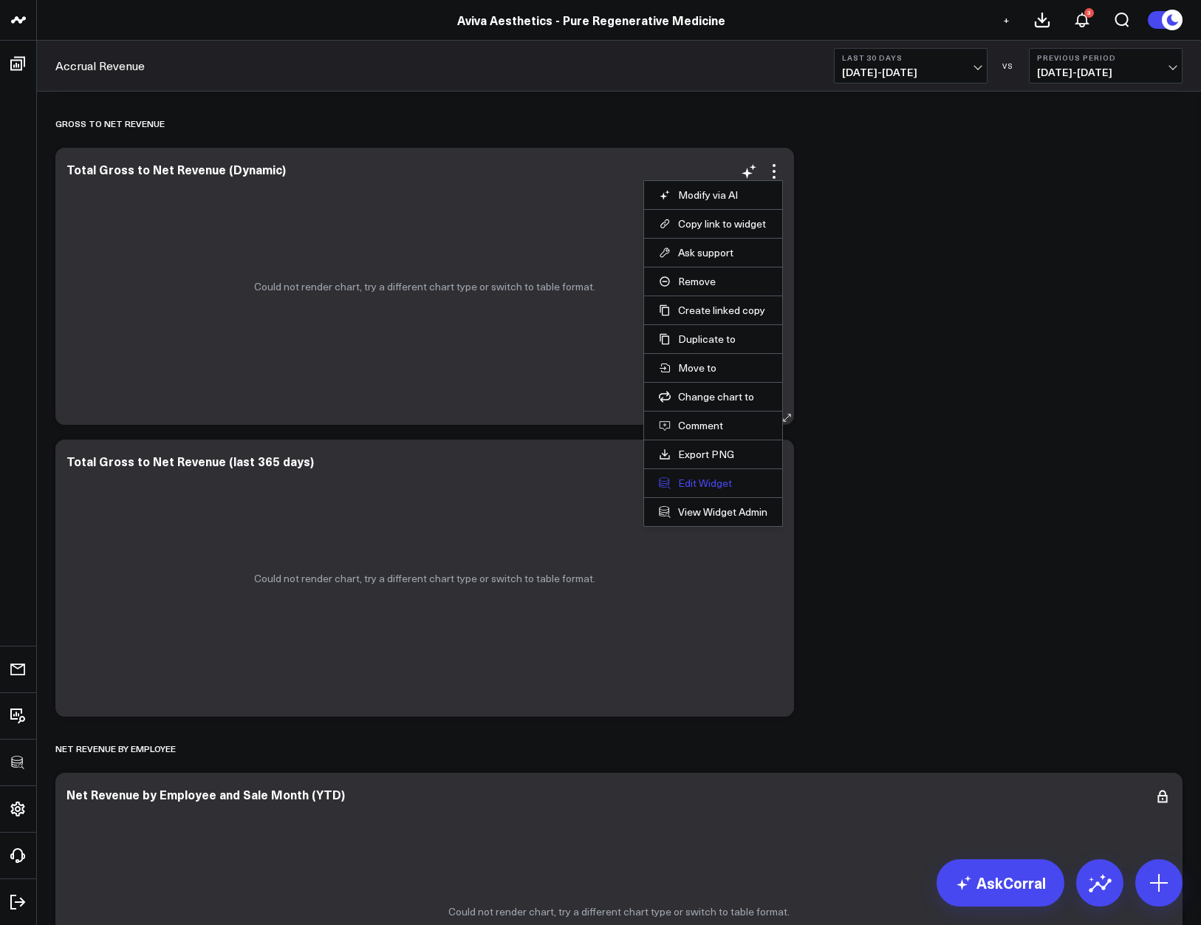
click at [708, 478] on button "Edit Widget" at bounding box center [713, 482] width 109 height 13
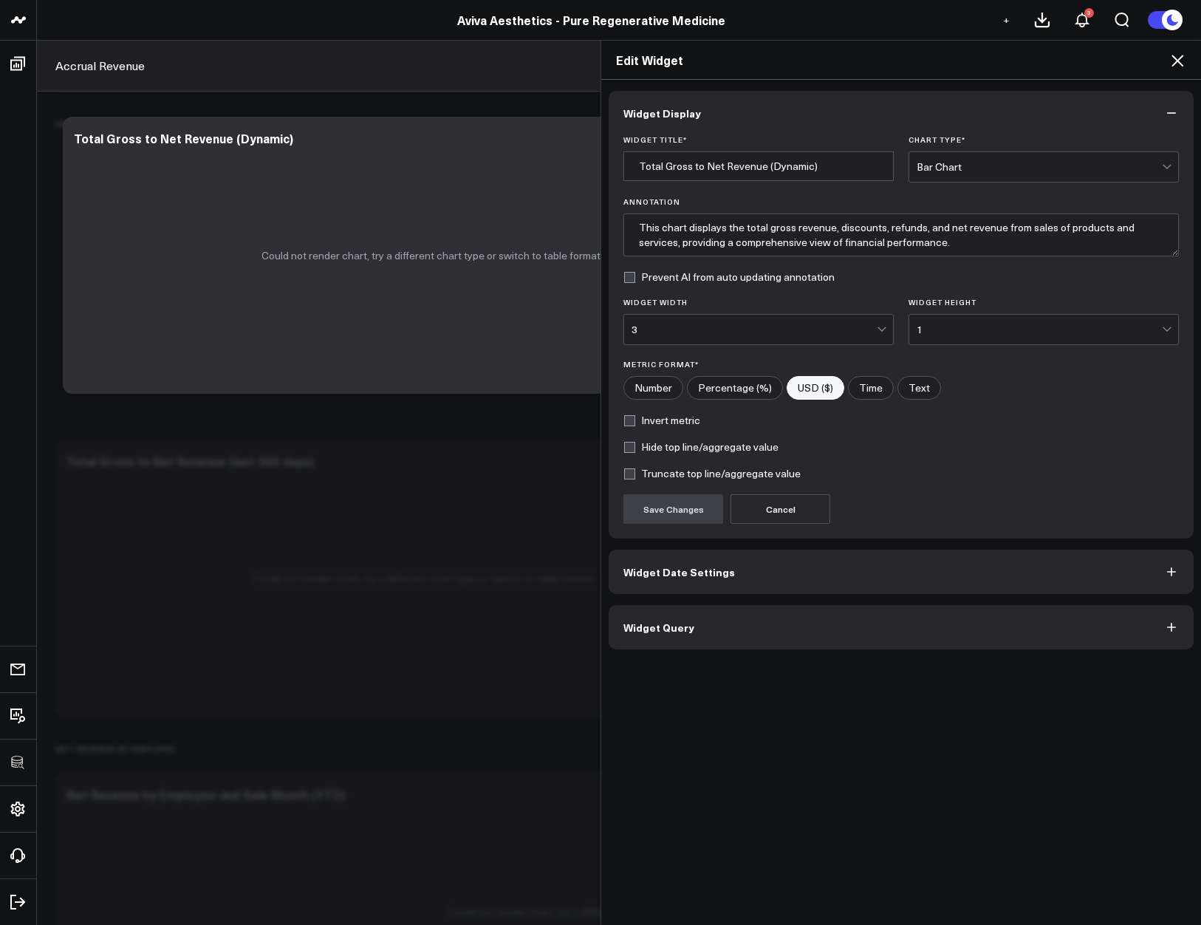
click at [750, 625] on button "Widget Query" at bounding box center [901, 627] width 585 height 44
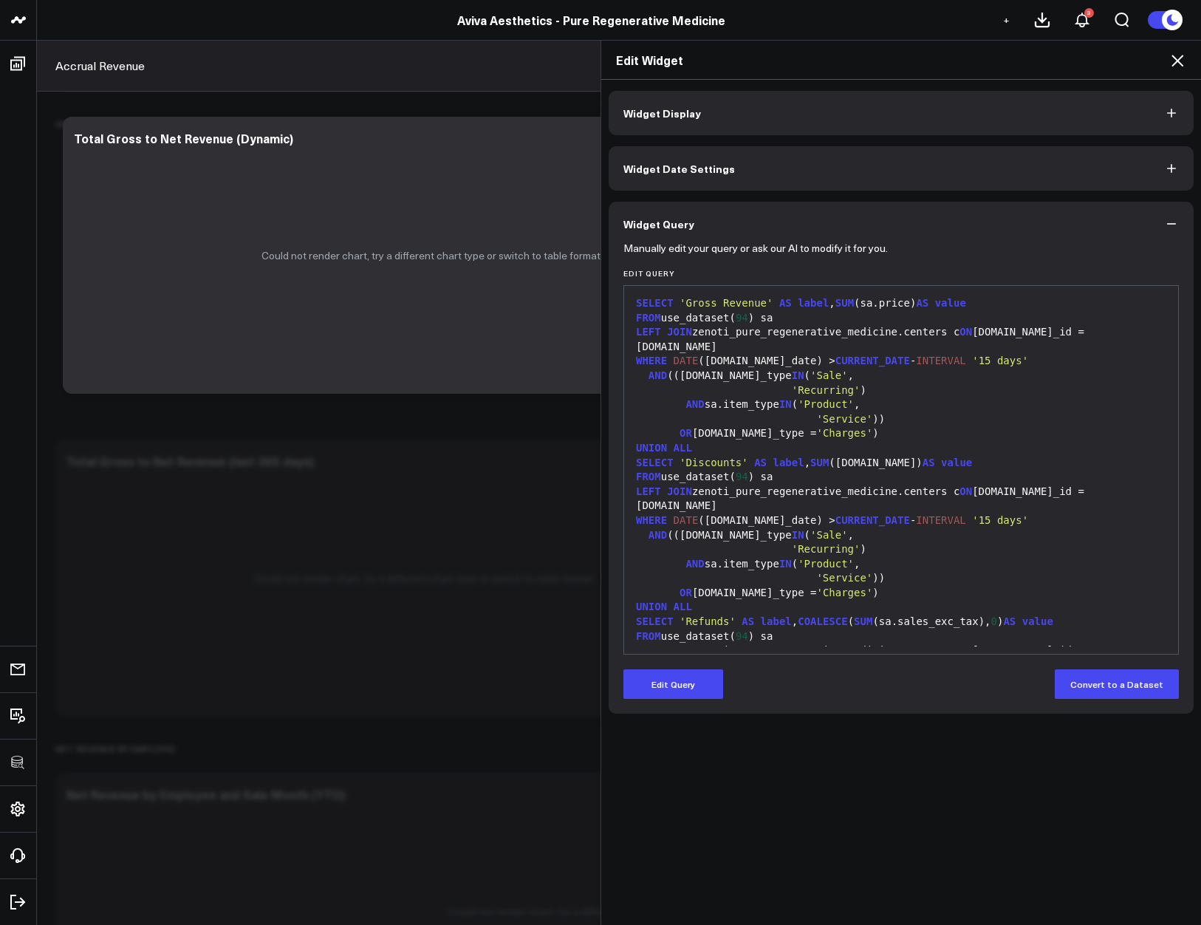
click at [1183, 58] on icon at bounding box center [1177, 61] width 18 height 18
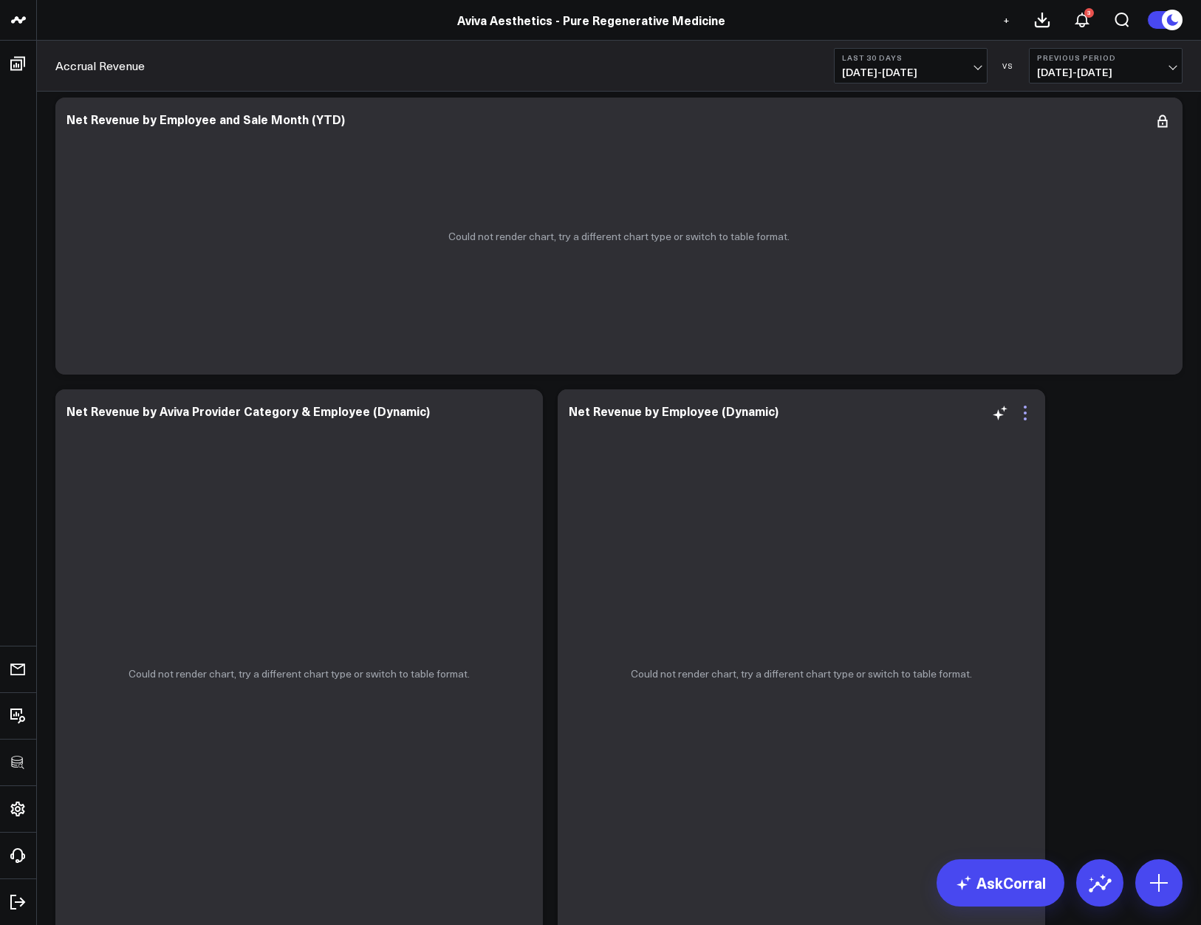
click at [1025, 412] on icon at bounding box center [1025, 412] width 3 height 3
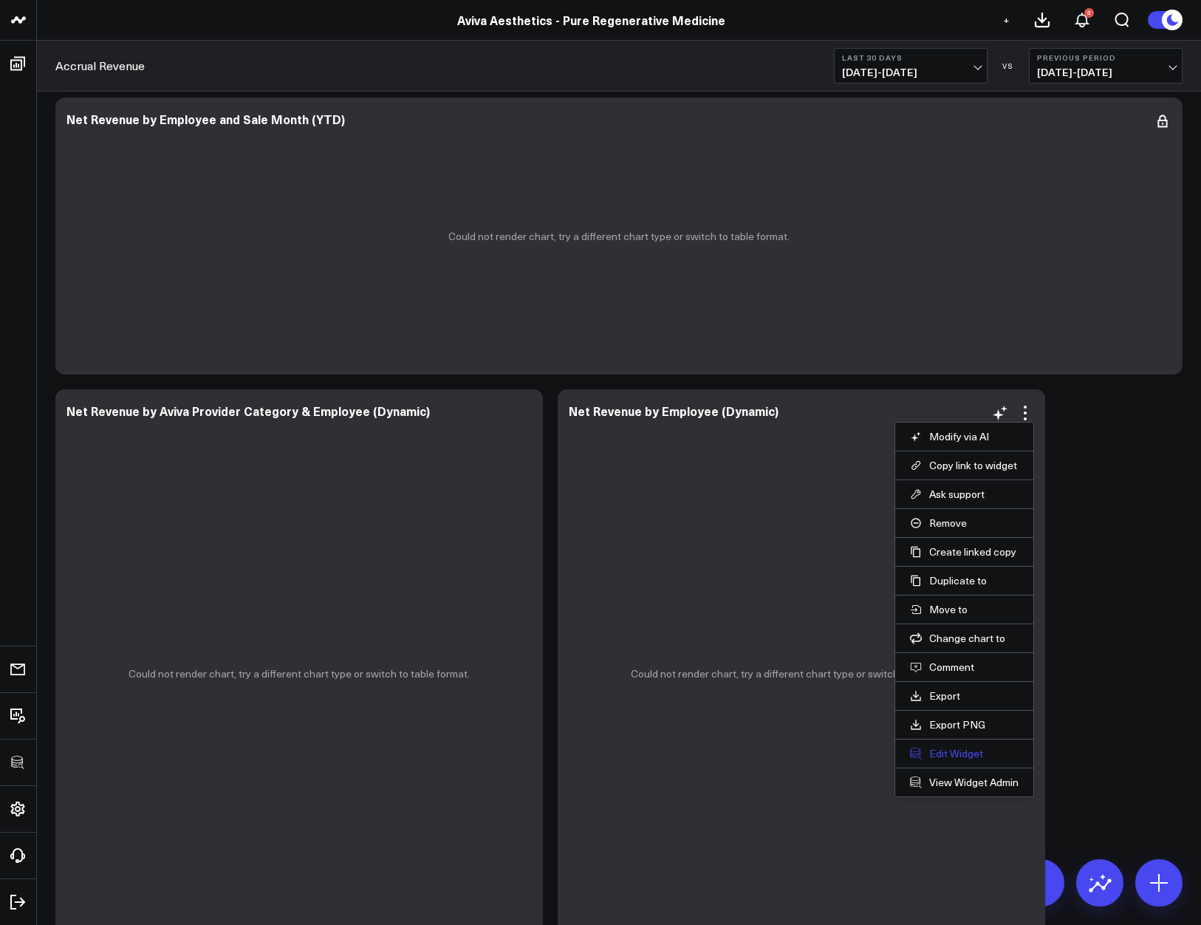
click at [954, 751] on button "Edit Widget" at bounding box center [964, 753] width 109 height 13
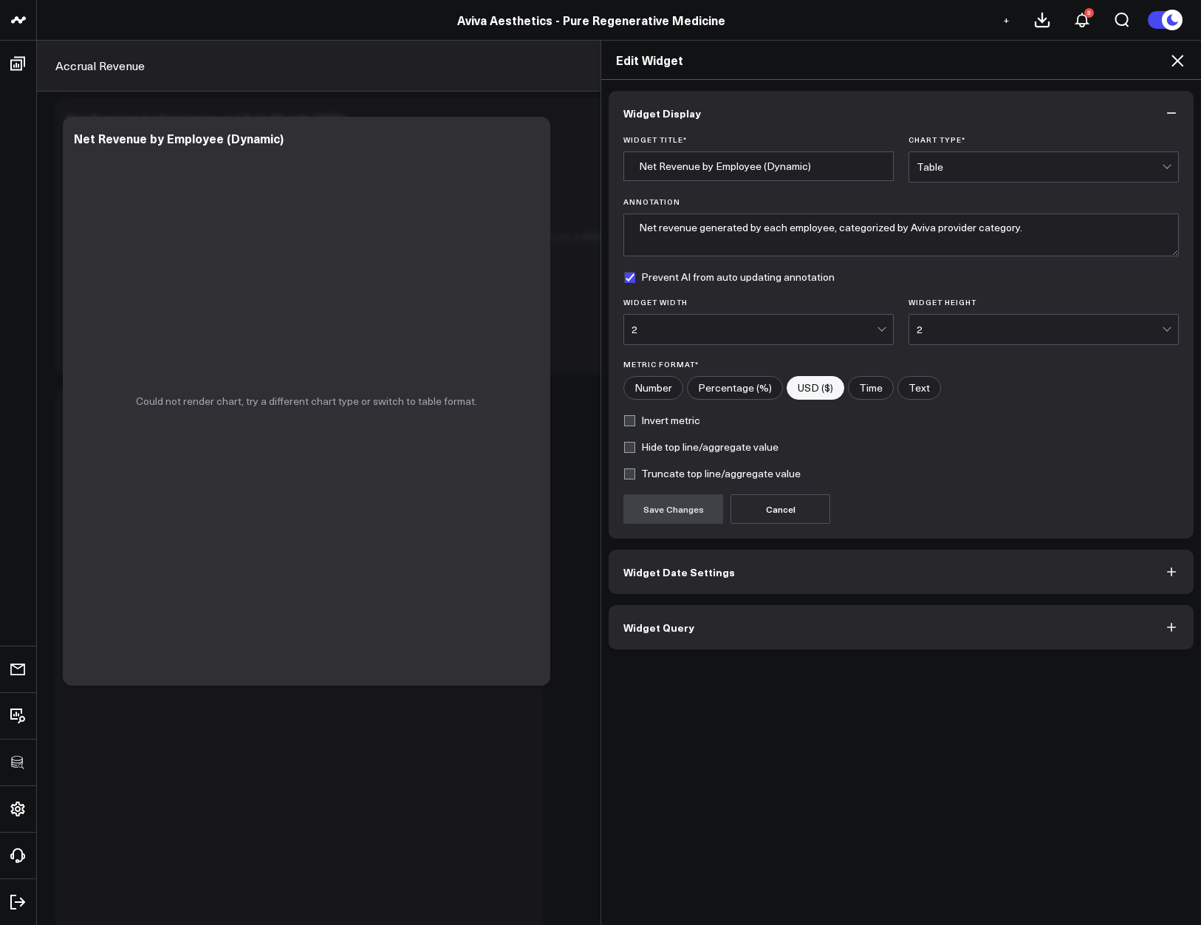
click at [818, 640] on button "Widget Query" at bounding box center [901, 627] width 585 height 44
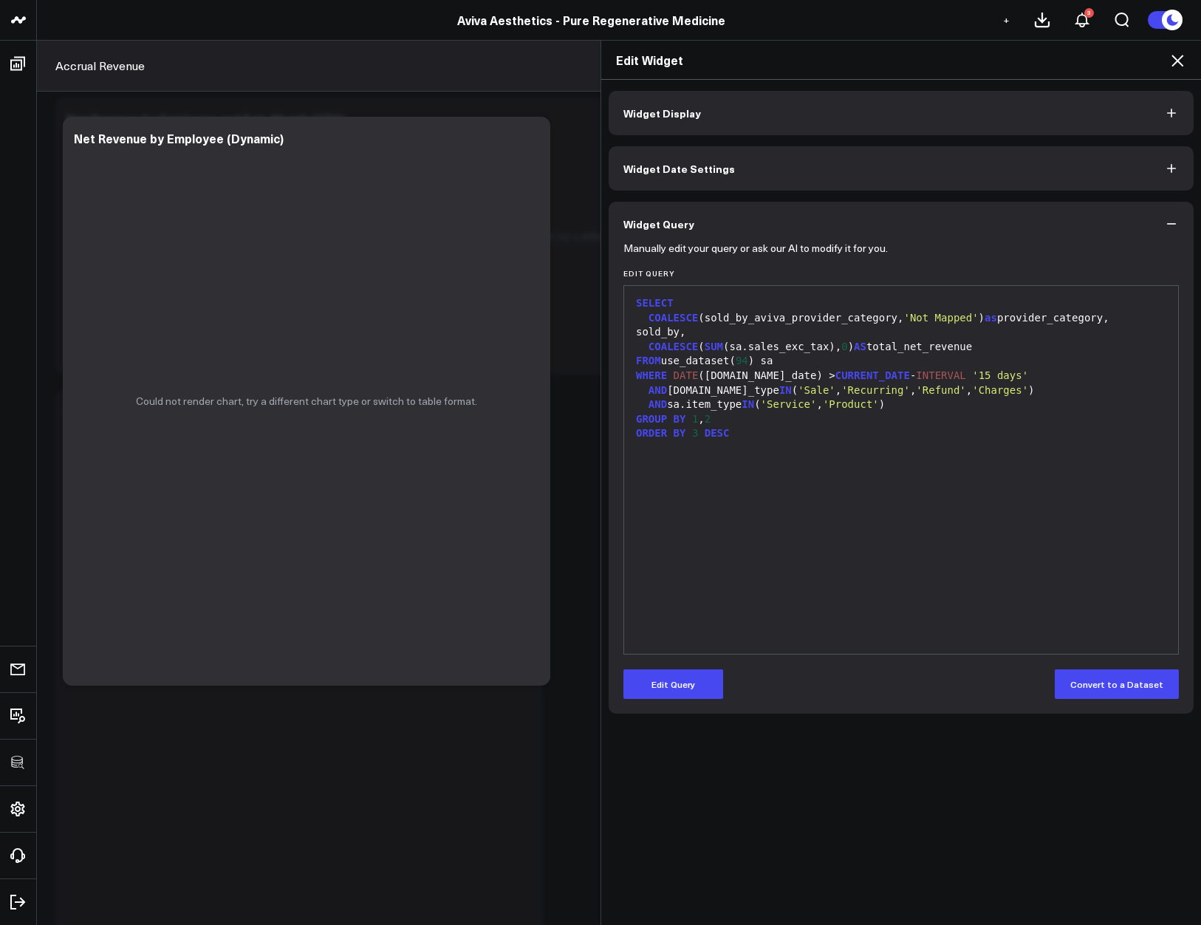
click at [821, 640] on div "SELECT COALESCE (sold_by_aviva_provider_category, 'Not Mapped' ) as provider_ca…" at bounding box center [901, 469] width 539 height 353
click at [1174, 59] on icon at bounding box center [1177, 61] width 18 height 18
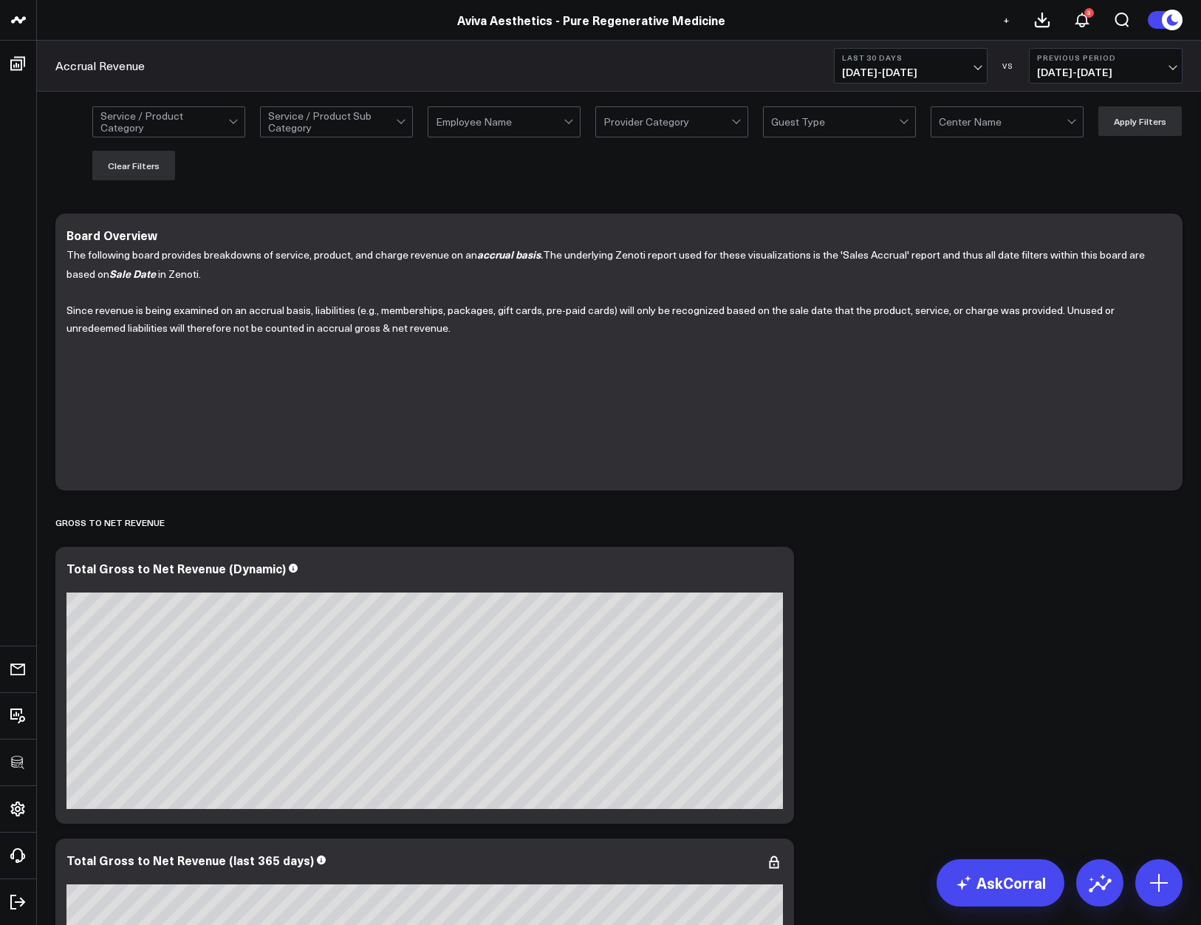
click at [976, 87] on div "Accrual Revenue Last 30 Days [DATE] - [DATE] VS Previous Period [DATE] - [DATE]" at bounding box center [619, 66] width 1164 height 51
click at [973, 130] on div at bounding box center [1003, 122] width 128 height 30
click at [974, 130] on div at bounding box center [1003, 122] width 128 height 30
click at [855, 127] on div at bounding box center [835, 122] width 128 height 30
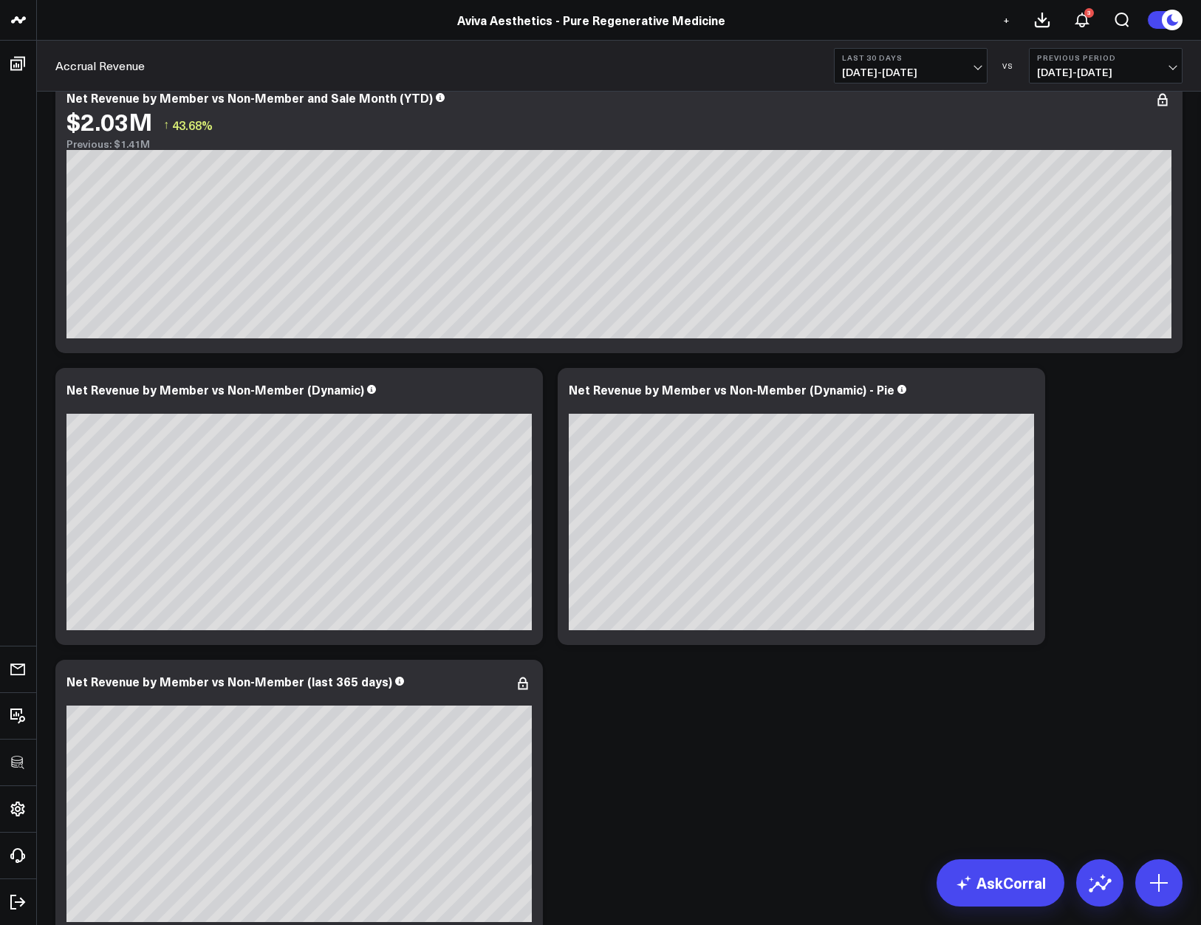
scroll to position [6037, 0]
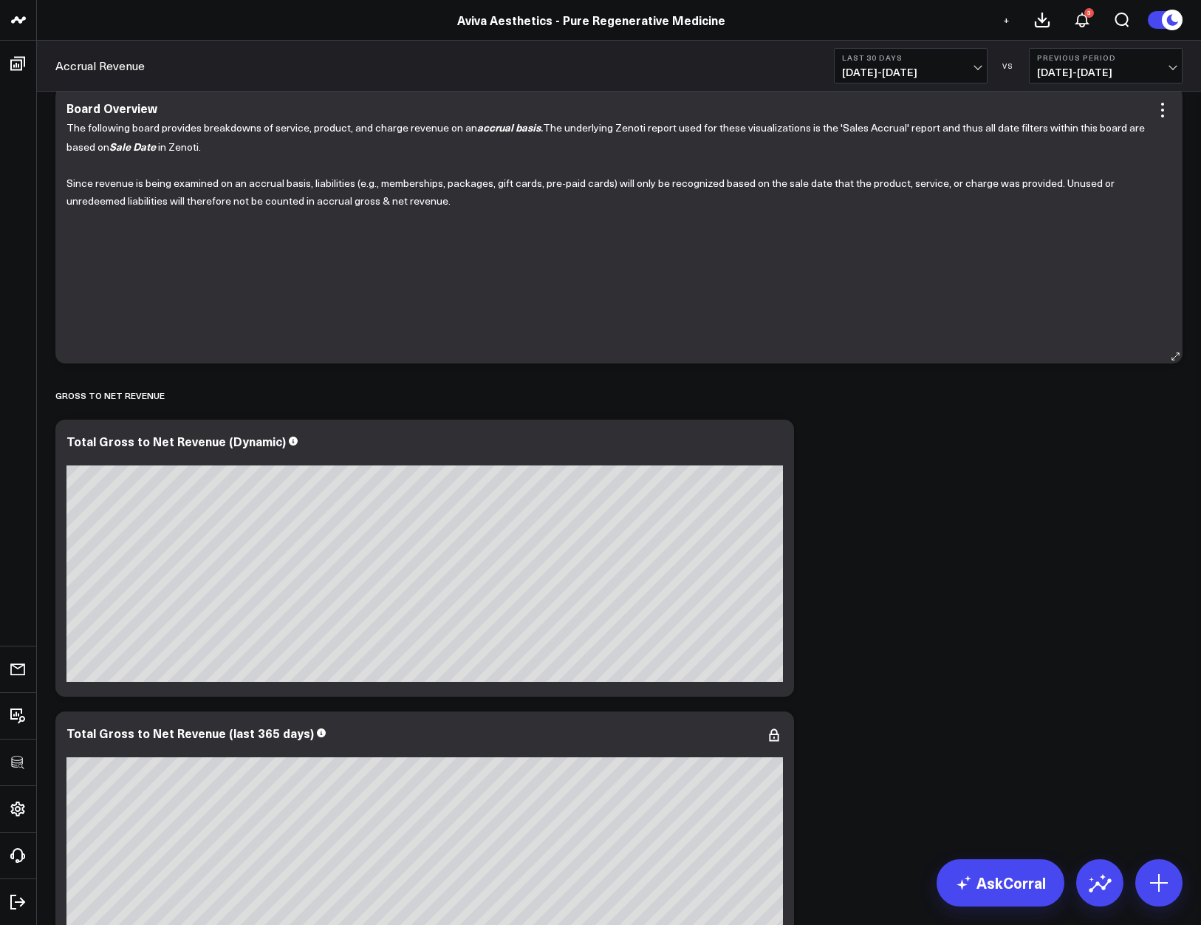
scroll to position [0, 0]
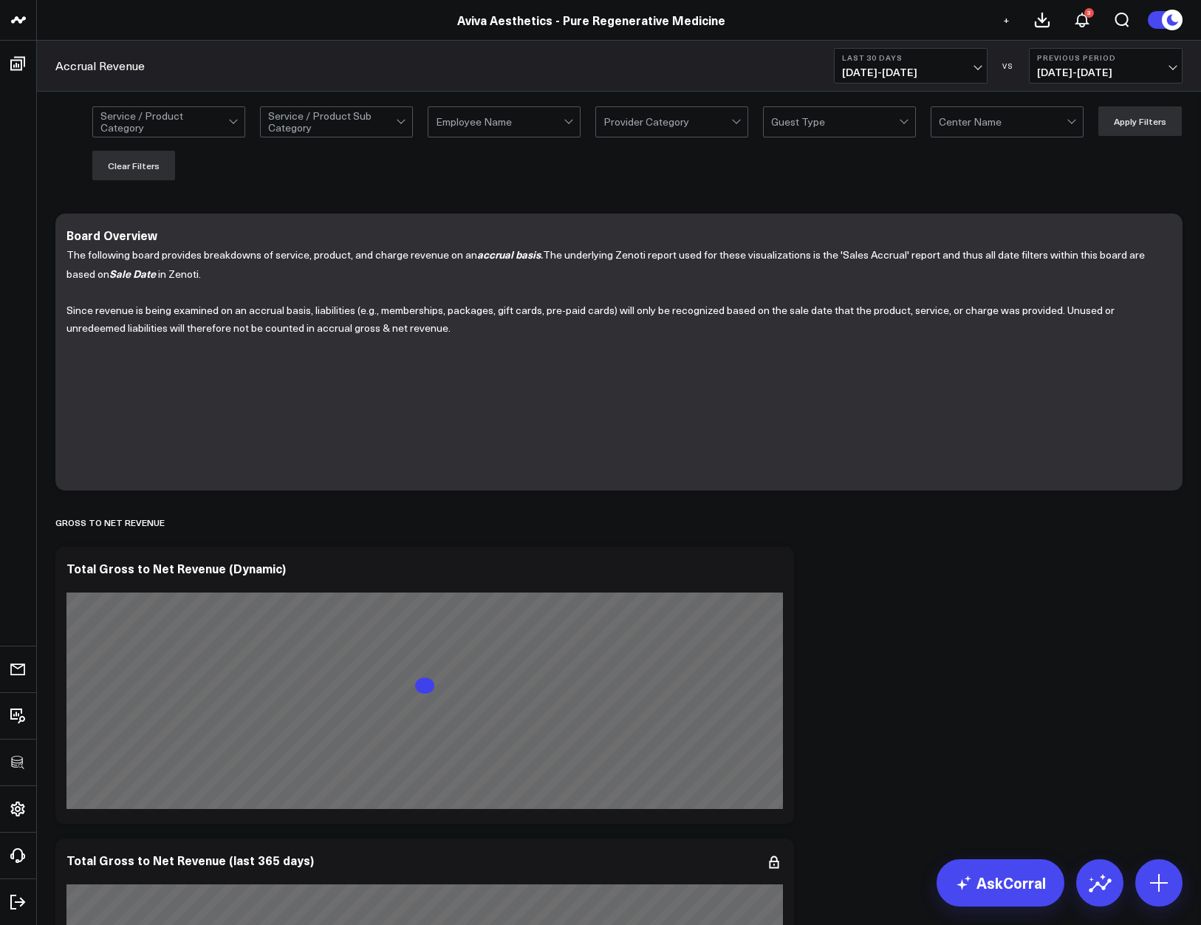
click at [1045, 106] on div "Center Name" at bounding box center [1007, 121] width 153 height 31
click at [1047, 112] on div at bounding box center [1003, 122] width 128 height 30
click at [823, 129] on div at bounding box center [835, 122] width 128 height 30
drag, startPoint x: 824, startPoint y: 128, endPoint x: 719, endPoint y: 114, distance: 105.8
click at [824, 128] on div at bounding box center [835, 122] width 128 height 30
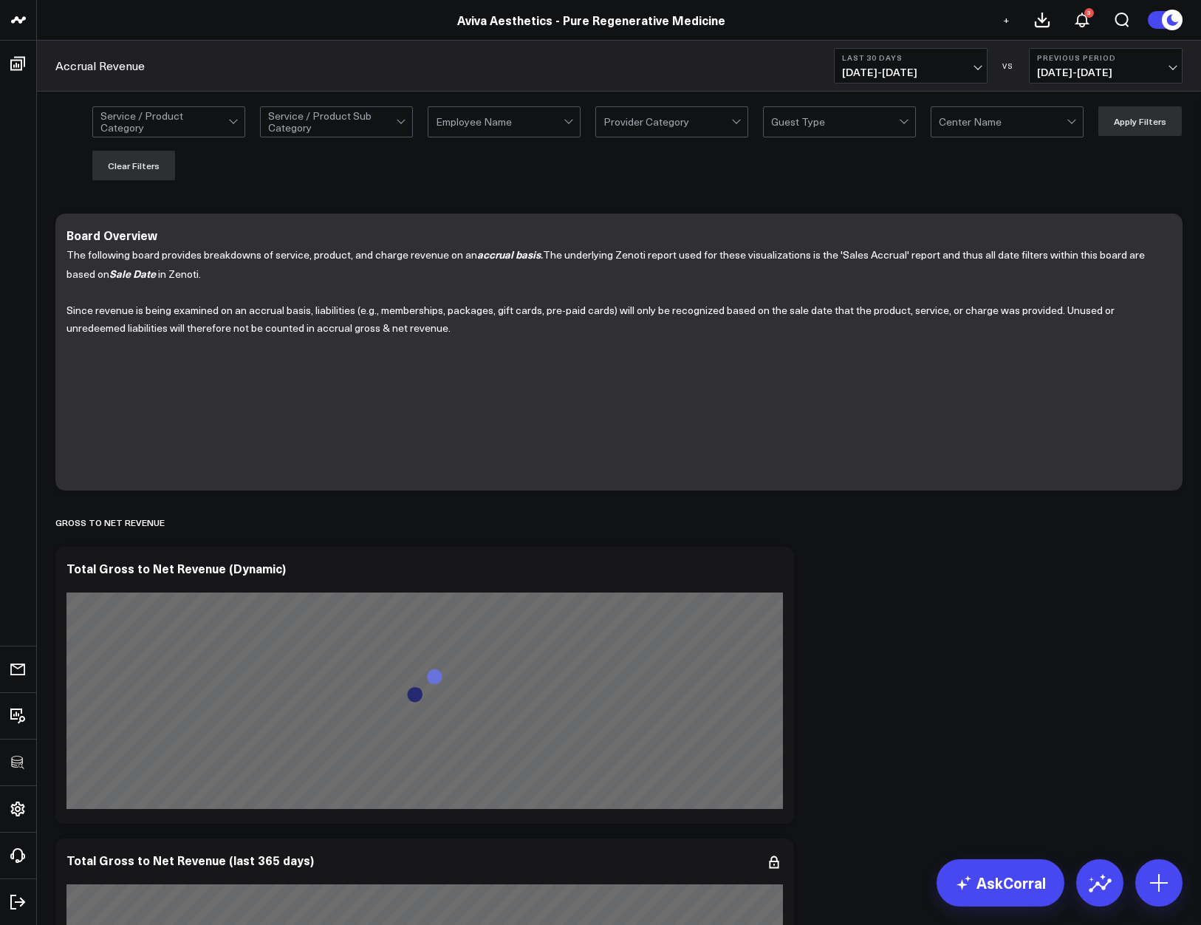
click at [710, 114] on div at bounding box center [667, 122] width 128 height 30
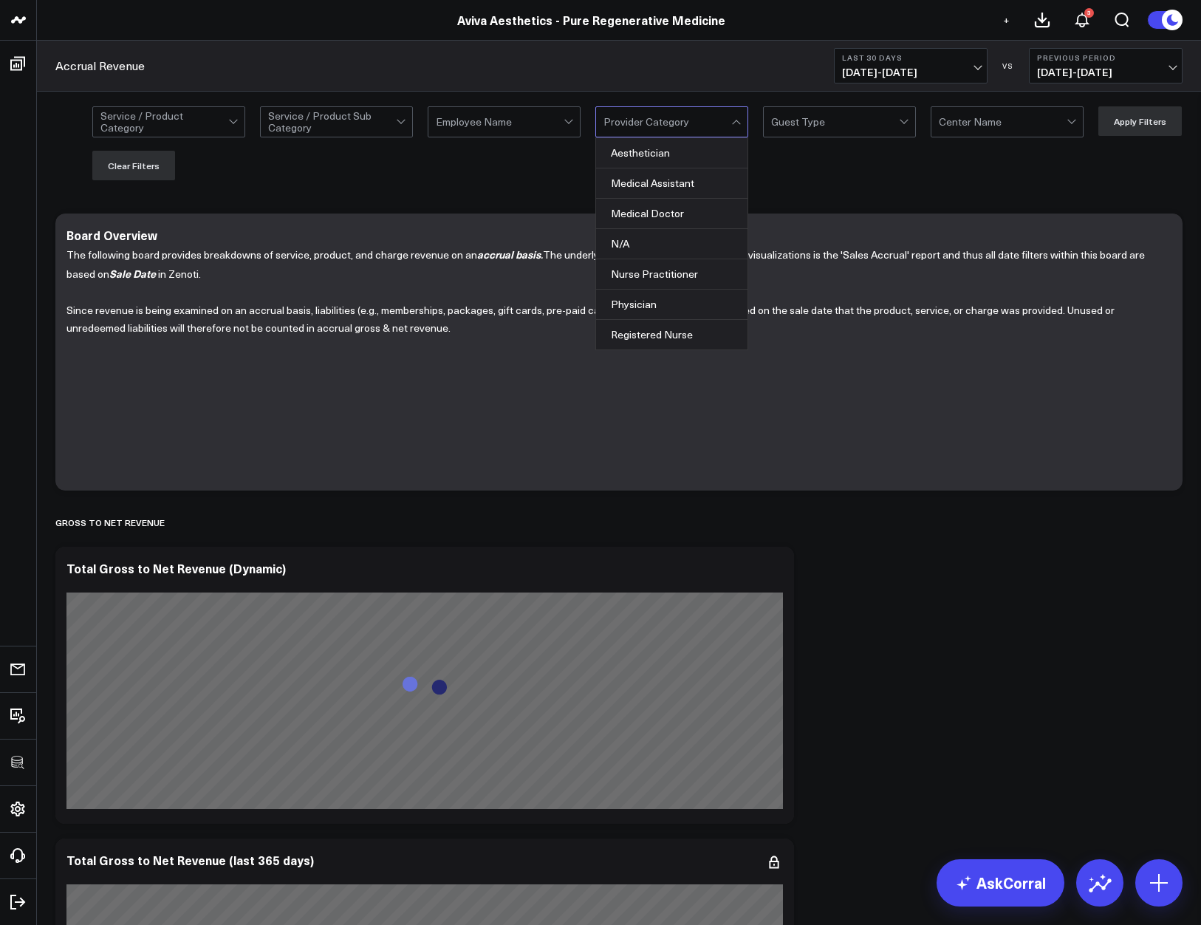
drag, startPoint x: 711, startPoint y: 115, endPoint x: 636, endPoint y: 119, distance: 75.4
click at [711, 115] on div at bounding box center [667, 122] width 128 height 30
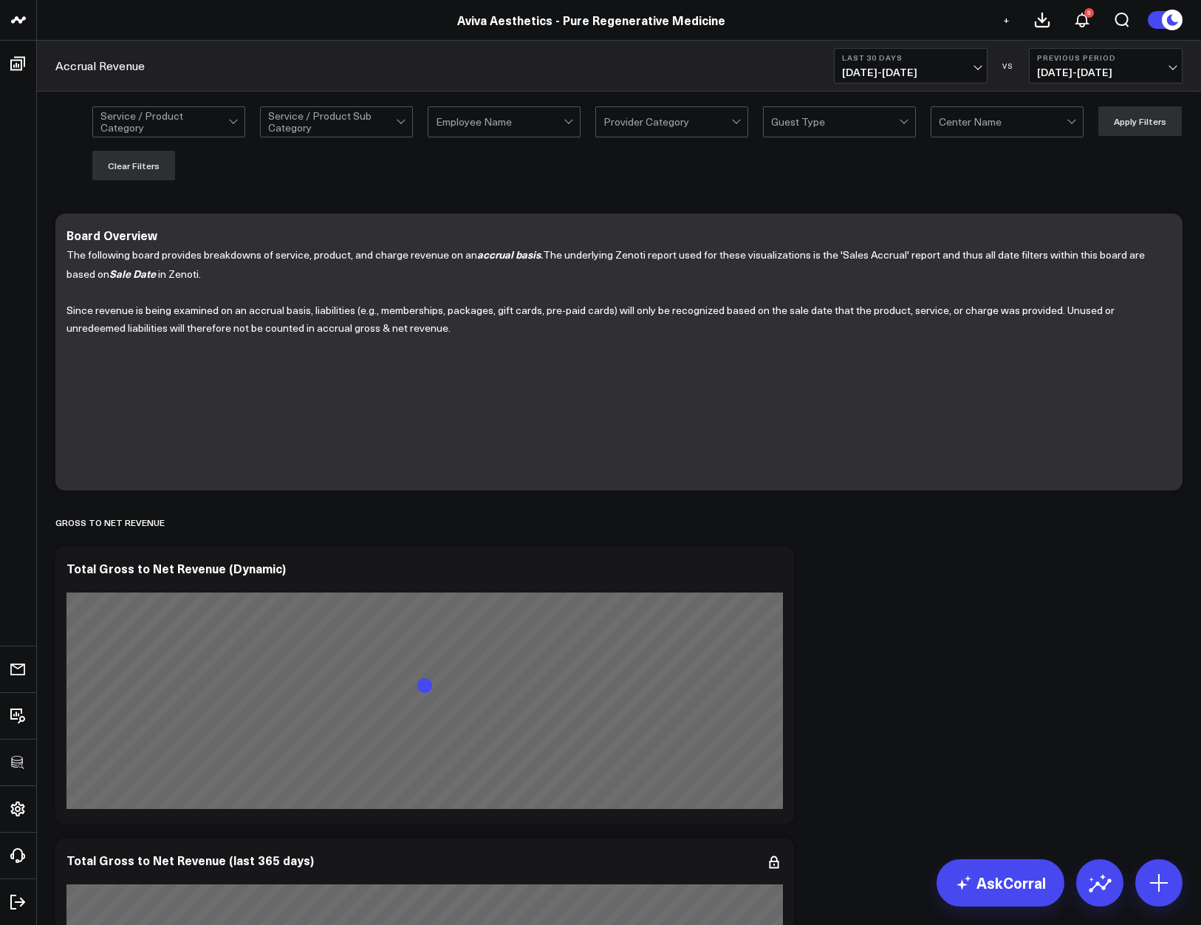
click at [543, 118] on div at bounding box center [500, 122] width 128 height 30
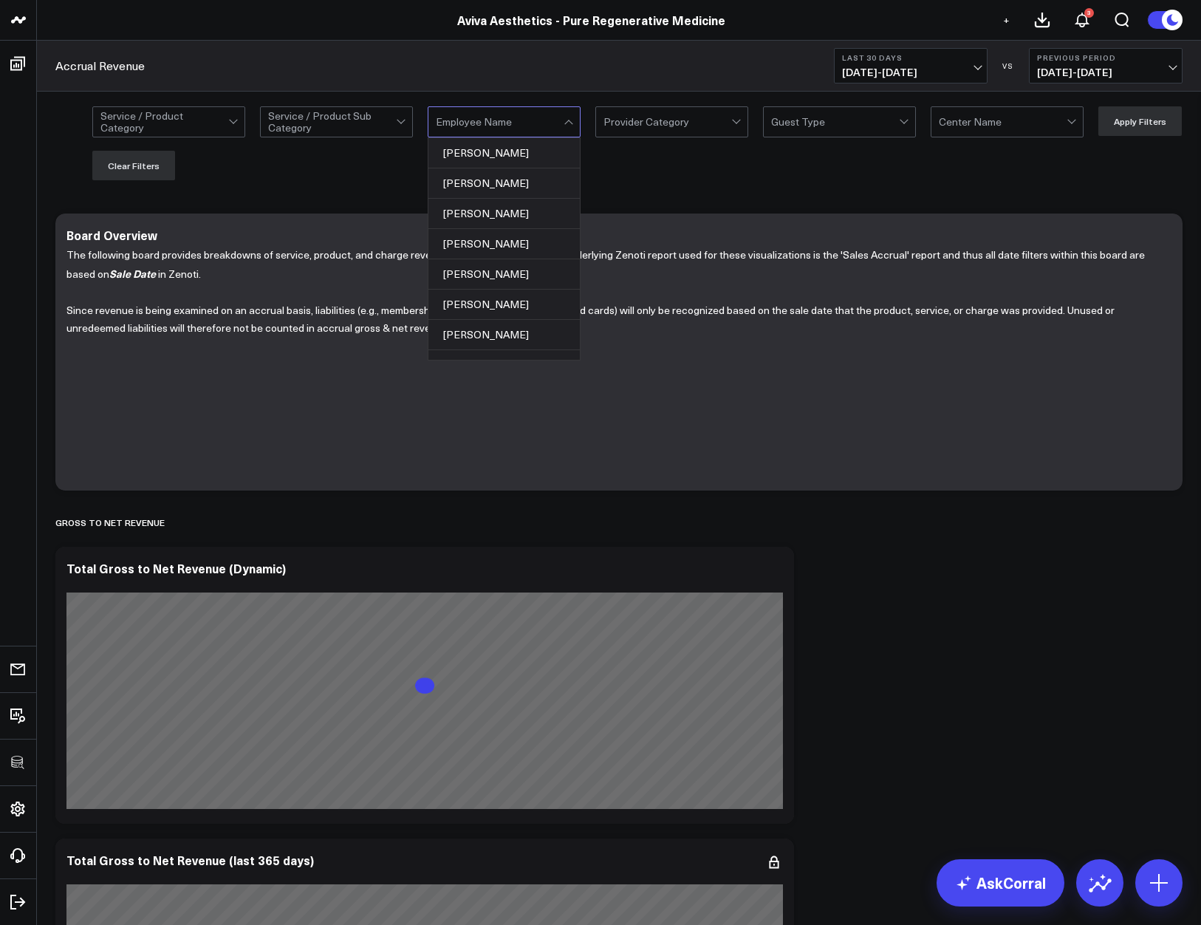
click at [542, 120] on div at bounding box center [500, 122] width 128 height 30
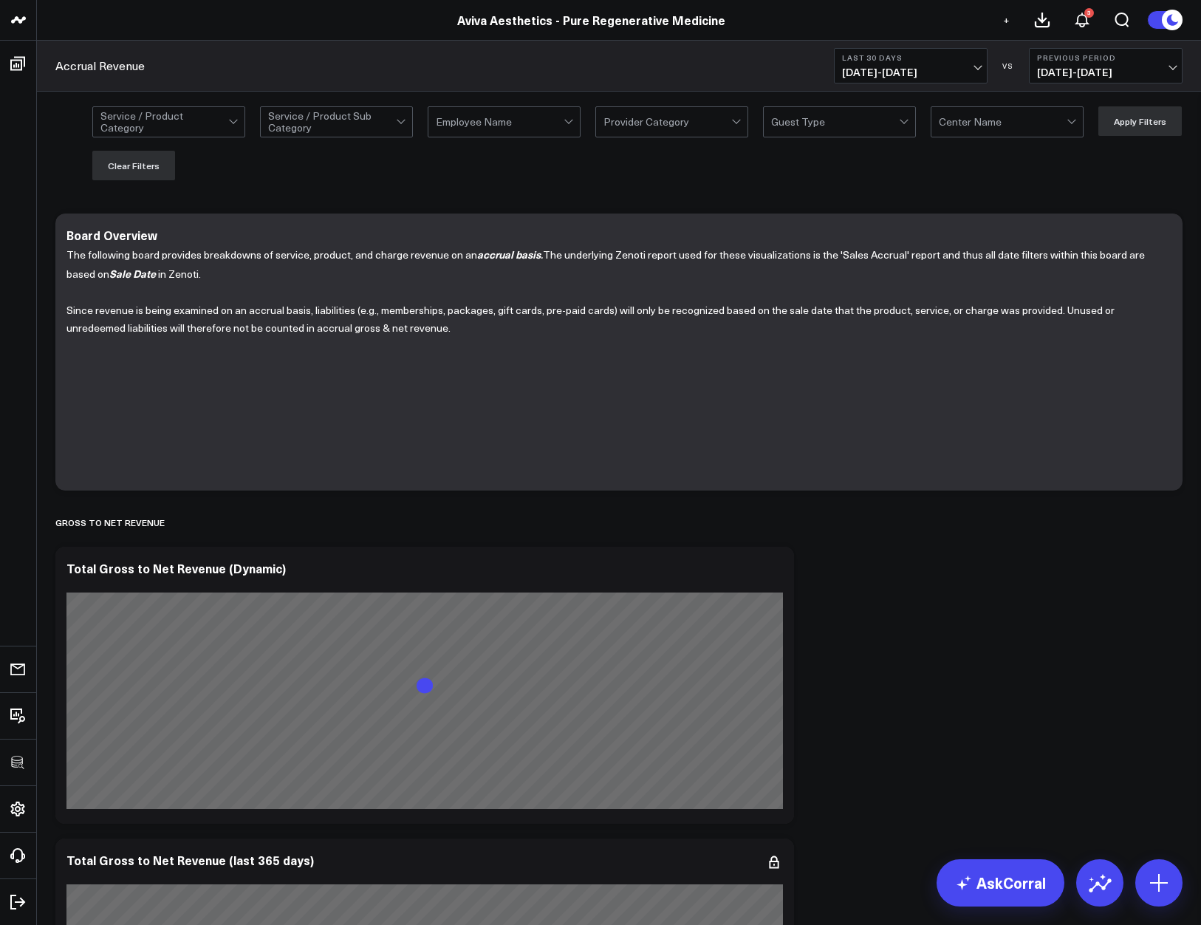
click at [388, 126] on div at bounding box center [332, 122] width 128 height 30
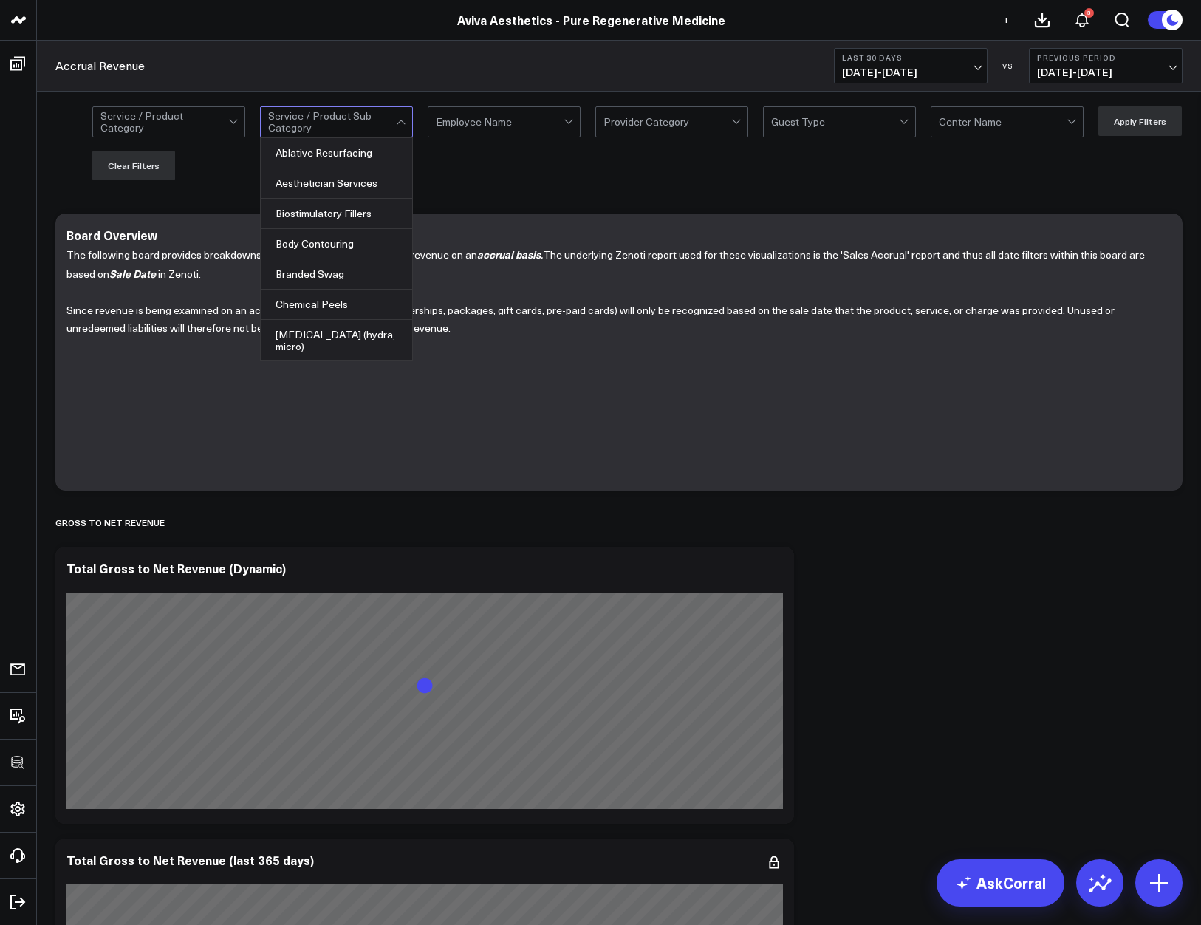
click at [388, 126] on div at bounding box center [332, 122] width 128 height 30
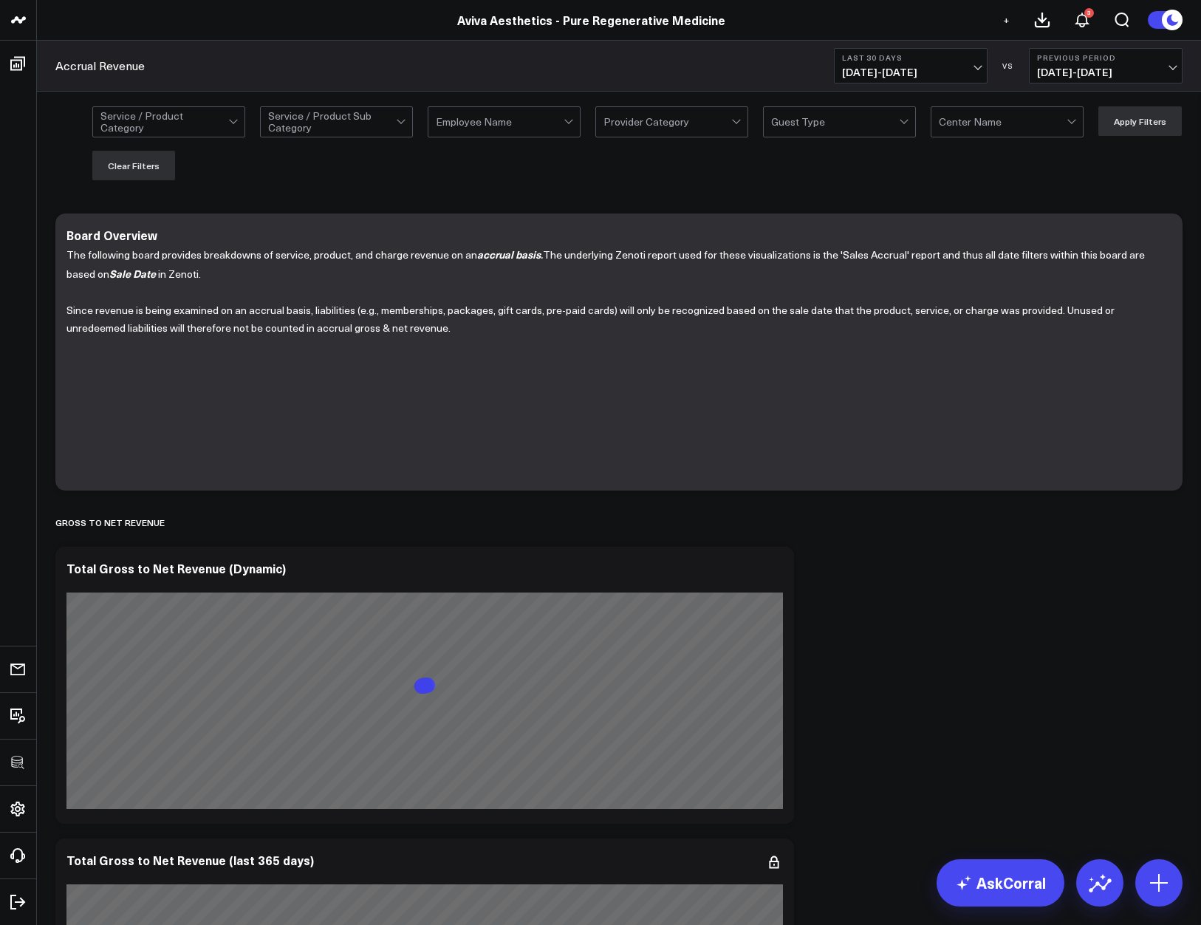
click at [195, 123] on div at bounding box center [164, 122] width 128 height 30
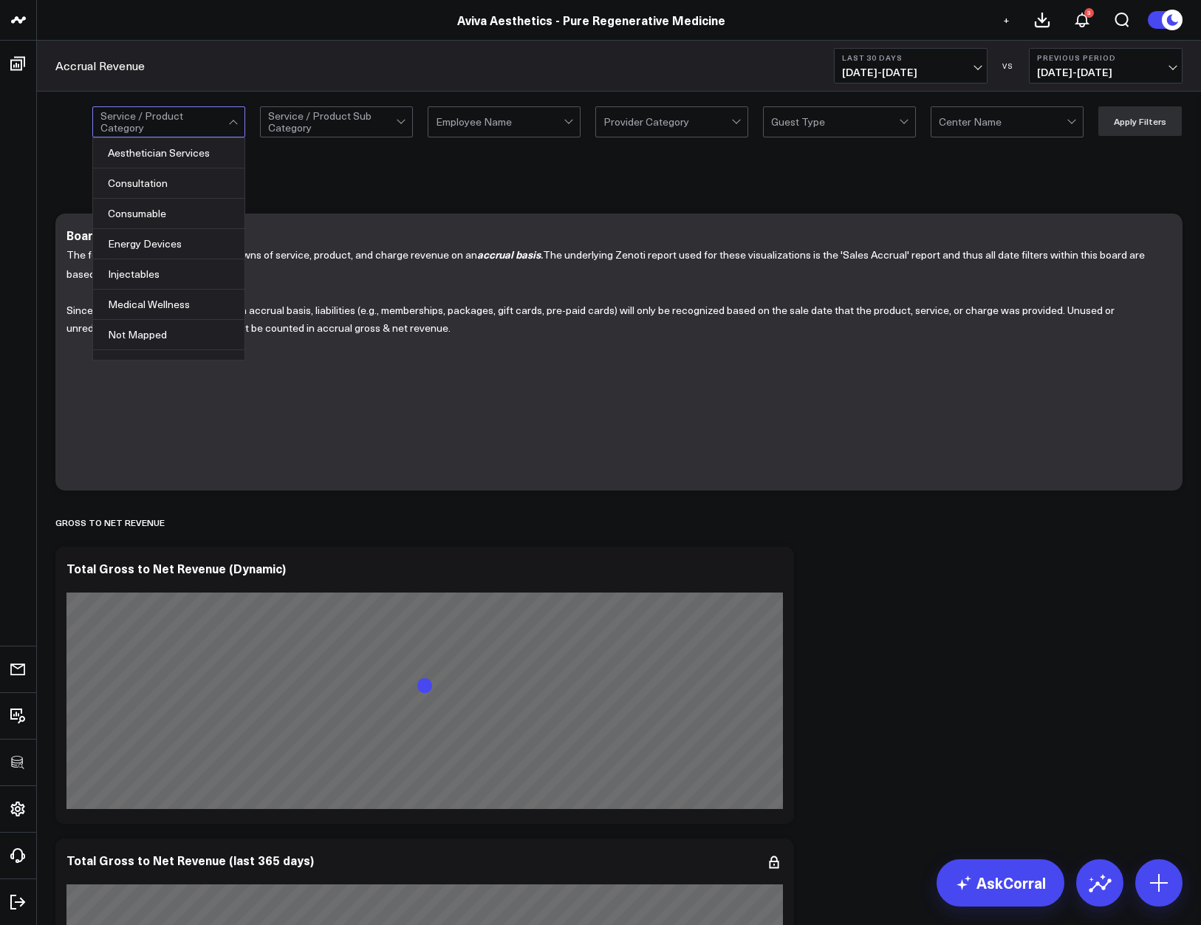
click at [197, 124] on div at bounding box center [164, 122] width 128 height 30
